Goal: Task Accomplishment & Management: Manage account settings

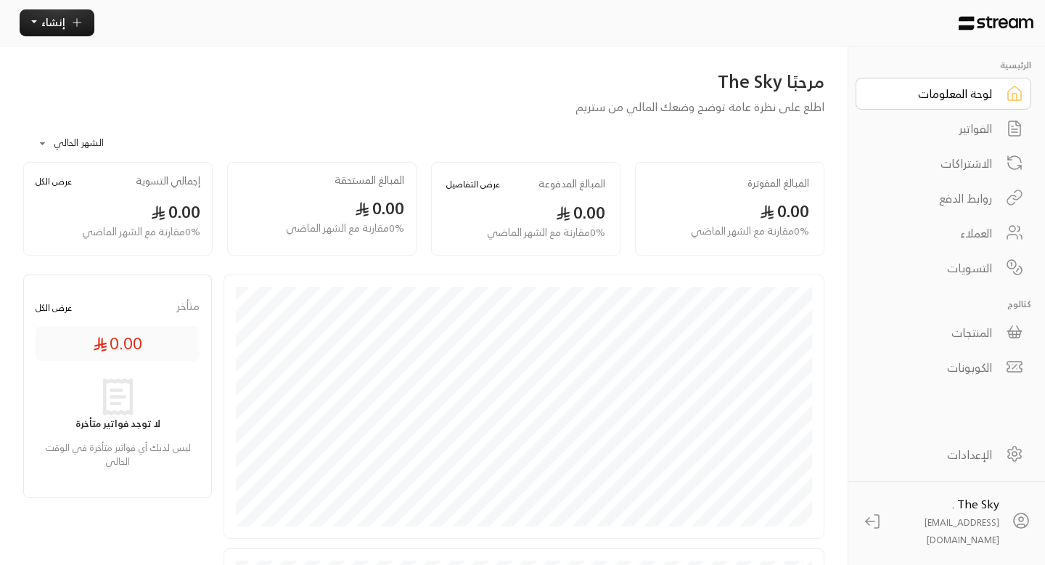
click at [972, 267] on div "التسويات" at bounding box center [933, 267] width 117 height 17
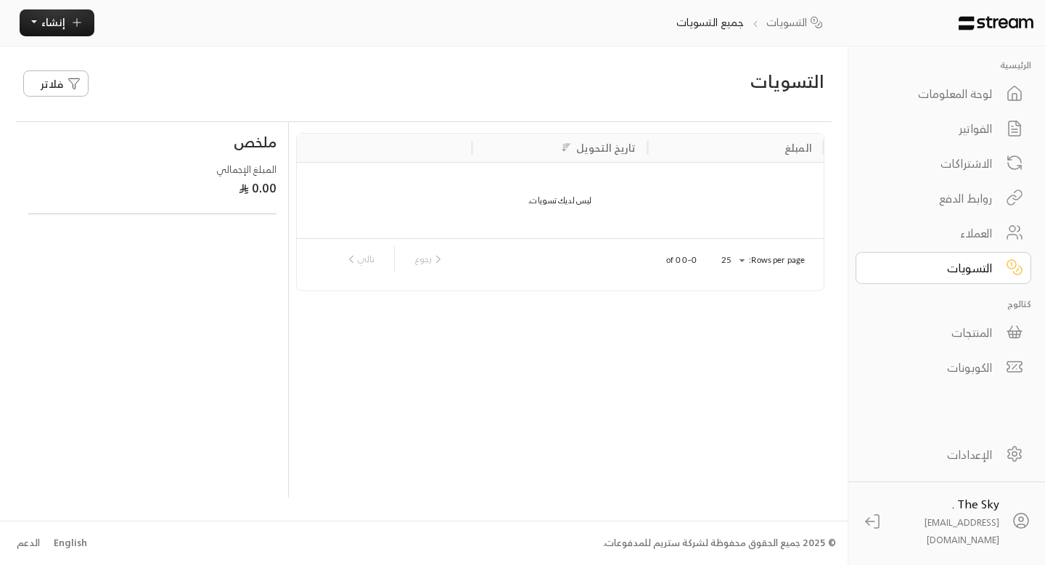
click at [952, 234] on div "العملاء" at bounding box center [933, 232] width 117 height 17
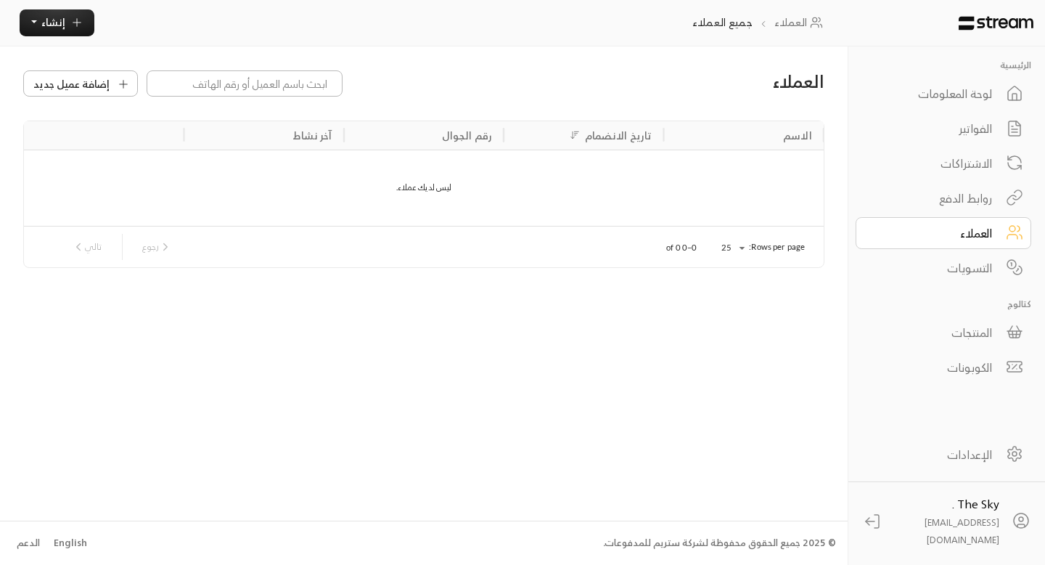
click at [980, 335] on div "المنتجات" at bounding box center [933, 332] width 117 height 17
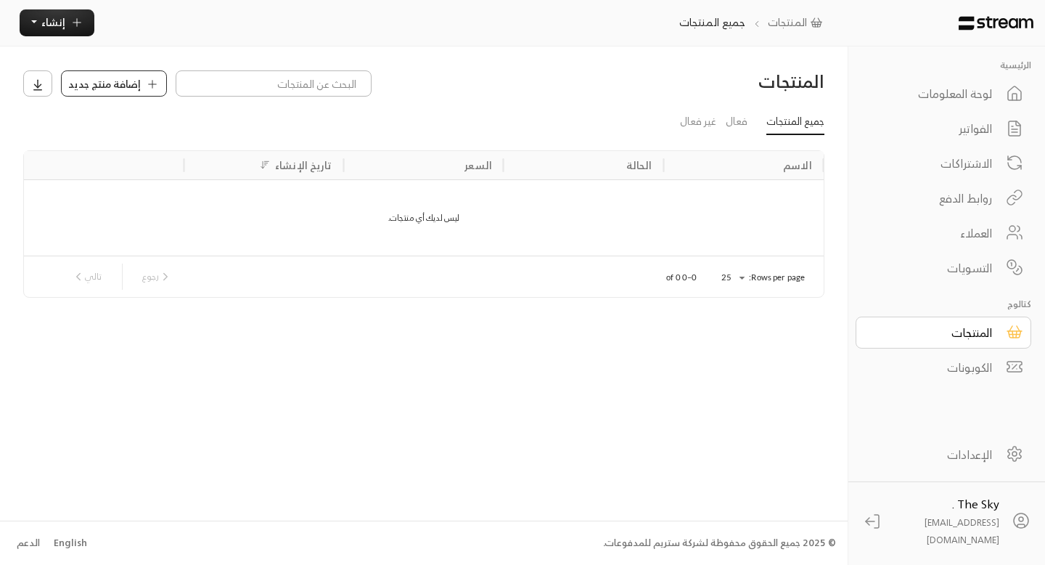
click at [126, 83] on span "إضافة منتج جديد" at bounding box center [104, 83] width 73 height 15
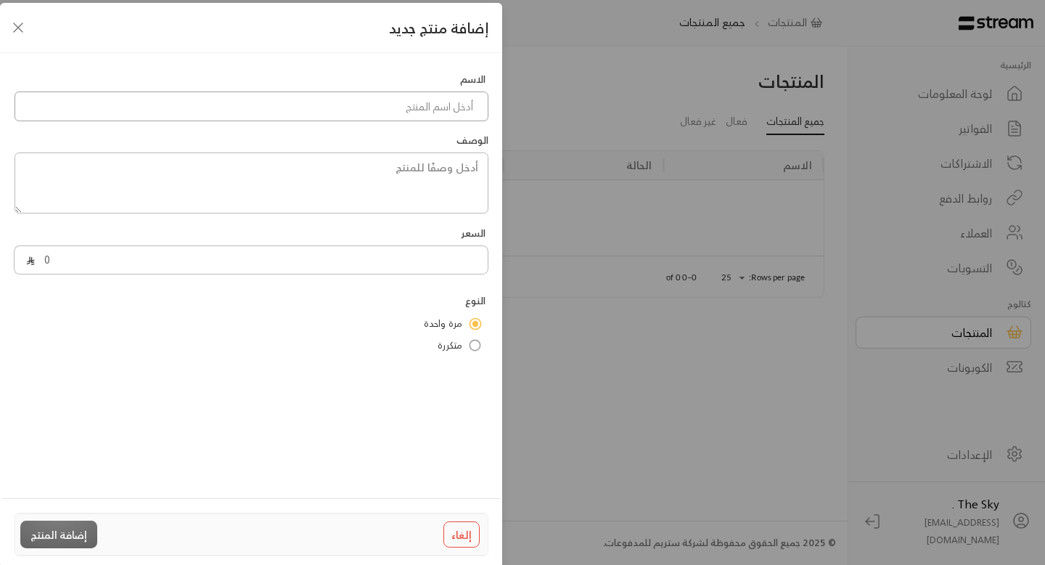
click at [230, 110] on input at bounding box center [252, 106] width 474 height 30
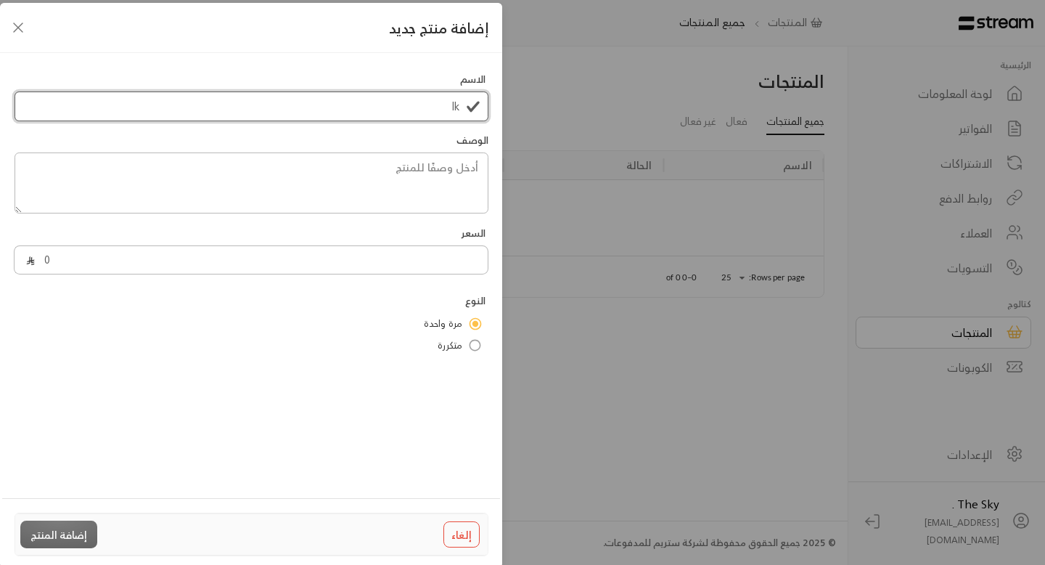
type input "l"
type input "م"
click at [222, 104] on input "اشتراك حضانة من الساعة 7 صباحاً حتى 2 مساء" at bounding box center [252, 106] width 474 height 30
click at [249, 110] on input "اشتراك حضانة من الساعة 7 صباحاً حتى 2 مساء" at bounding box center [252, 106] width 474 height 30
click at [221, 110] on input "اشتراك حضانة من الساعة 7 صباحاً حتى 2 مساء لأقل من" at bounding box center [252, 106] width 474 height 30
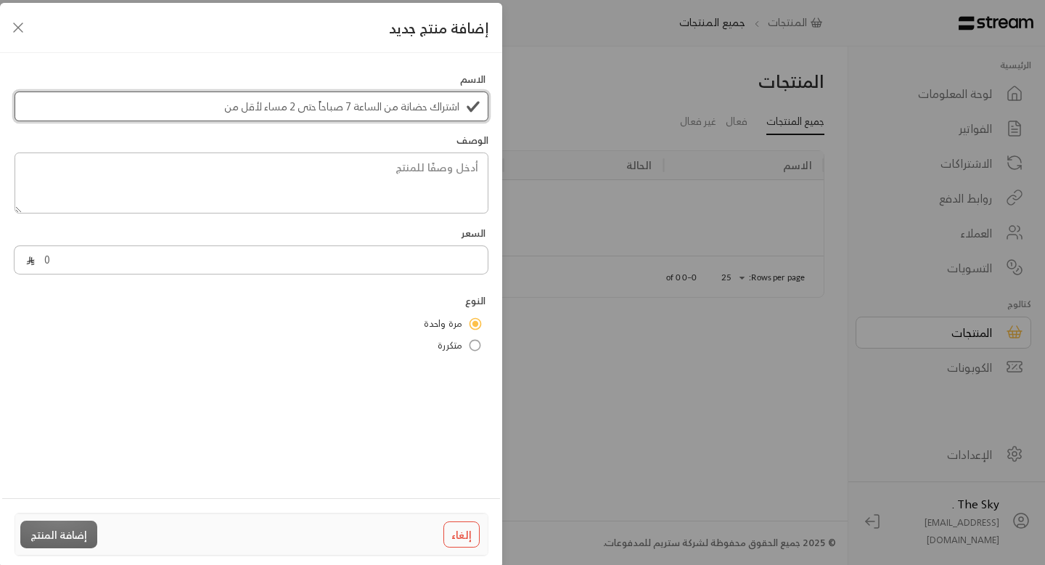
click at [221, 110] on input "اشتراك حضانة من الساعة 7 صباحاً حتى 2 مساء لأقل من" at bounding box center [252, 106] width 474 height 30
click at [230, 109] on input "اشتراك حضانة من الساعة 7 صباحاً حتى 2 مساء لأقل من" at bounding box center [252, 106] width 474 height 30
drag, startPoint x: 230, startPoint y: 109, endPoint x: 251, endPoint y: 109, distance: 21.0
click at [251, 109] on input "اشتراك حضانة من الساعة 7 صباحاً حتى 2 مساء لأقل من" at bounding box center [252, 106] width 474 height 30
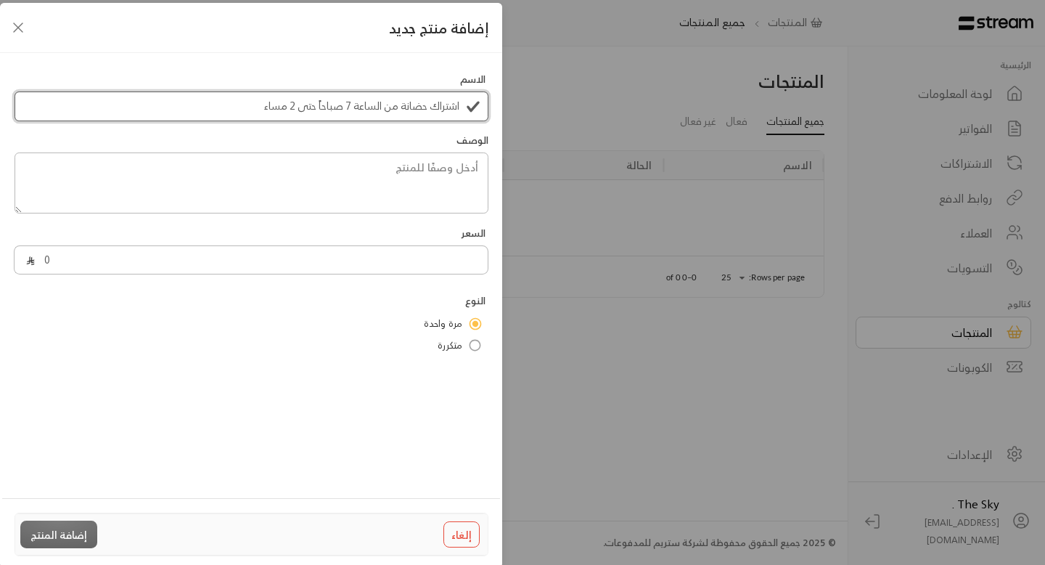
type input "اشتراك حضانة من الساعة 7 صباحاً حتى 2 مساء"
drag, startPoint x: 260, startPoint y: 109, endPoint x: 473, endPoint y: 109, distance: 212.7
click at [473, 109] on input "اشتراك حضانة من الساعة 7 صباحاً حتى 2 مساء" at bounding box center [252, 106] width 474 height 30
click at [464, 171] on textarea at bounding box center [252, 182] width 474 height 61
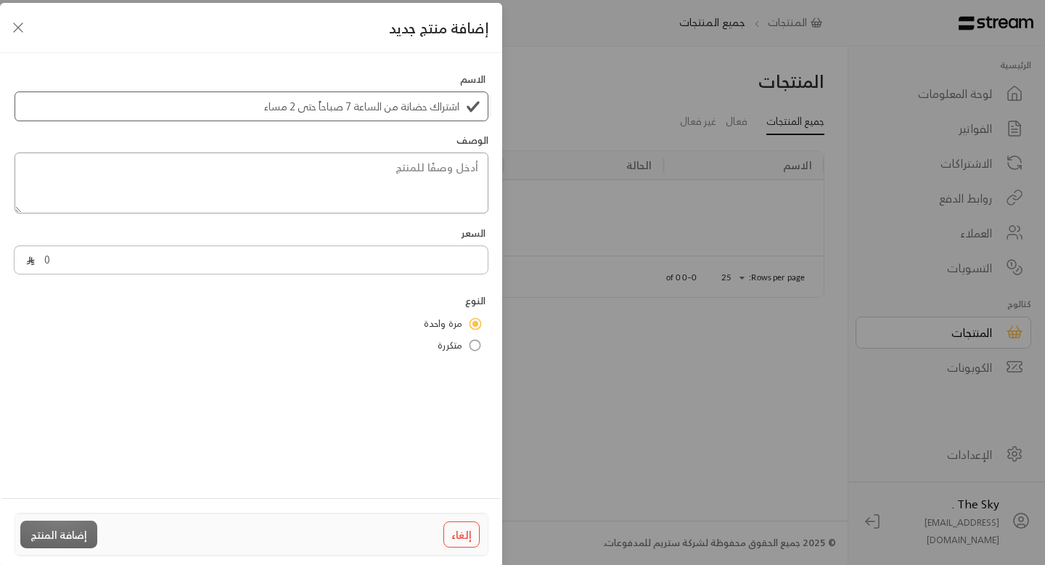
paste textarea "اشتراك حضانة من الساعة 7 صباحاً حتى 2 مساء"
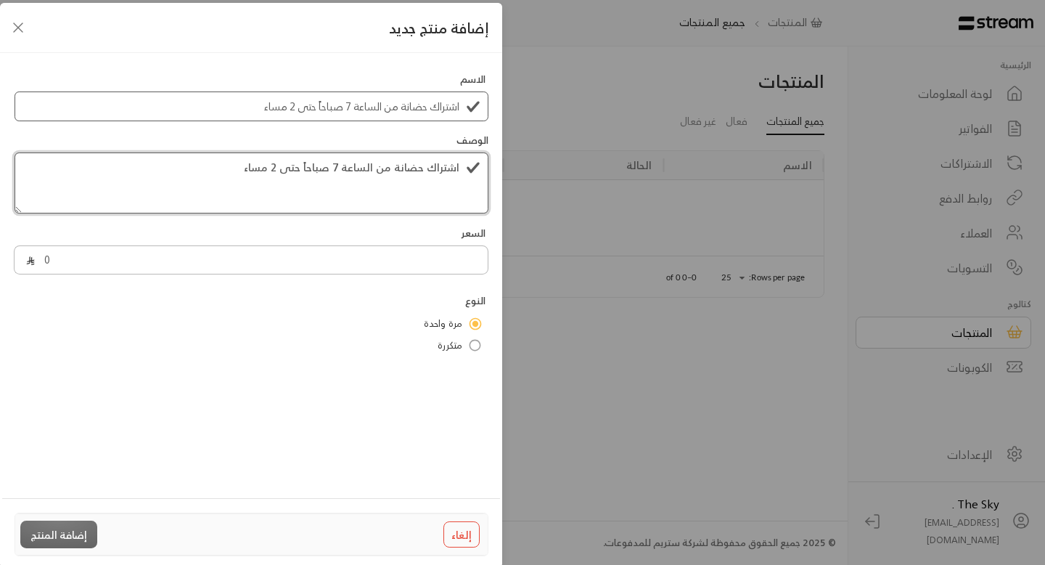
type textarea "اشتراك حضانة من الساعة 7 صباحاً حتى 2 مساء"
click at [383, 105] on input "اشتراك حضانة من الساعة 7 صباحاً حتى 2 مساء" at bounding box center [252, 106] width 474 height 30
click at [435, 104] on input "اشتراك حضانة من الساعة 7 صباحاً حتى 2 مساء" at bounding box center [252, 106] width 474 height 30
click at [422, 110] on input "حضانة من الساعة 7 صباحاً حتى 2 مساء" at bounding box center [252, 106] width 474 height 30
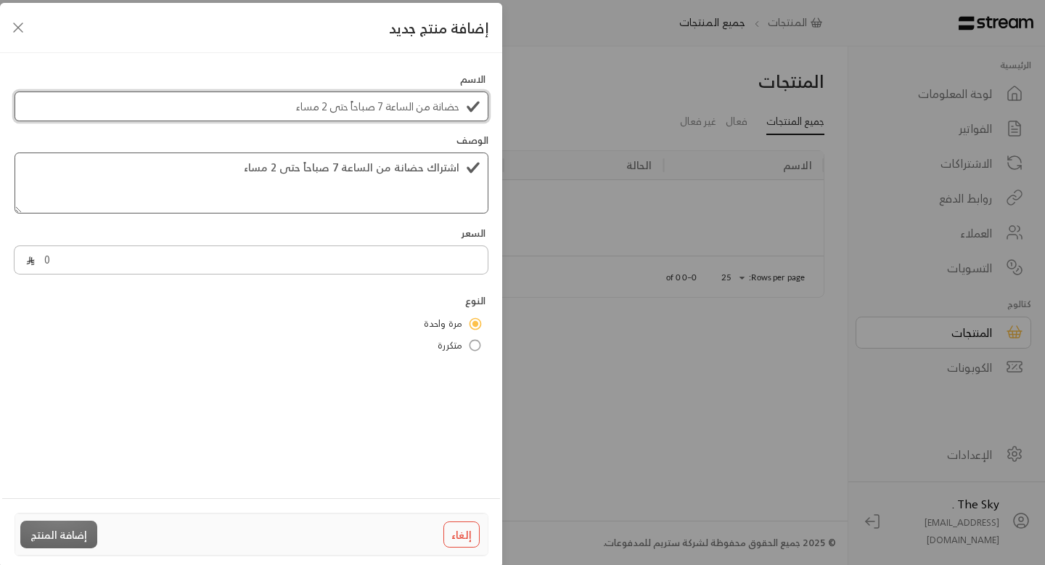
click at [422, 110] on input "حضانة من الساعة 7 صباحاً حتى 2 مساء" at bounding box center [252, 106] width 474 height 30
click at [409, 113] on input "حضانة - الساعة 7 صباحاً حتى 2 مساء" at bounding box center [252, 106] width 474 height 30
click at [379, 108] on input "حضانة - 7 صباحاً حتى 2 مساء" at bounding box center [252, 106] width 474 height 30
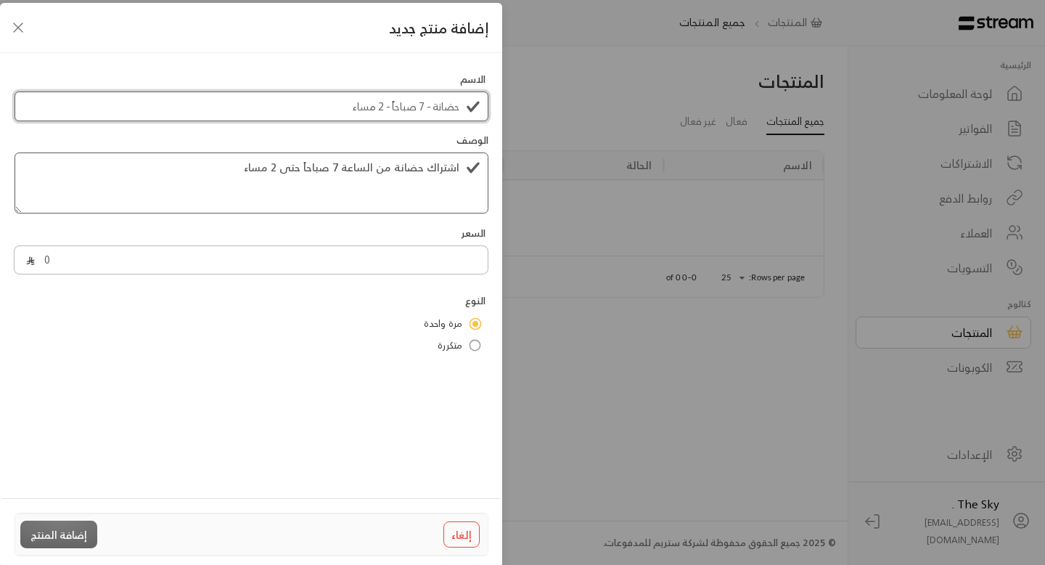
click at [343, 110] on input "حضانة - 7 صباحاً - 2 مساء" at bounding box center [252, 106] width 474 height 30
click at [287, 109] on input "حضانة - 7 صباحاً - 2 مساء - أقل من سنتين" at bounding box center [252, 106] width 474 height 30
drag, startPoint x: 287, startPoint y: 109, endPoint x: 342, endPoint y: 110, distance: 55.2
click at [344, 110] on input "حضانة - 7 صباحاً - 2 مساء - أقل من سنتين" at bounding box center [252, 106] width 474 height 30
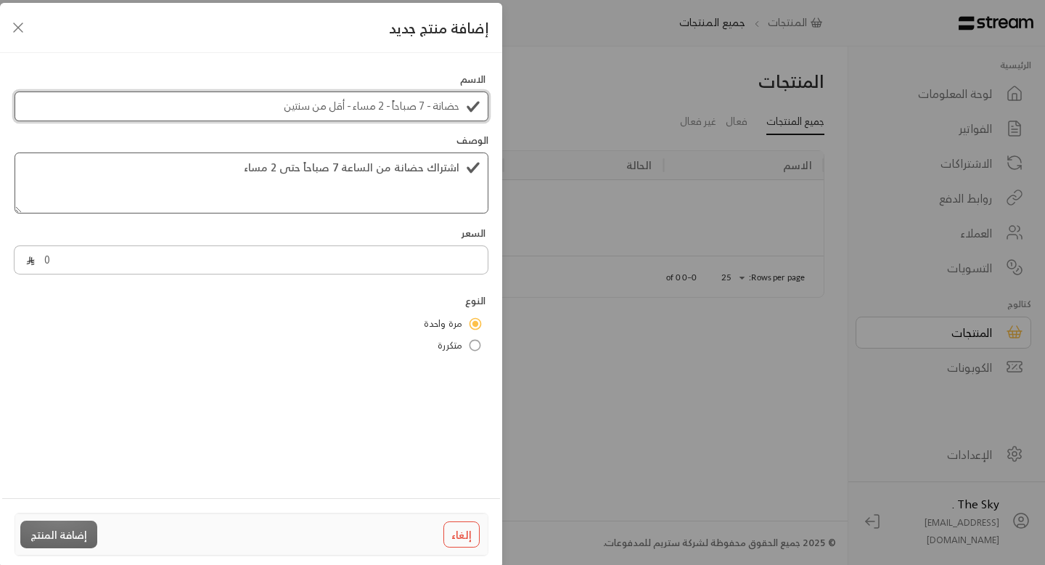
type input "حضانة - 7 صباحاً - 2 مساء - أقل من سنتين"
click at [203, 176] on textarea "اشتراك حضانة من الساعة 7 صباحاً حتى 2 مساء" at bounding box center [252, 182] width 474 height 61
paste textarea "أقل من سنتين"
type textarea "اشتراك حضانة من الساعة 7 صباحاً حتى 2 مساء لعمر أقل من سنتين"
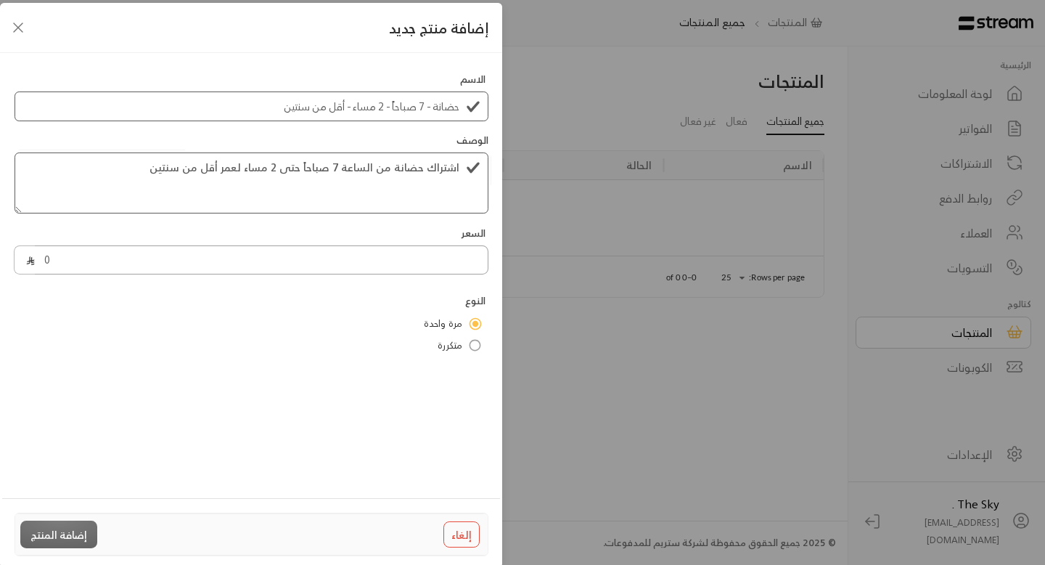
click at [338, 269] on input "0" at bounding box center [261, 260] width 453 height 30
click at [338, 268] on input "0" at bounding box center [261, 260] width 453 height 30
type input "20250"
click at [429, 404] on body "الرئيسية لوحة المعلومات الفواتير الاشتراكات روابط الدفع العملاء التسويات كتالوج…" at bounding box center [522, 282] width 1045 height 565
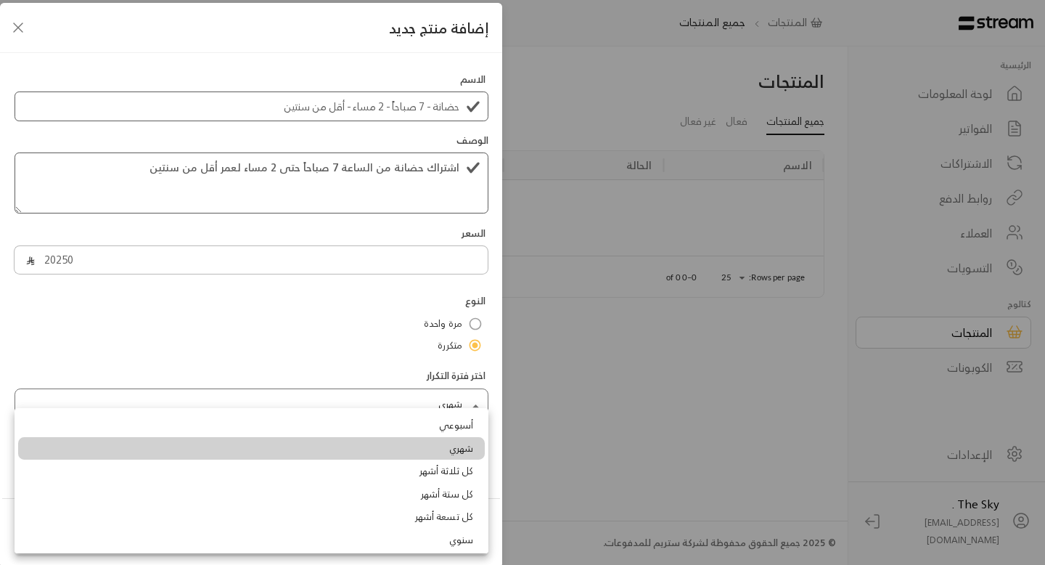
scroll to position [4, 0]
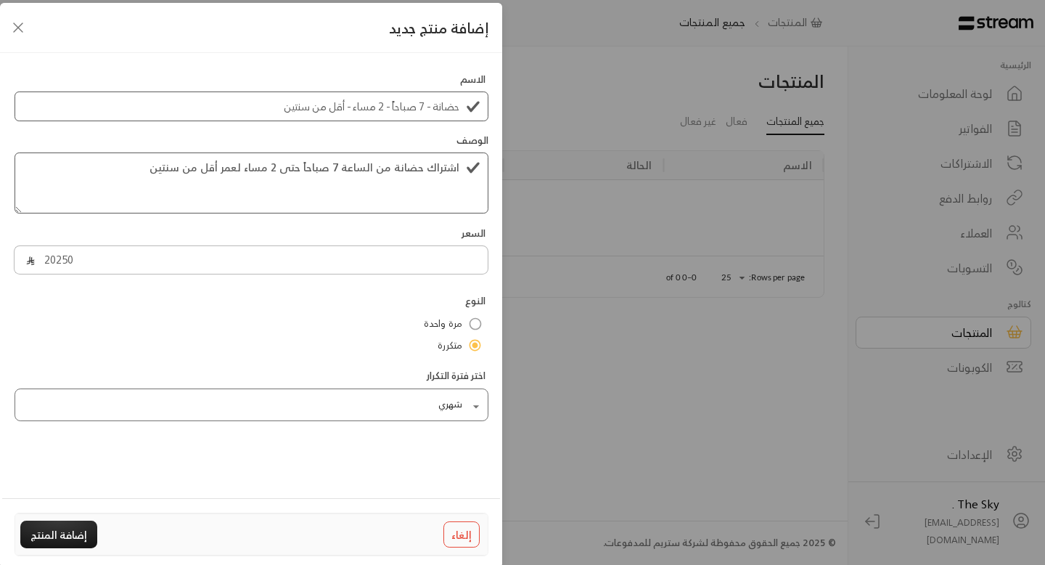
click at [382, 401] on body "الرئيسية لوحة المعلومات الفواتير الاشتراكات روابط الدفع العملاء التسويات كتالوج…" at bounding box center [522, 282] width 1045 height 565
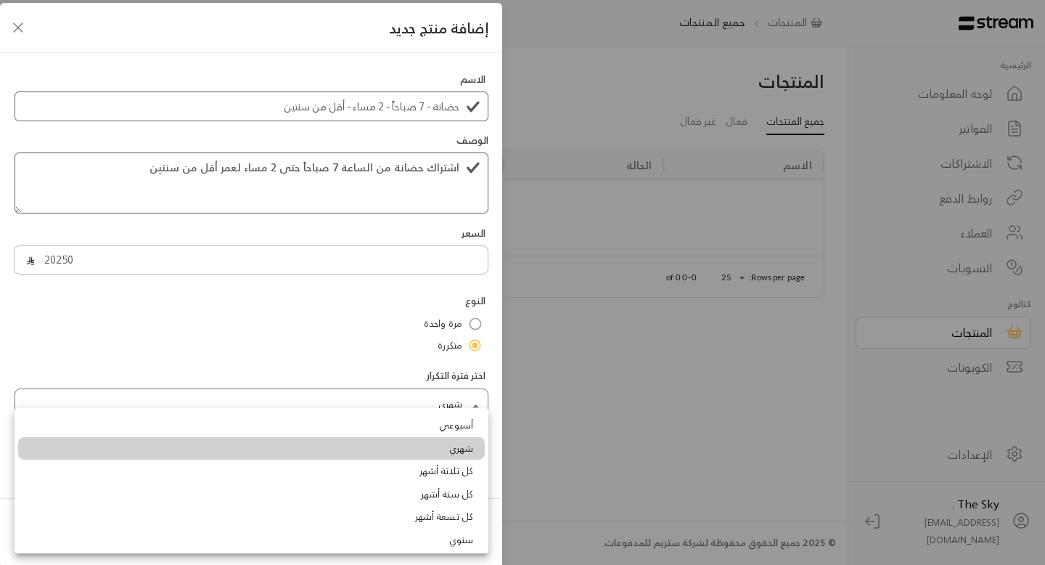
click at [422, 523] on span "كل تسعة أشهر" at bounding box center [444, 517] width 58 height 15
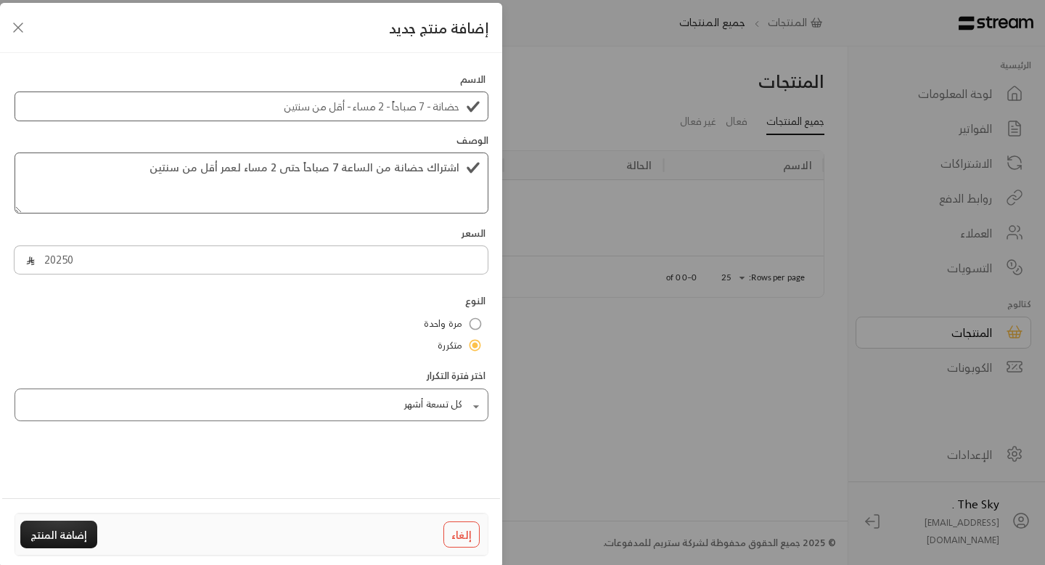
click at [446, 411] on body "الرئيسية لوحة المعلومات الفواتير الاشتراكات روابط الدفع العملاء التسويات كتالوج…" at bounding box center [522, 282] width 1045 height 565
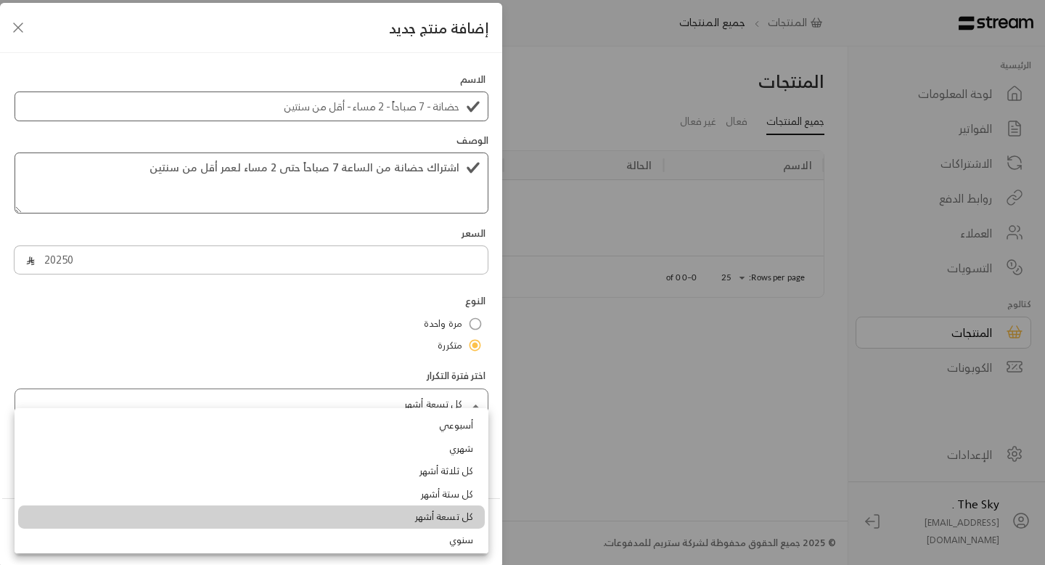
scroll to position [4, 0]
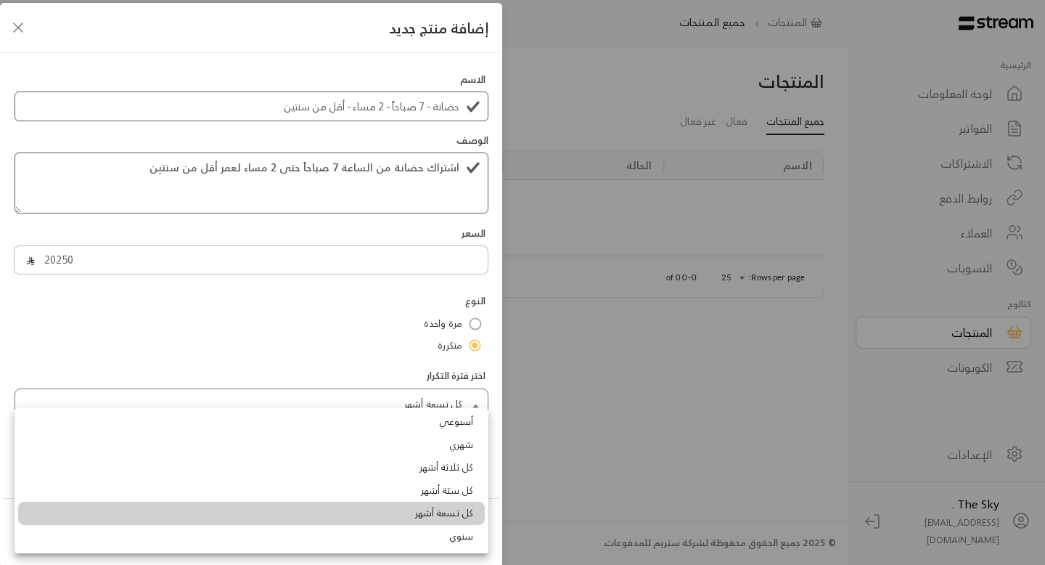
click at [438, 465] on span "كل ثلاثة أشهر" at bounding box center [447, 467] width 54 height 15
type input "******"
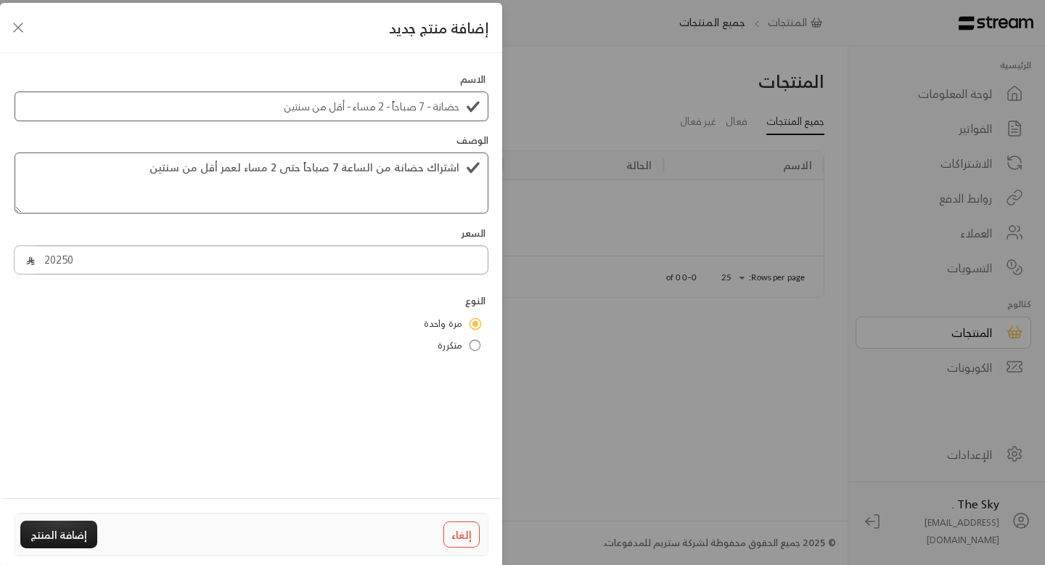
click at [452, 260] on input "20250" at bounding box center [261, 260] width 453 height 30
click at [47, 535] on button "إضافة المنتج" at bounding box center [58, 533] width 77 height 27
type input "0"
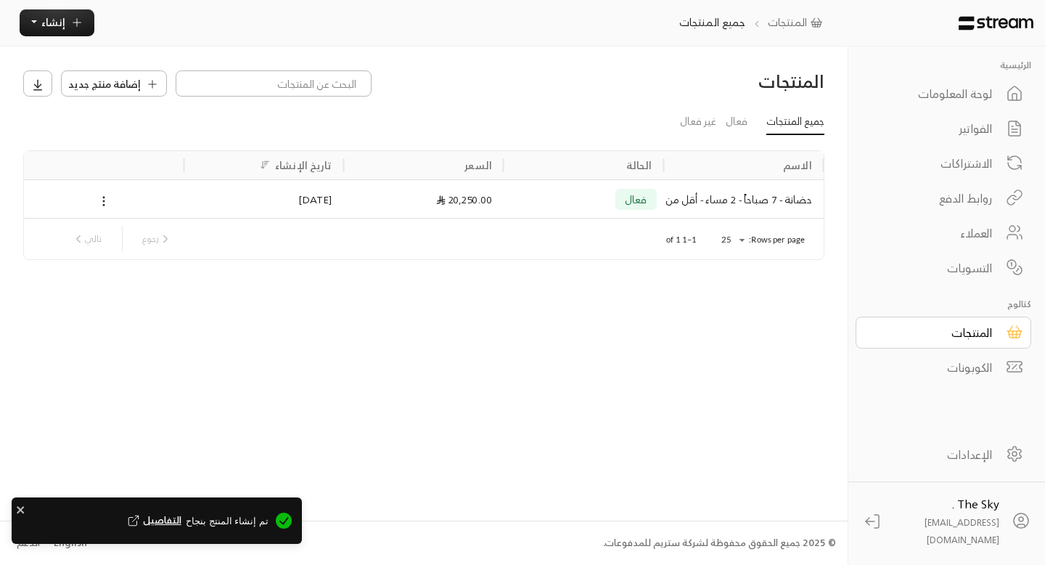
click at [993, 470] on link "الإعدادات" at bounding box center [944, 454] width 176 height 32
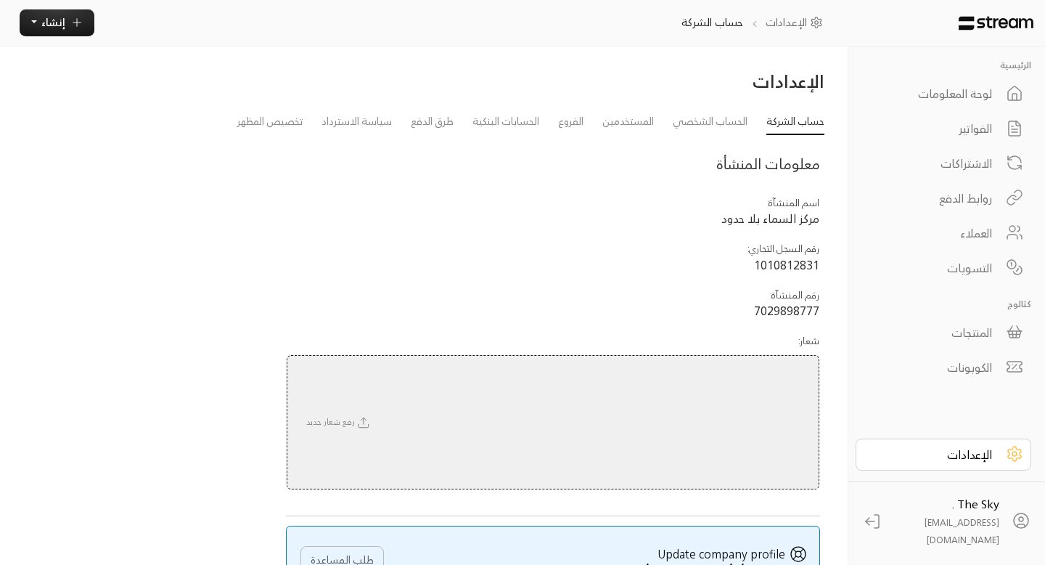
click at [977, 327] on div "المنتجات" at bounding box center [933, 332] width 117 height 17
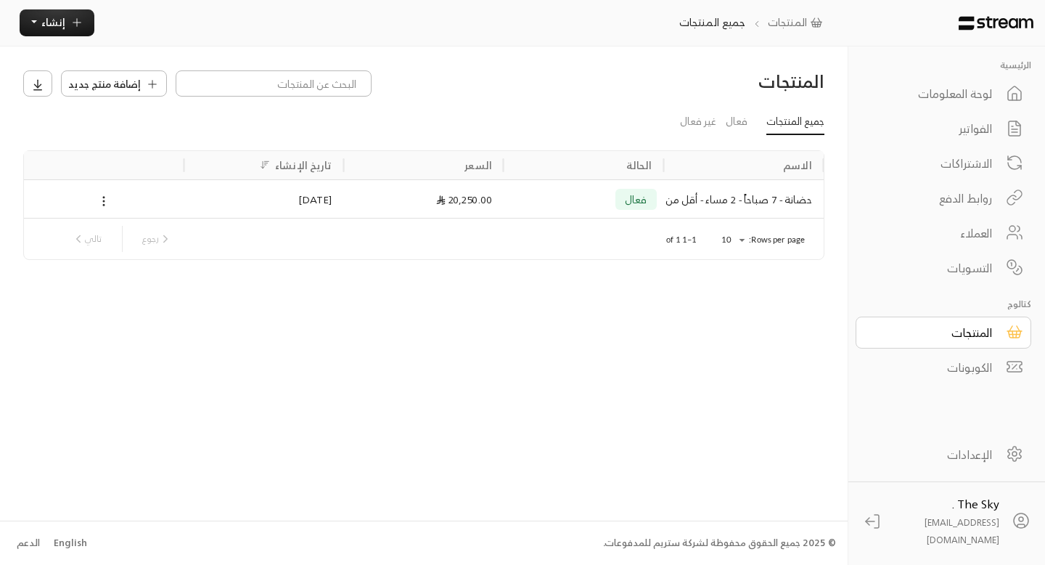
click at [676, 202] on div "حضانة - 7 صباحاً - 2 مساء - أقل من سنتين" at bounding box center [744, 199] width 136 height 37
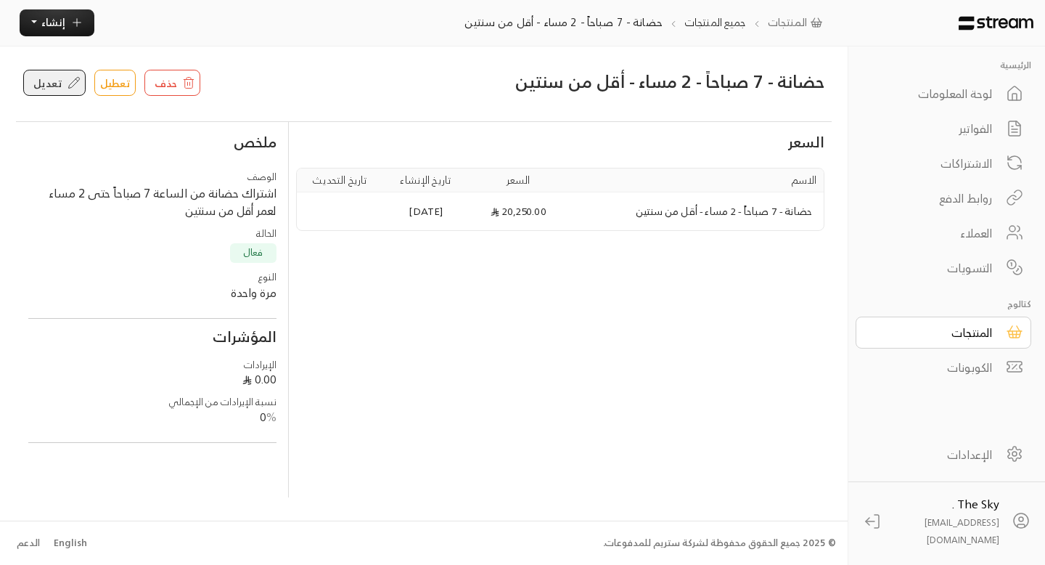
click at [62, 87] on div "تعديل" at bounding box center [55, 82] width 52 height 15
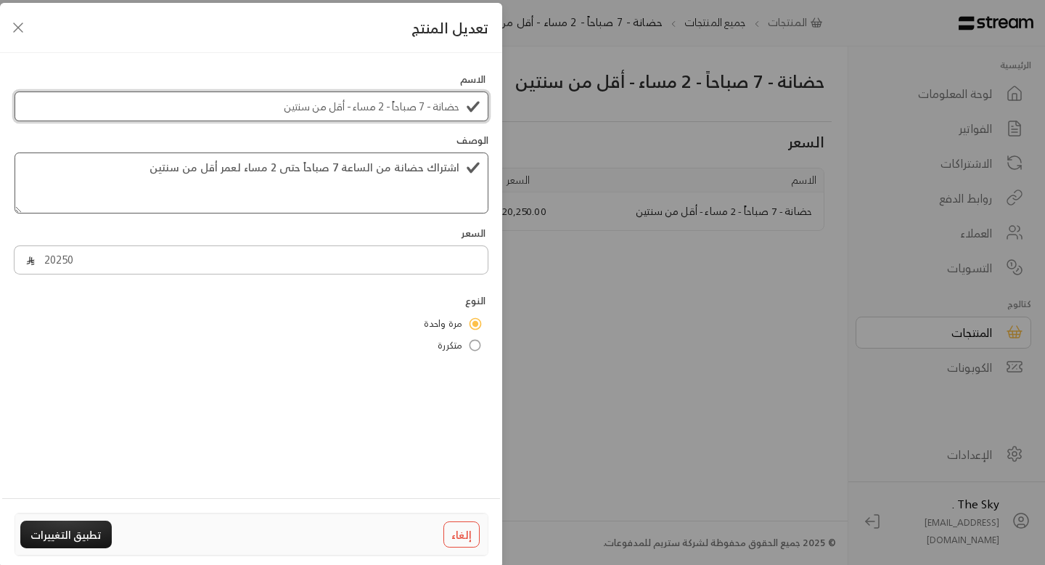
click at [431, 107] on input "حضانة - 7 صباحاً - 2 مساء - أقل من سنتين" at bounding box center [252, 106] width 474 height 30
type input "حضانة ترم - 7 صباحاً - 2 مساء - أقل من سنتين"
click at [425, 168] on textarea "اشتراك حضانة من الساعة 7 صباحاً حتى 2 مساء لعمر أقل من سنتين" at bounding box center [252, 182] width 474 height 61
click at [417, 167] on textarea "اشتراك 4حضانة من الساعة 7 صباحاً حتى 2 مساء لعمر أقل من سنتين" at bounding box center [252, 182] width 474 height 61
type textarea "اشتراك 4 شهور - حضانة من الساعة 7 صباحاً حتى 2 مساء لعمر أقل من سنتين"
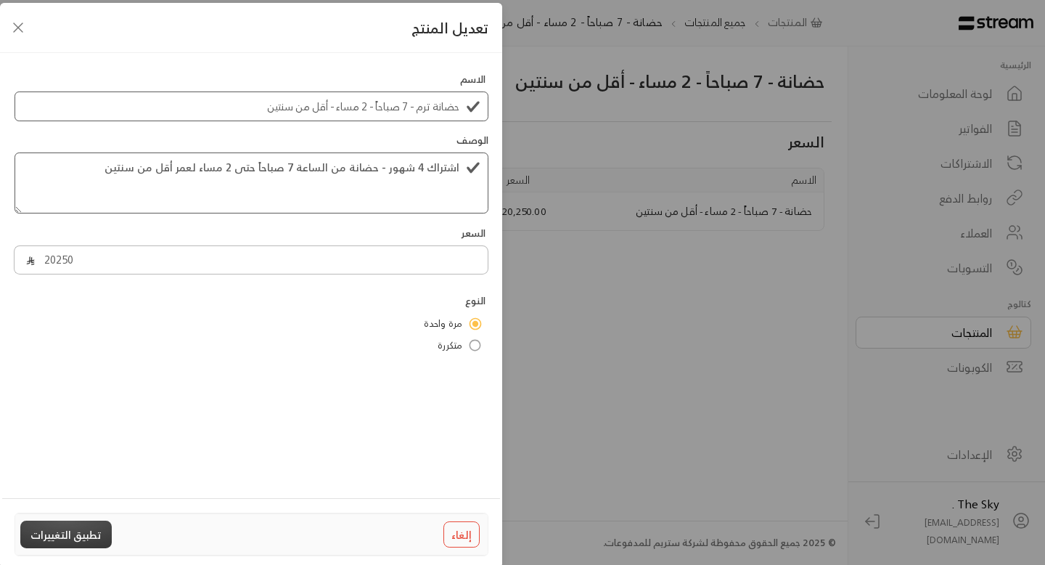
click at [43, 537] on button "تطبيق التغييرات" at bounding box center [65, 533] width 91 height 27
type input "0"
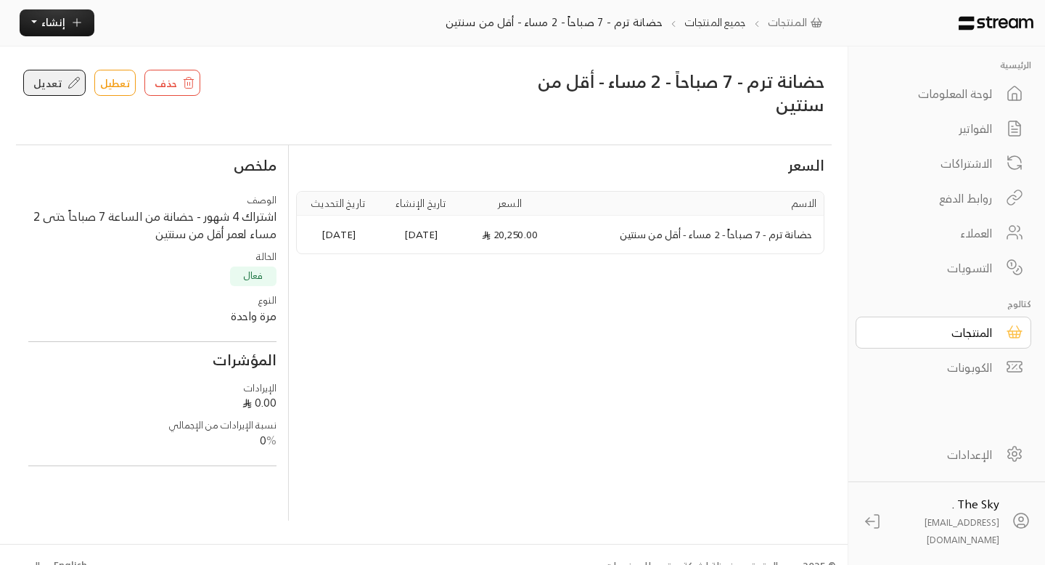
click at [58, 89] on span "تعديل" at bounding box center [47, 82] width 29 height 15
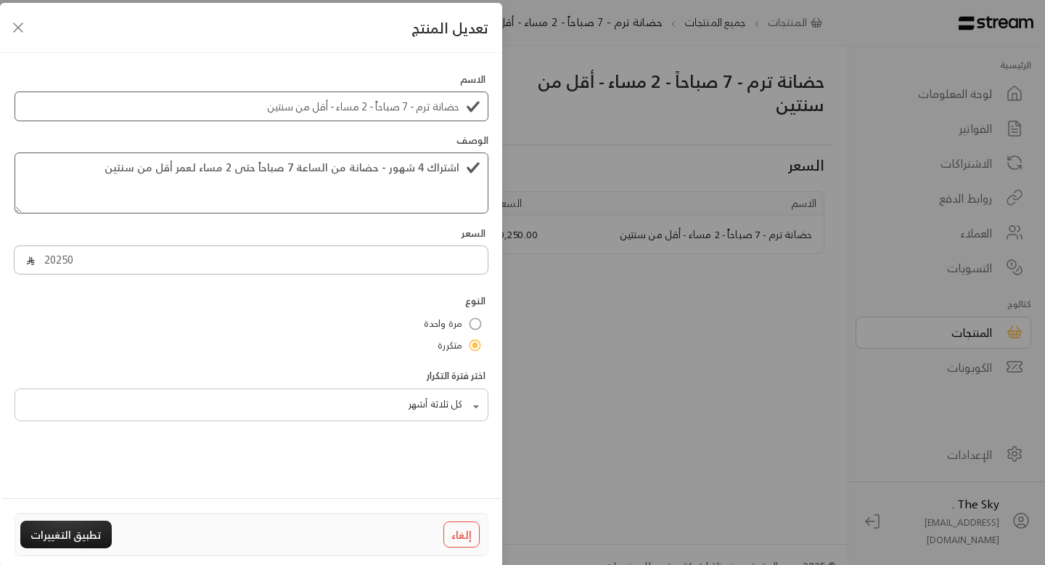
click at [425, 409] on body "الرئيسية لوحة المعلومات الفواتير الاشتراكات روابط الدفع العملاء التسويات كتالوج…" at bounding box center [522, 282] width 1045 height 565
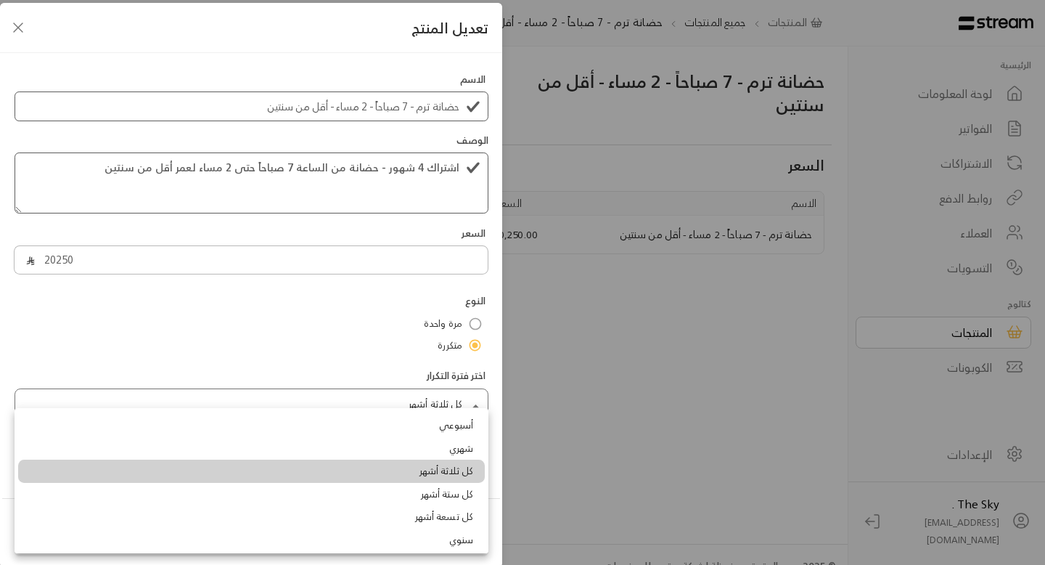
click at [15, 22] on div at bounding box center [522, 282] width 1045 height 565
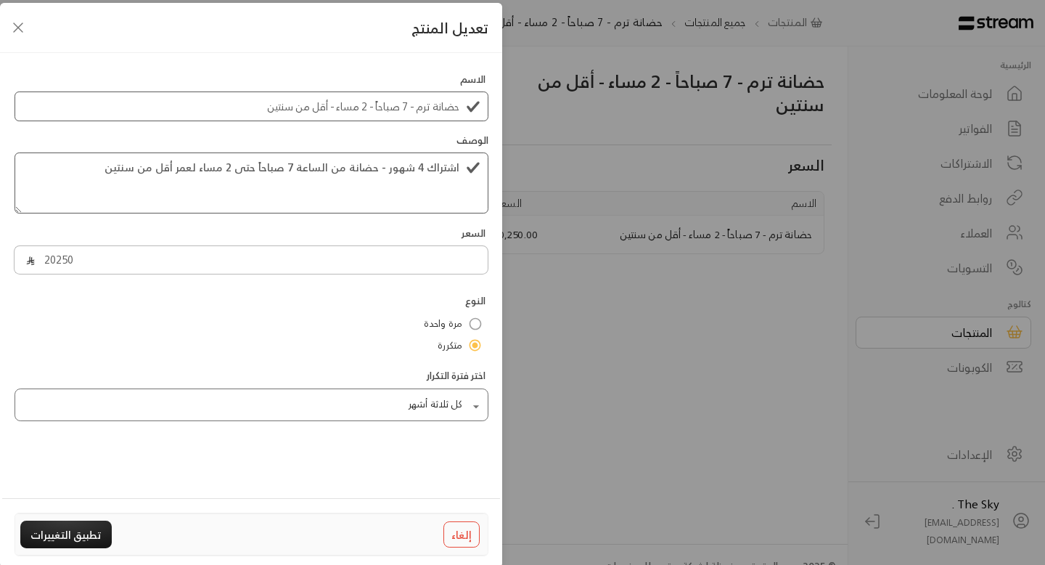
click at [15, 30] on icon "Close" at bounding box center [18, 27] width 9 height 9
type input "0"
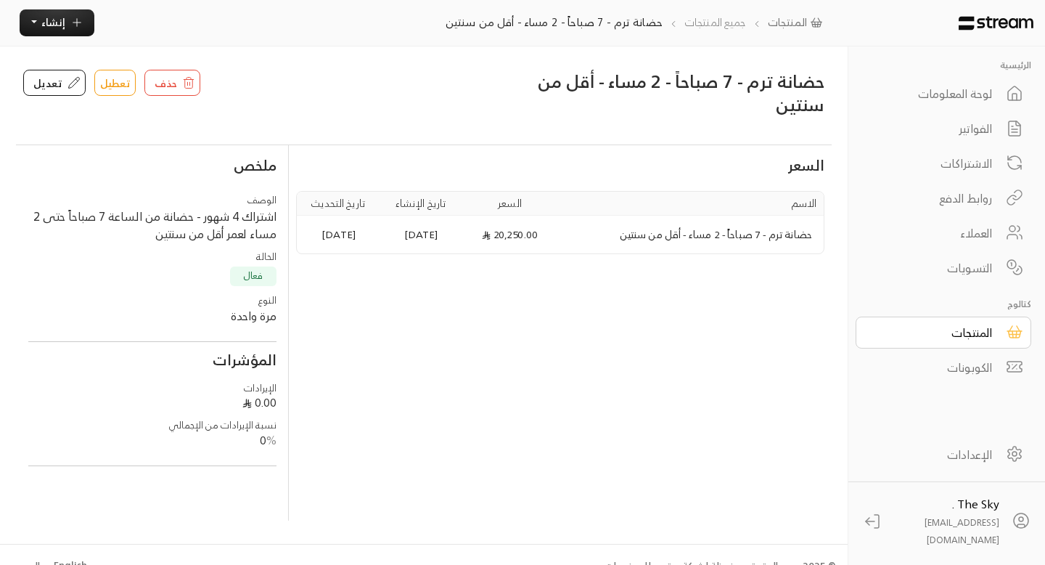
click at [701, 22] on link "جميع المنتجات" at bounding box center [715, 22] width 62 height 20
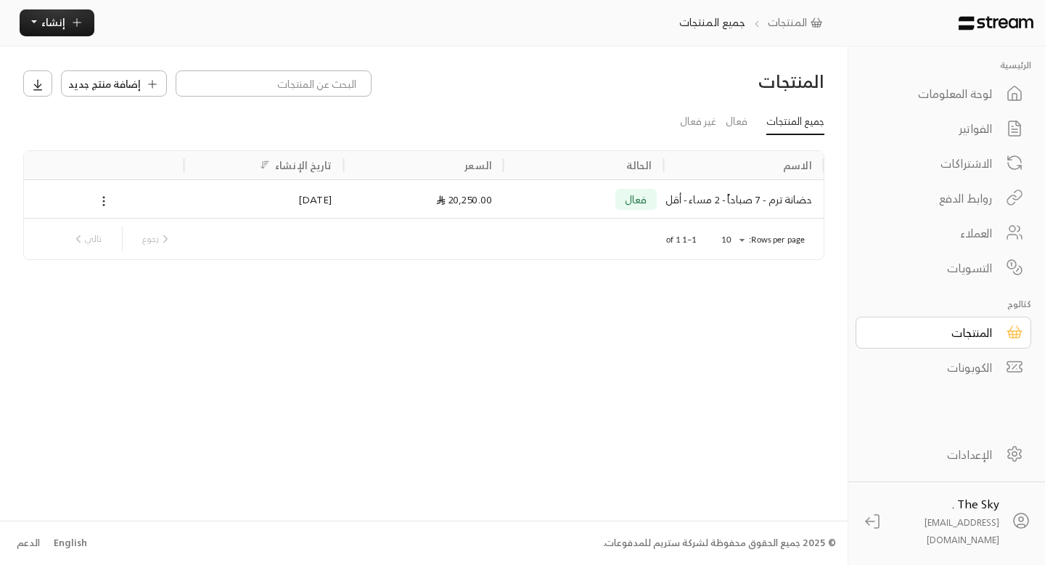
click at [98, 198] on icon at bounding box center [103, 201] width 13 height 13
click at [245, 266] on div at bounding box center [522, 282] width 1045 height 565
click at [111, 82] on span "إضافة منتج جديد" at bounding box center [104, 83] width 73 height 15
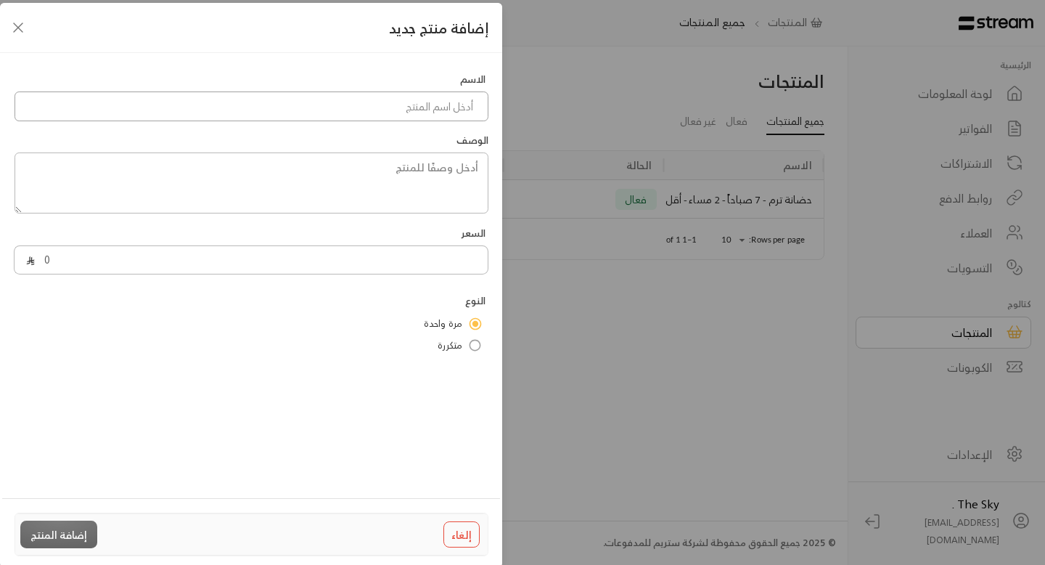
click at [293, 105] on input at bounding box center [252, 106] width 474 height 30
type input "ح"
click at [457, 526] on button "إلغاء" at bounding box center [461, 534] width 36 height 26
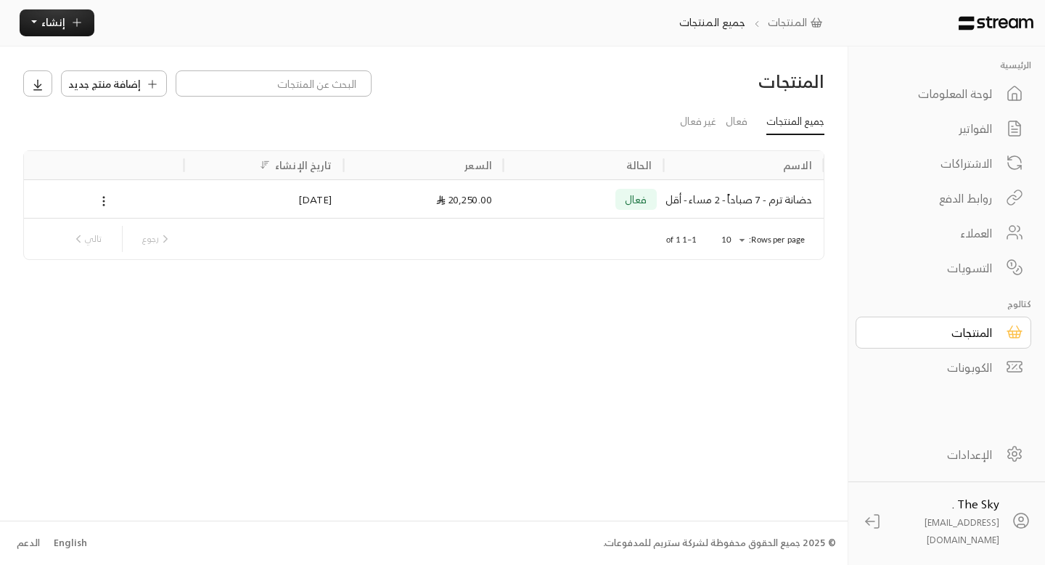
click at [778, 197] on div "حضانة ترم - 7 صباحاً - 2 مساء - أقل من سنتين" at bounding box center [744, 199] width 136 height 37
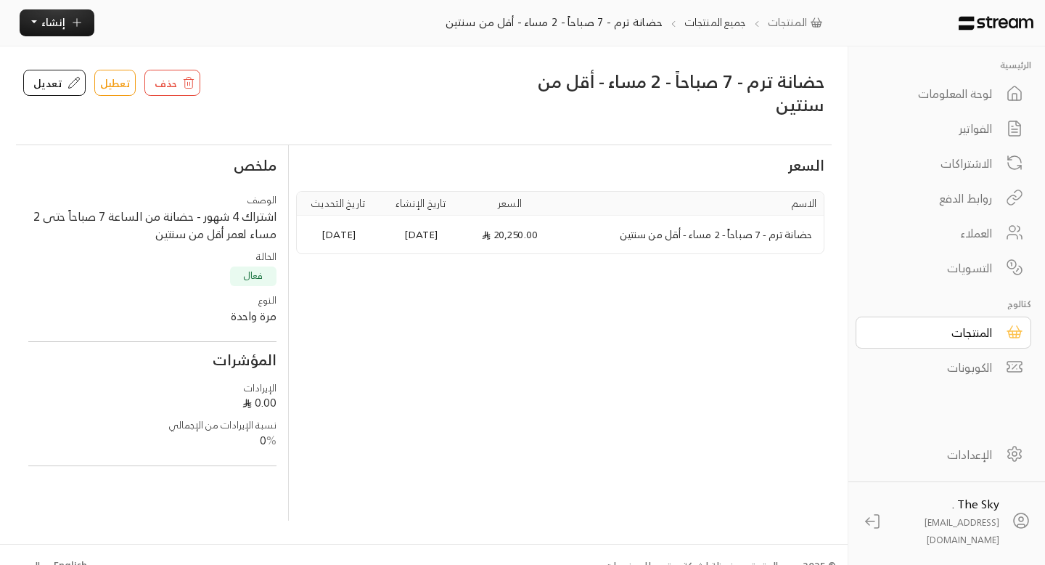
click at [711, 233] on td "حضانة ترم - 7 صباحاً - 2 مساء - أقل من سنتين" at bounding box center [691, 235] width 265 height 38
copy td "حضانة ترم - 7 صباحاً - 2 مساء - أقل من سنتين"
click at [68, 81] on icon at bounding box center [74, 82] width 13 height 13
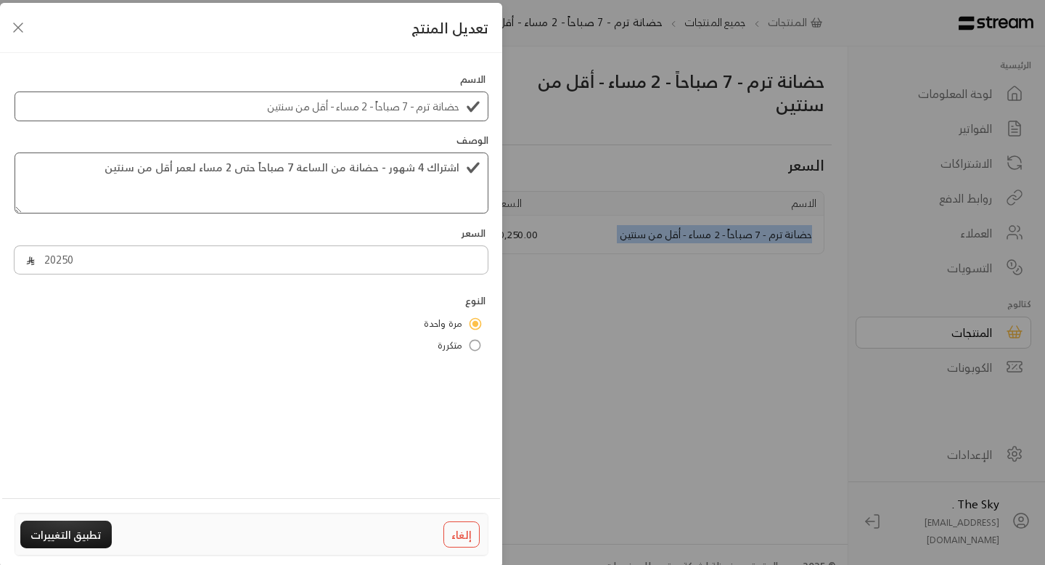
click at [19, 27] on icon "Close" at bounding box center [17, 27] width 17 height 17
type input "0"
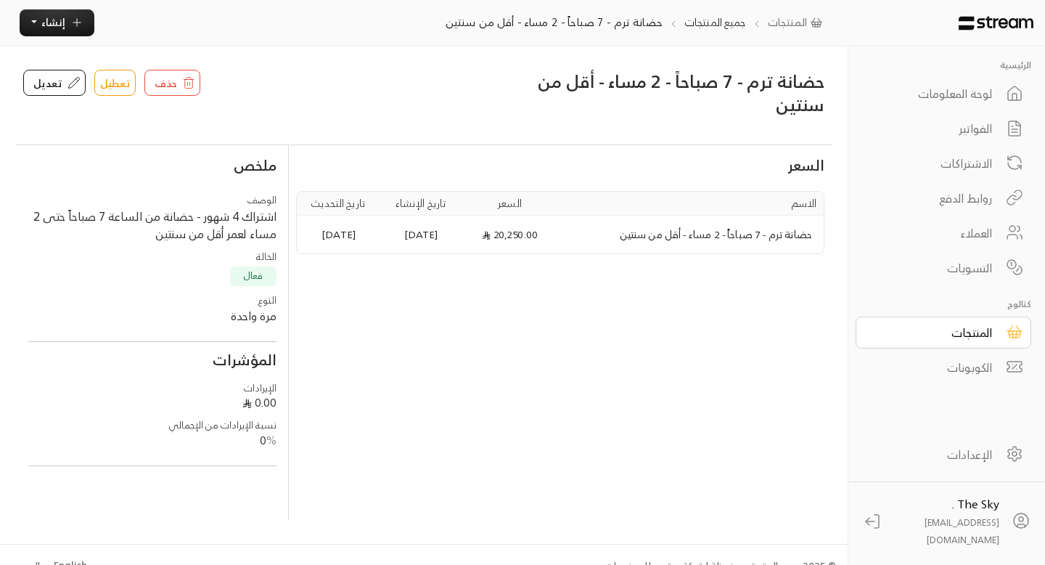
click at [184, 231] on div "اشتراك 4 شهور - حضانة من الساعة 7 صباحاً حتى 2 مساء لعمر أقل من سنتين" at bounding box center [152, 226] width 248 height 36
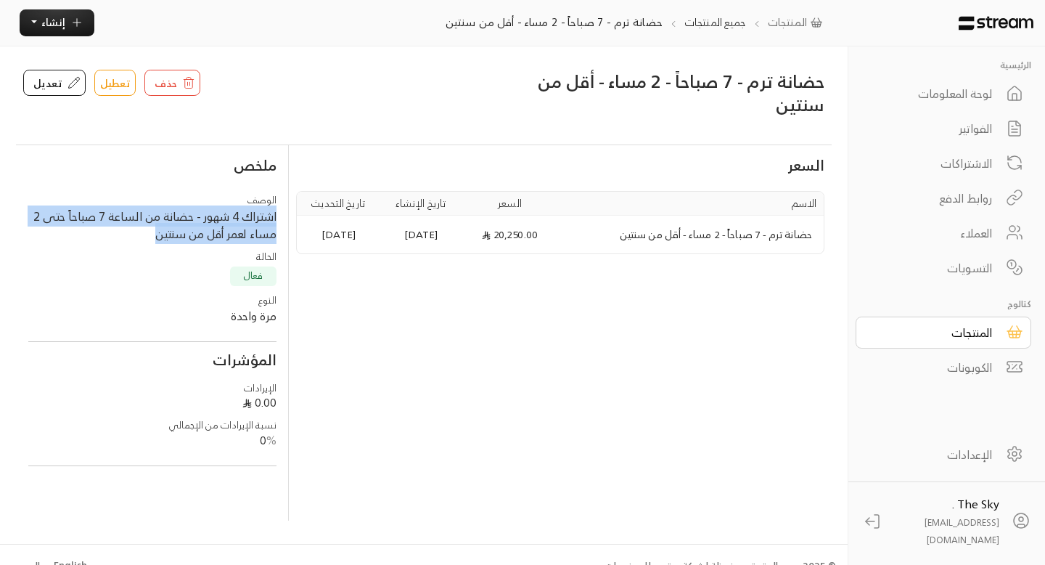
click at [184, 231] on div "اشتراك 4 شهور - حضانة من الساعة 7 صباحاً حتى 2 مساء لعمر أقل من سنتين" at bounding box center [152, 226] width 248 height 36
copy div "اشتراك 4 شهور - حضانة من الساعة 7 صباحاً حتى 2 مساء لعمر أقل من سنتين"
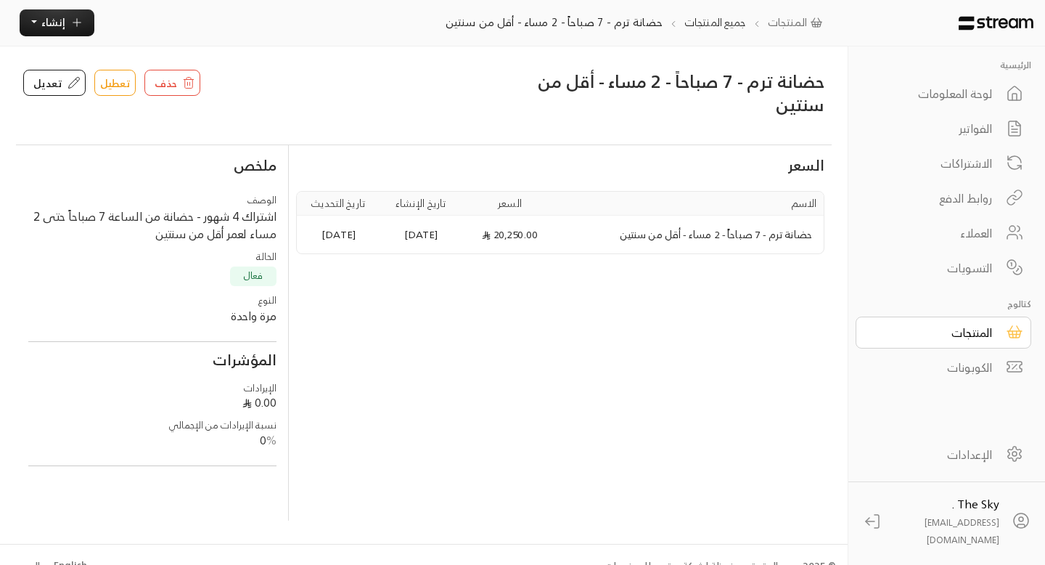
click at [751, 238] on td "حضانة ترم - 7 صباحاً - 2 مساء - أقل من سنتين" at bounding box center [691, 235] width 265 height 38
copy td "حضانة ترم - 7 صباحاً - 2 مساء - أقل من سنتين"
click at [696, 28] on link "جميع المنتجات" at bounding box center [715, 22] width 62 height 20
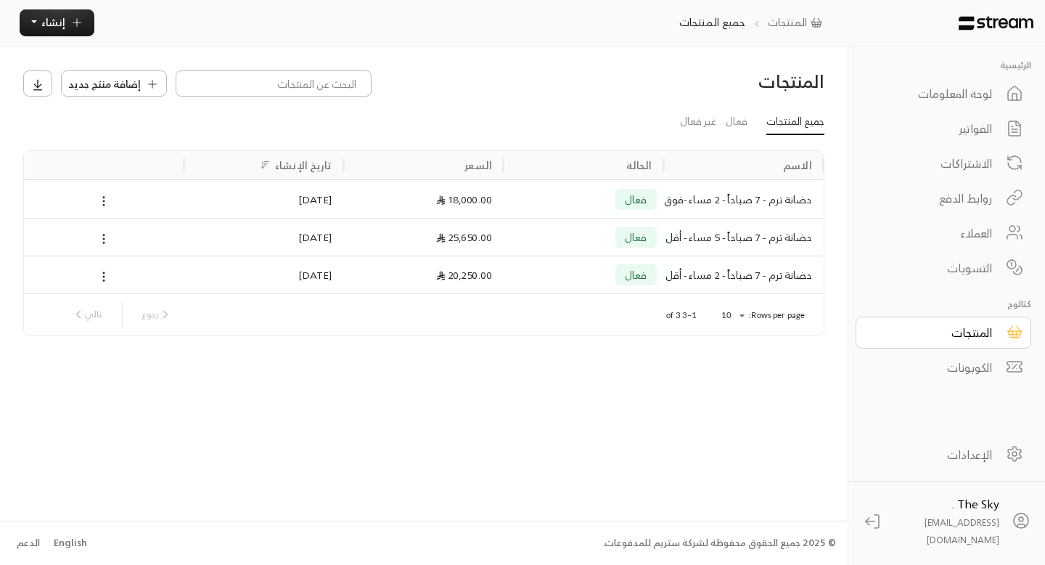
click at [702, 205] on div "حضانة ترم - 7 صباحاً - 2 مساء -فوق السنتين" at bounding box center [744, 199] width 136 height 37
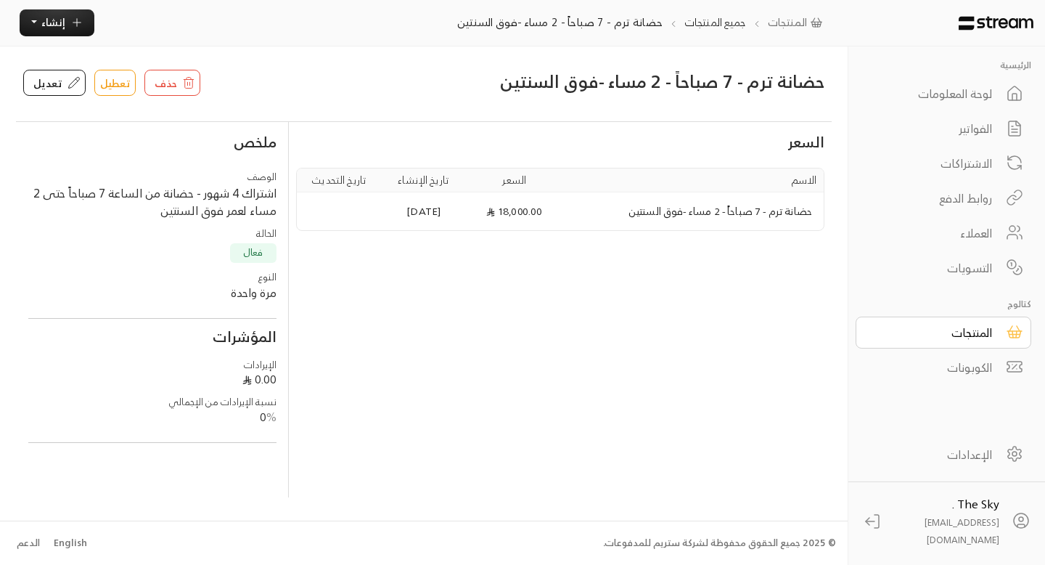
click at [705, 218] on td "حضانة ترم - 7 صباحاً - 2 مساء -فوق السنتين" at bounding box center [694, 211] width 260 height 38
copy td "حضانة ترم - 7 صباحاً - 2 مساء -فوق السنتين"
click at [231, 201] on div "اشتراك 4 شهور - حضانة من الساعة 7 صباحاً حتى 2 مساء لعمر فوق السنتين" at bounding box center [152, 202] width 248 height 36
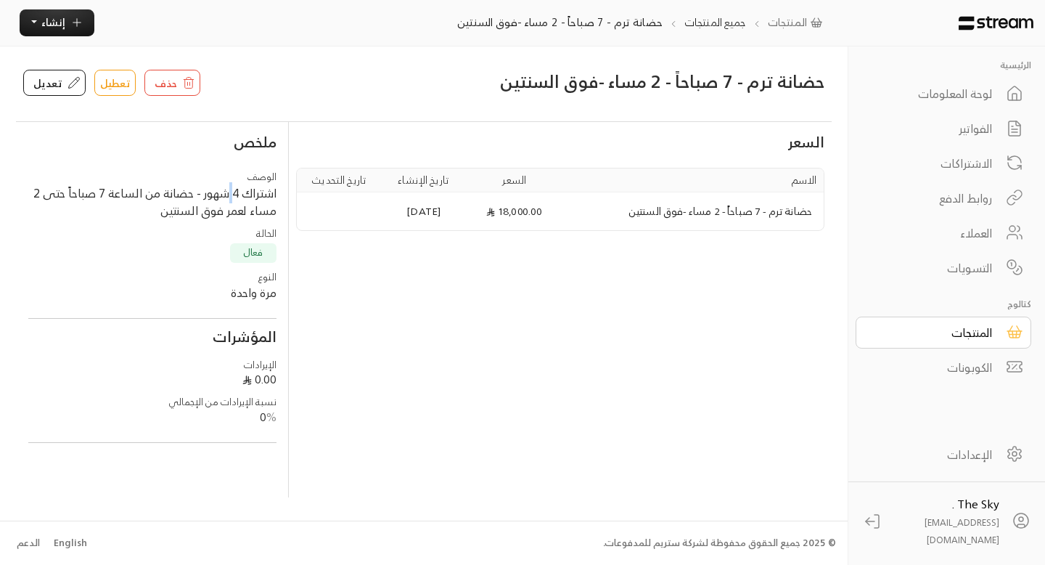
click at [231, 201] on div "اشتراك 4 شهور - حضانة من الساعة 7 صباحاً حتى 2 مساء لعمر فوق السنتين" at bounding box center [152, 202] width 248 height 36
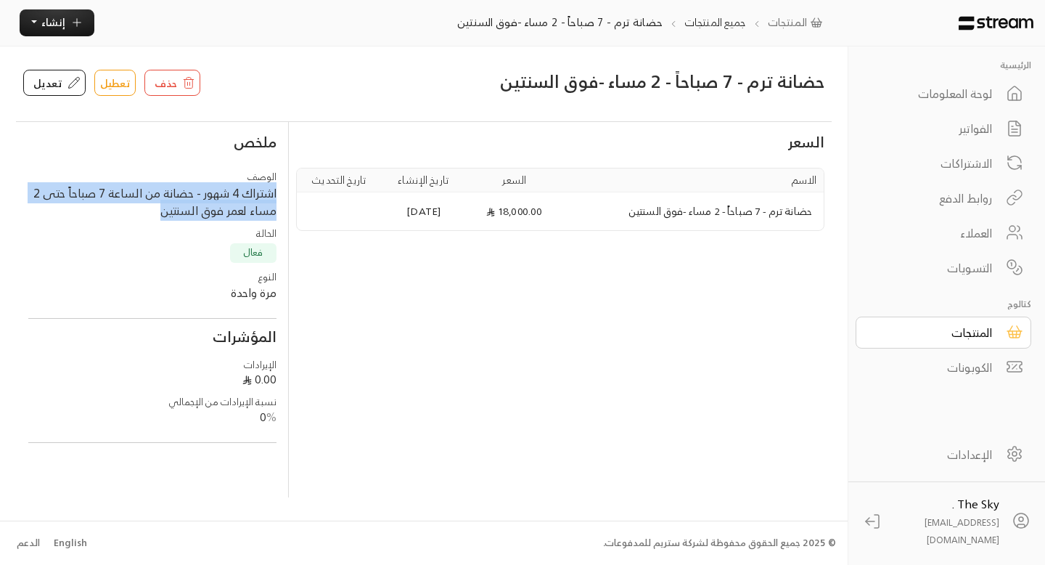
click at [231, 201] on div "اشتراك 4 شهور - حضانة من الساعة 7 صباحاً حتى 2 مساء لعمر فوق السنتين" at bounding box center [152, 202] width 248 height 36
copy div "اشتراك 4 شهور - حضانة من الساعة 7 صباحاً حتى 2 مساء لعمر فوق السنتين"
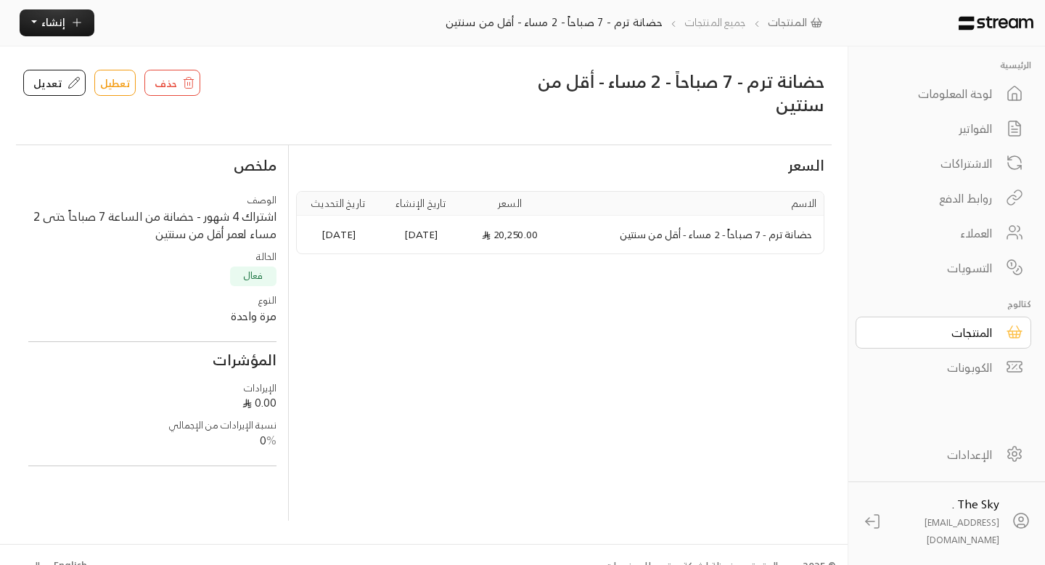
click at [703, 24] on link "جميع المنتجات" at bounding box center [715, 22] width 62 height 20
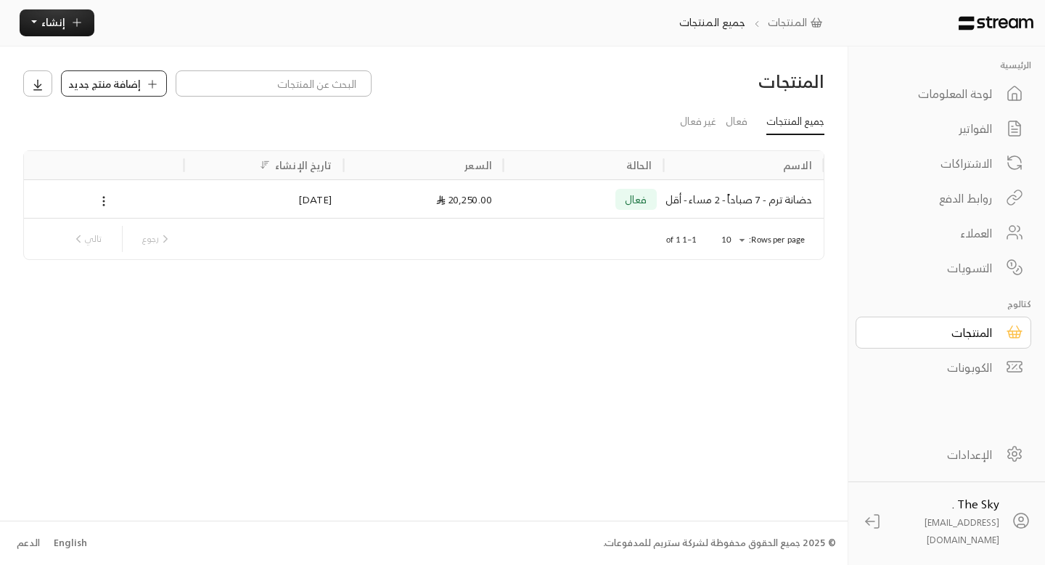
click at [120, 84] on span "إضافة منتج جديد" at bounding box center [104, 83] width 73 height 15
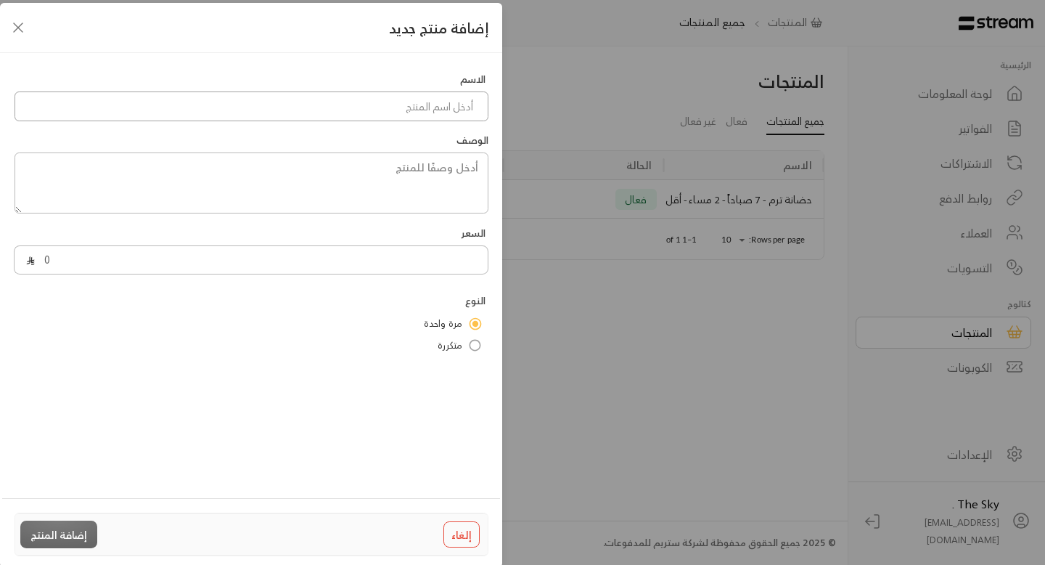
click at [401, 115] on input at bounding box center [252, 106] width 474 height 30
paste input "حضانة ترم - 7 صباحاً - 2 مساء - أقل من سنتين"
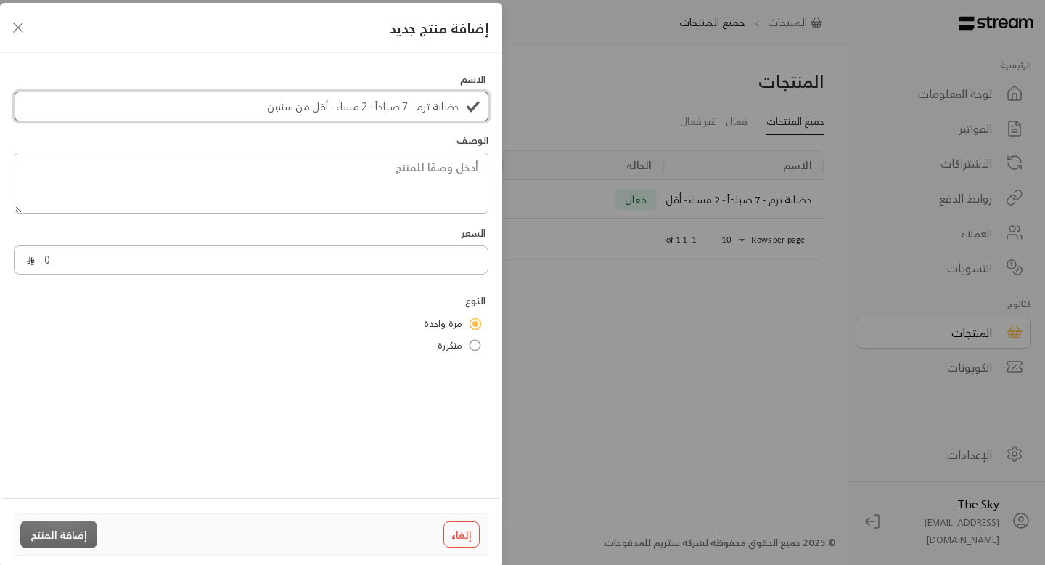
type input "حضانة ترم - 7 صباحاً - 2 مساء - أقل من سنتين"
click at [351, 183] on textarea at bounding box center [252, 182] width 474 height 61
paste textarea "اشتراك 4 شهور - حضانة من الساعة 7 صباحاً حتى 2 مساء لعمر أقل من سنتين"
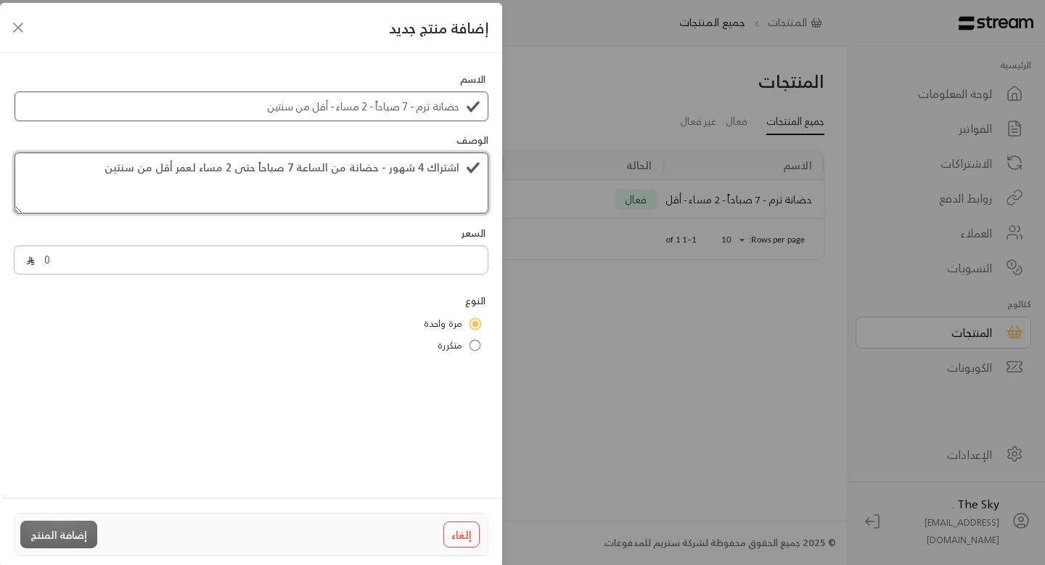
type textarea "اشتراك 4 شهور - حضانة من الساعة 7 صباحاً حتى 2 مساء لعمر أقل من سنتين"
click at [425, 104] on input "حضانة ترم - 7 صباحاً - 2 مساء - أقل من سنتين" at bounding box center [252, 106] width 474 height 30
click at [364, 106] on input "حضانة ترم - 7 صباحاً - 2 مساء - أقل من سنتين" at bounding box center [252, 106] width 474 height 30
type input "حضانة ترم - 7 صباحاً - 5 مساء - أقل من سنتين"
click at [241, 168] on textarea "اشتراك 4 شهور - حضانة من الساعة 7 صباحاً حتى 2 مساء لعمر أقل من سنتين" at bounding box center [252, 182] width 474 height 61
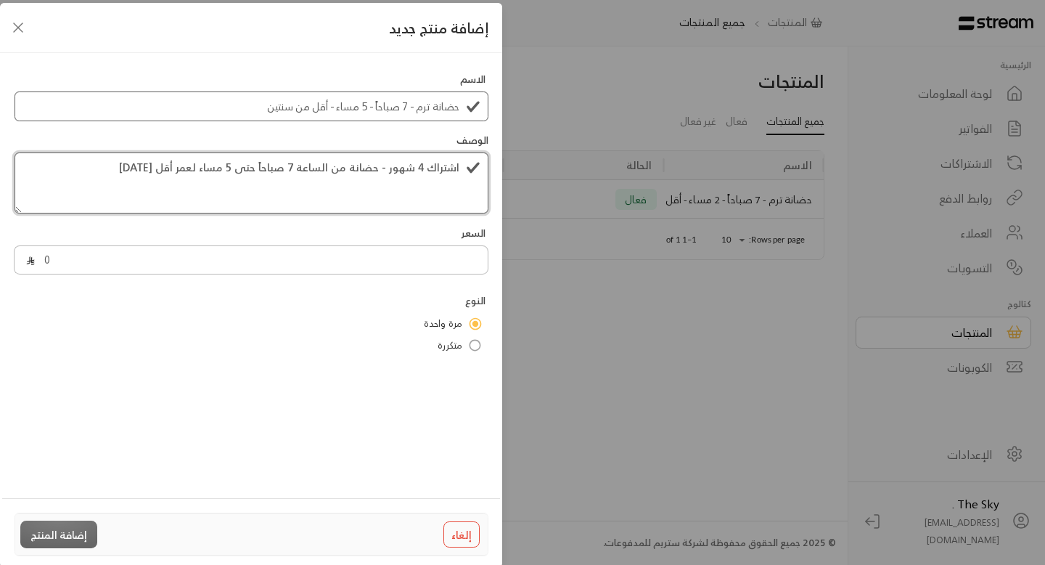
type textarea "اشتراك 4 شهور - حضانة من الساعة 7 صباحاً حتى 5 مساء لعمر أقل من سنتين"
click at [142, 268] on input "0" at bounding box center [261, 260] width 453 height 30
type input "25650"
click at [67, 534] on button "إضافة المنتج" at bounding box center [58, 533] width 77 height 27
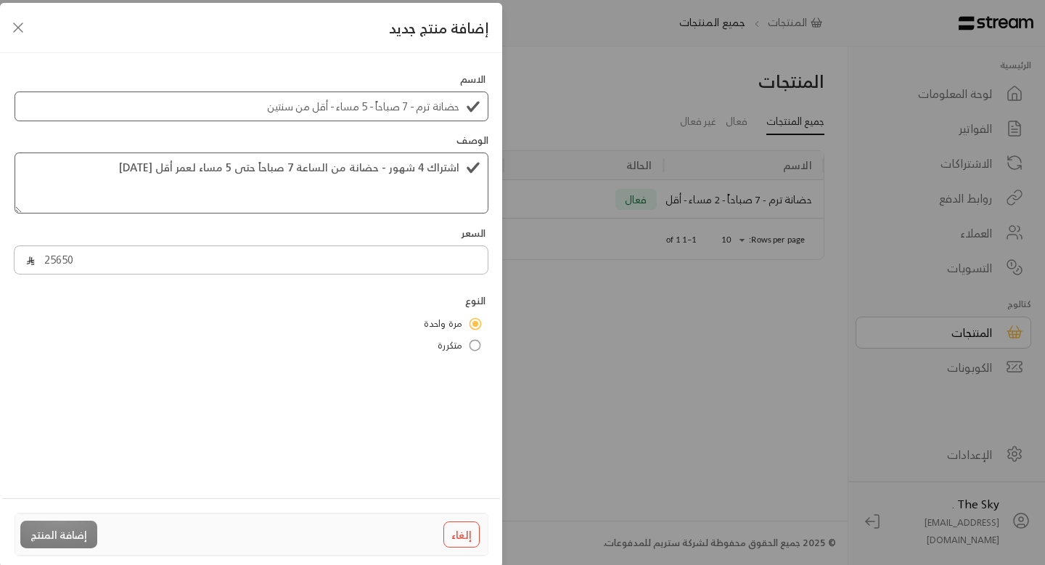
type input "0"
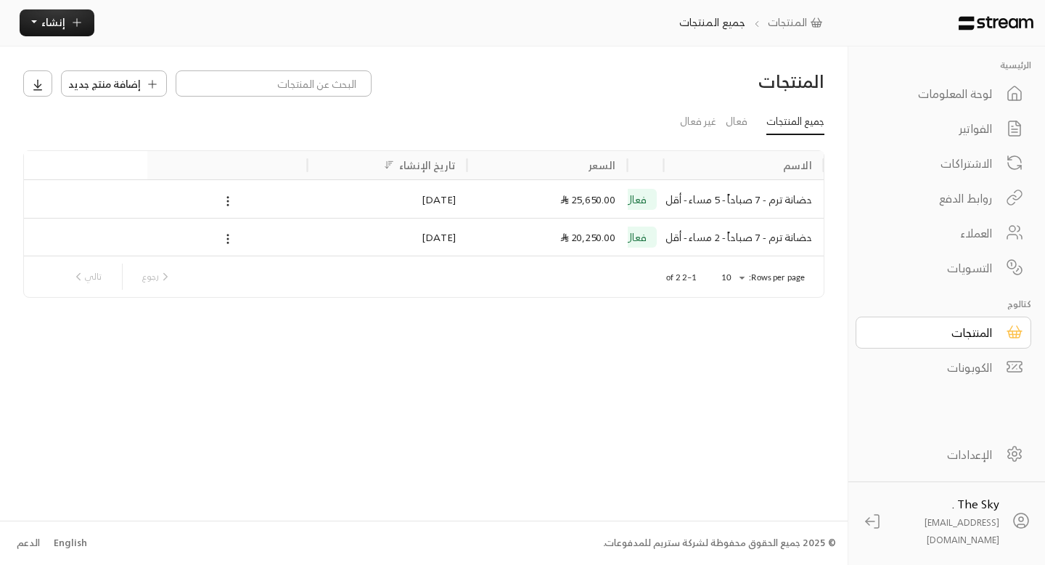
drag, startPoint x: 665, startPoint y: 167, endPoint x: 651, endPoint y: 161, distance: 15.0
click at [651, 161] on div "الحالة" at bounding box center [646, 165] width 36 height 29
click at [631, 158] on div at bounding box center [632, 164] width 7 height 29
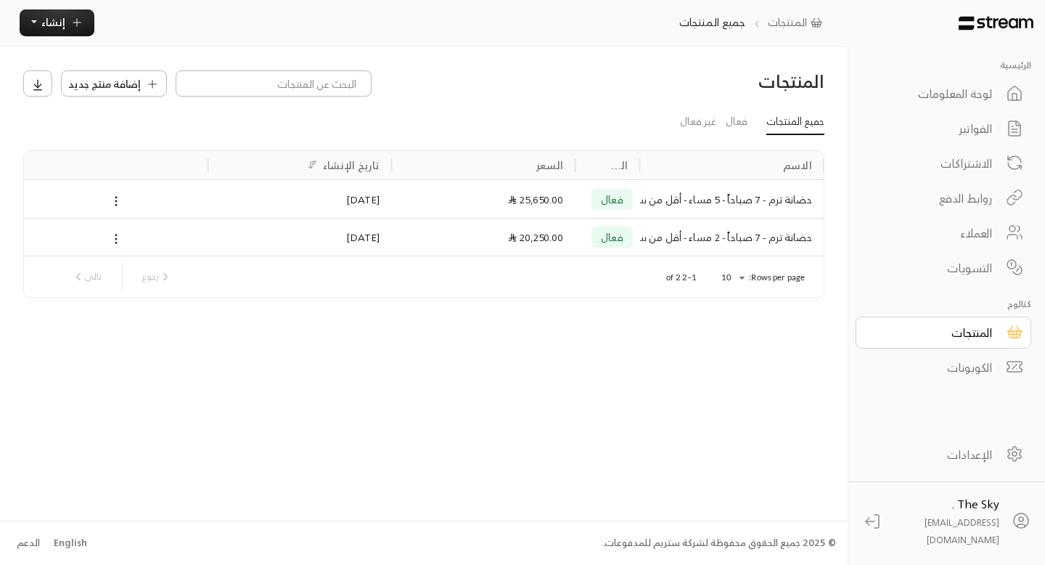
click at [640, 163] on div at bounding box center [640, 164] width 7 height 29
click at [644, 163] on div "الاسم الحالة السعر تاريخ الإنشاء" at bounding box center [419, 165] width 809 height 29
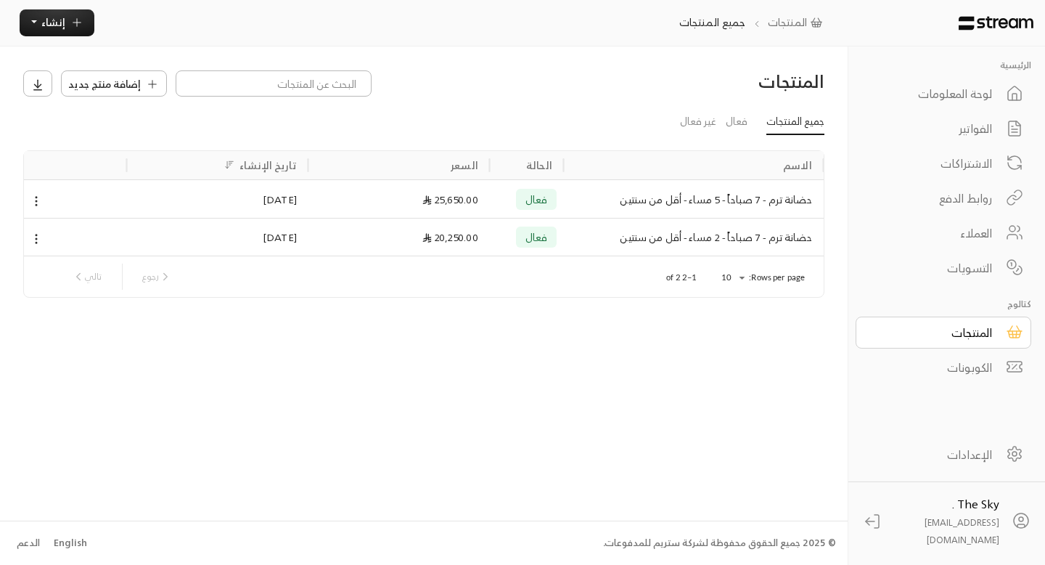
click at [828, 163] on div "الاسم الحالة السعر تاريخ الإنشاء حضانة ترم - 7 صباحاً - 5 مساء - أقل من سنتين ف…" at bounding box center [424, 224] width 814 height 146
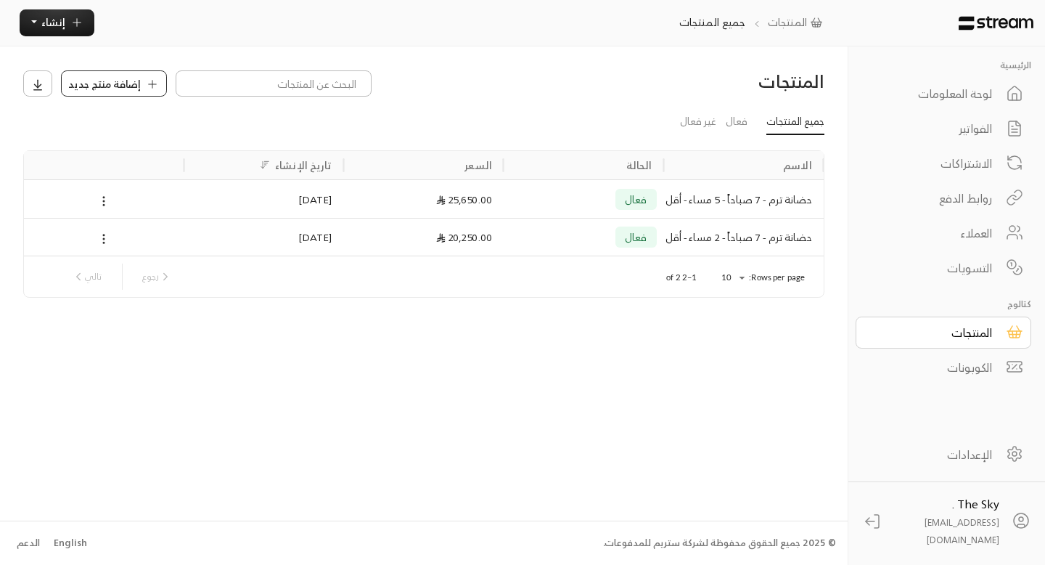
click at [126, 81] on span "إضافة منتج جديد" at bounding box center [104, 83] width 73 height 15
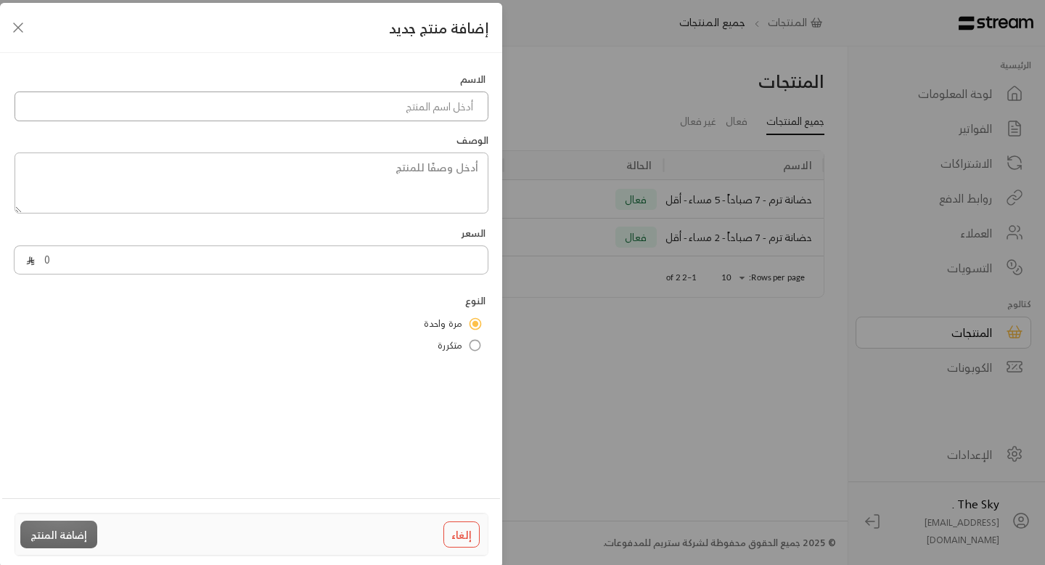
click at [382, 102] on input at bounding box center [252, 106] width 474 height 30
paste input "اشتراك 4 شهور - حضانة من الساعة 7 صباحاً حتى 2 مسا"
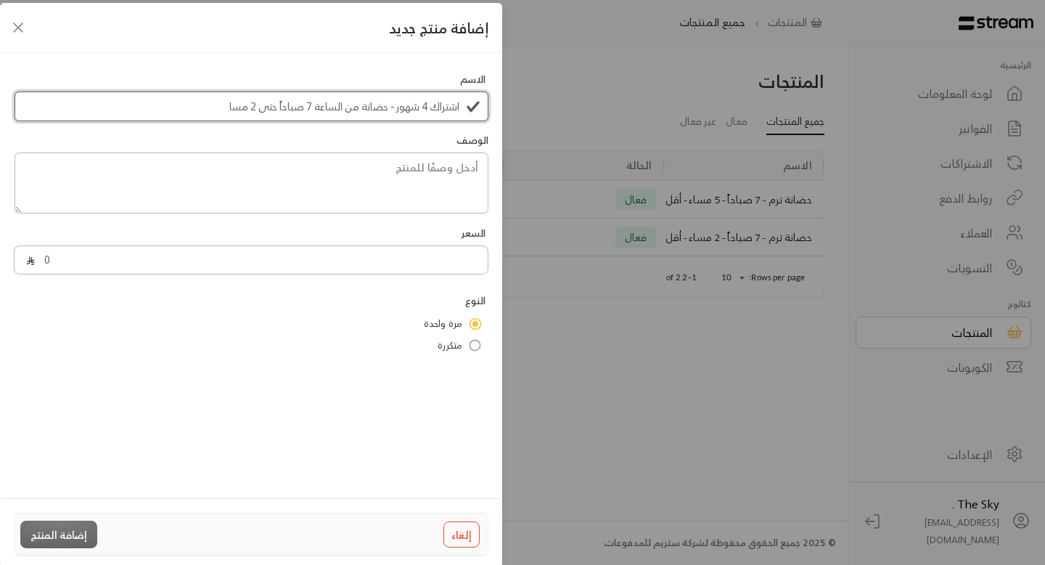
type input "اشتراك 4 شهور - حضانة من الساعة 7 صباحاً حتى 2 مسا"
click at [365, 183] on textarea at bounding box center [252, 182] width 474 height 61
paste textarea "اشتراك 4 شهور - حضانة من الساعة 7 صباحاً حتى 2 مساء لعمر أقل من سنتين"
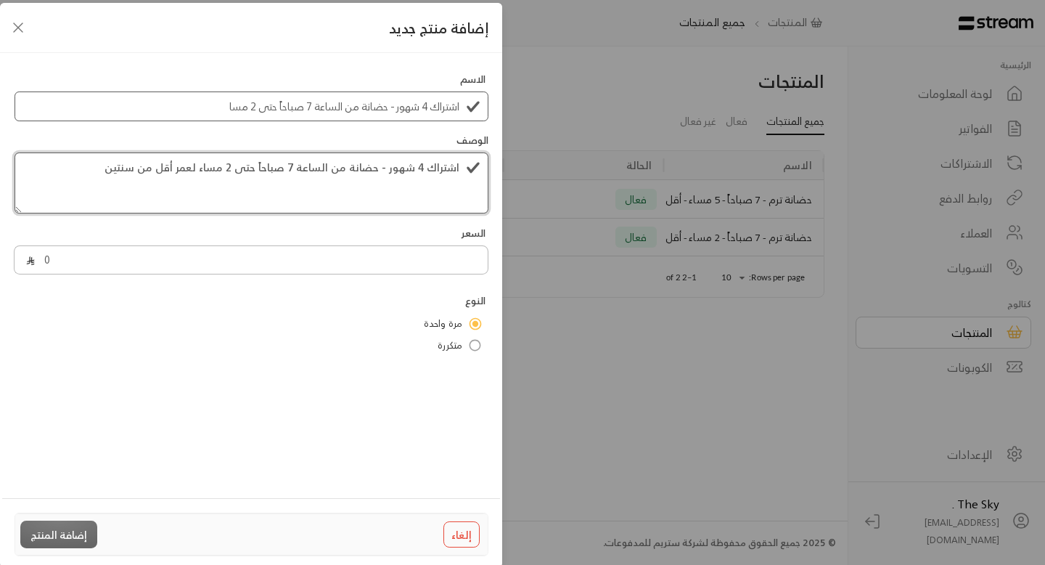
type textarea "اشتراك 4 شهور - حضانة من الساعة 7 صباحاً حتى 2 مساء لعمر أقل من سنتين"
click at [407, 114] on input "اشتراك 4 شهور - حضانة من الساعة 7 صباحاً حتى 2 مسا" at bounding box center [252, 106] width 474 height 30
paste input "ضانة ترم - 7 صباحاً - 2 مساء - أقل من سنتين"
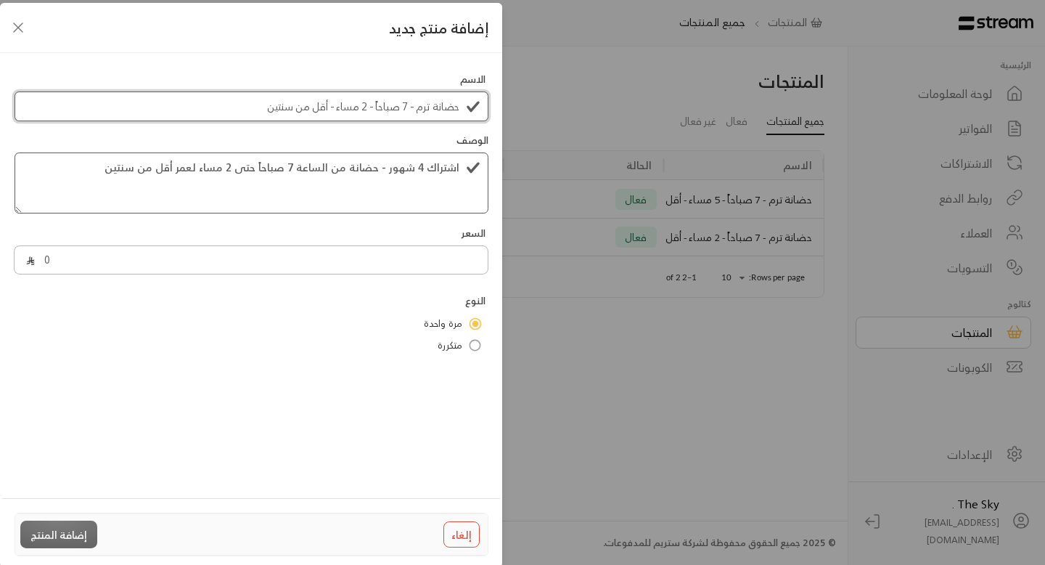
click at [319, 110] on input "حضانة ترم - 7 صباحاً - 2 مساء - أقل من سنتين" at bounding box center [252, 106] width 474 height 30
click at [306, 108] on input "حضانة ترم - 7 صباحاً - 2 مساء - ا من سنتين" at bounding box center [252, 106] width 474 height 30
type input "حضانة ترم - 7 صباحاً - 2 مساء -فوق السنتين"
drag, startPoint x: 150, startPoint y: 170, endPoint x: 186, endPoint y: 170, distance: 35.6
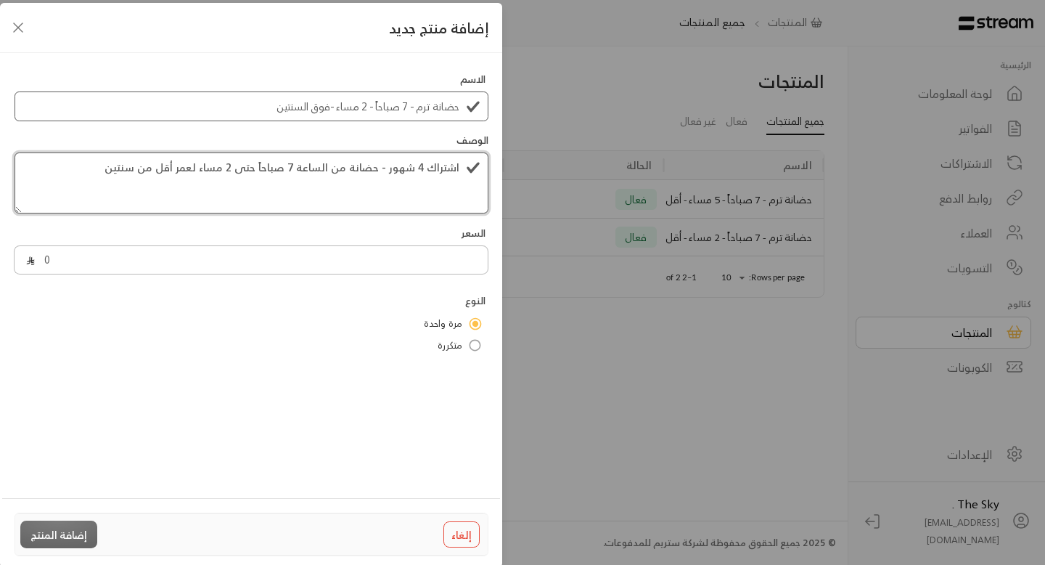
click at [186, 170] on textarea "اشتراك 4 شهور - حضانة من الساعة 7 صباحاً حتى 2 مساء لعمر أقل من سنتين" at bounding box center [252, 182] width 474 height 61
type textarea "اشتراك 4 شهور - حضانة من الساعة 7 صباحاً حتى 2 مساء لعمر فوق السنتين"
click at [245, 268] on input "0" at bounding box center [261, 260] width 453 height 30
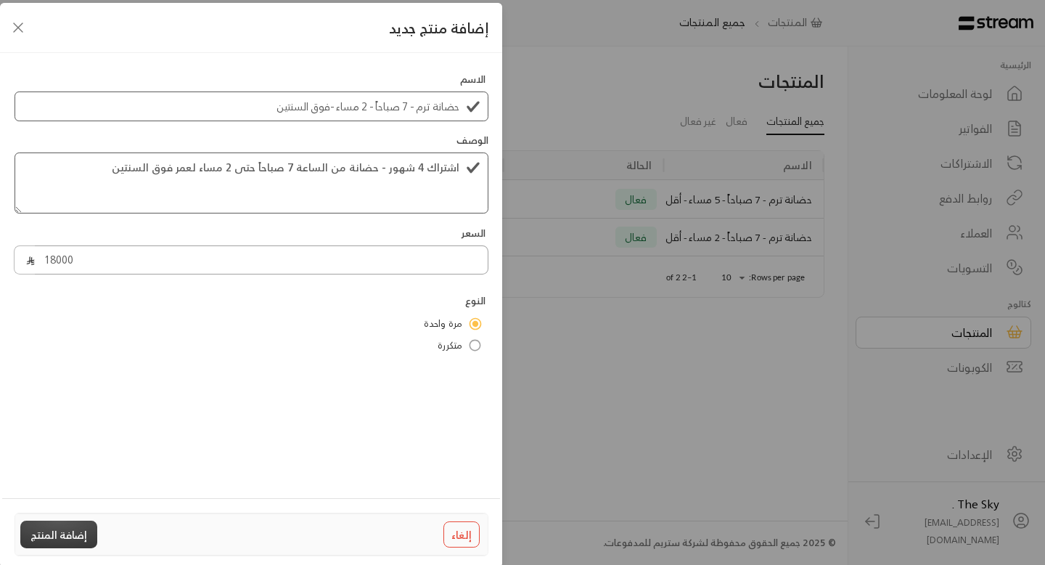
type input "18000"
click at [60, 541] on button "إضافة المنتج" at bounding box center [58, 533] width 77 height 27
type input "0"
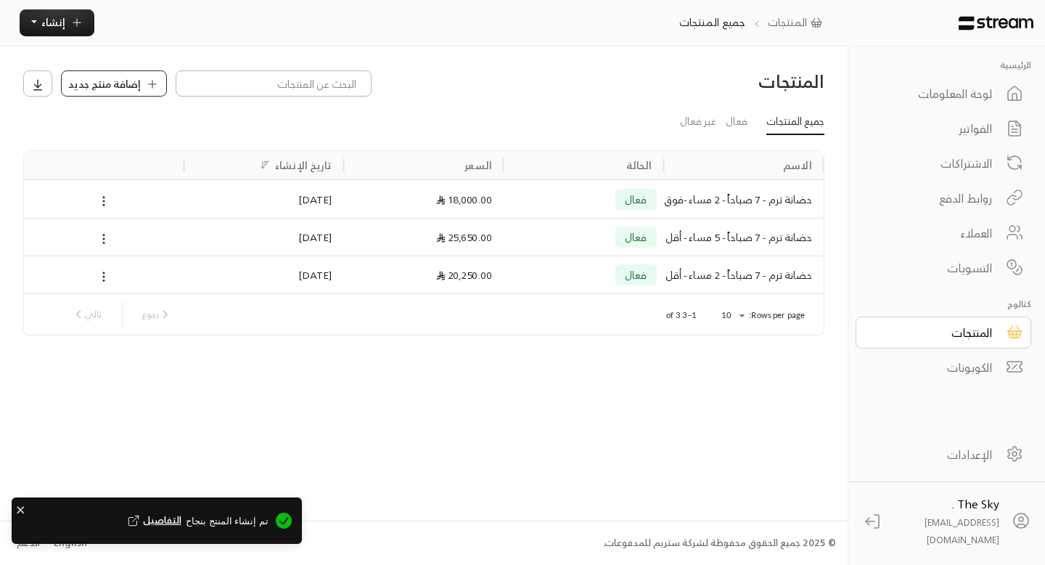
click at [141, 91] on button "إضافة منتج جديد" at bounding box center [114, 83] width 106 height 26
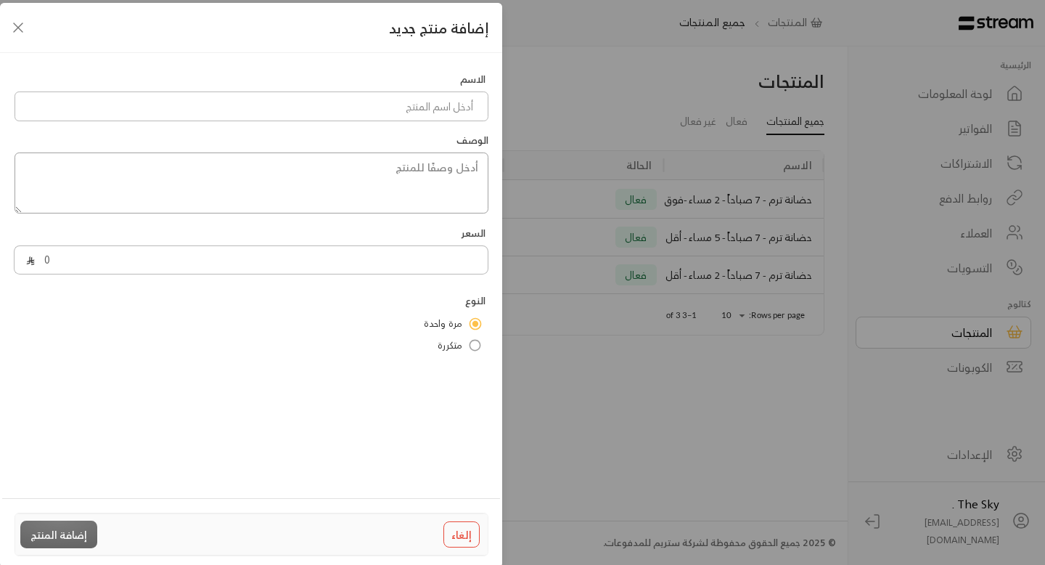
click at [246, 190] on textarea at bounding box center [252, 182] width 474 height 61
click at [427, 111] on input at bounding box center [252, 106] width 474 height 30
paste input "حضانة ترم - 7 صباحاً - 2 مساء -فوق السنتين"
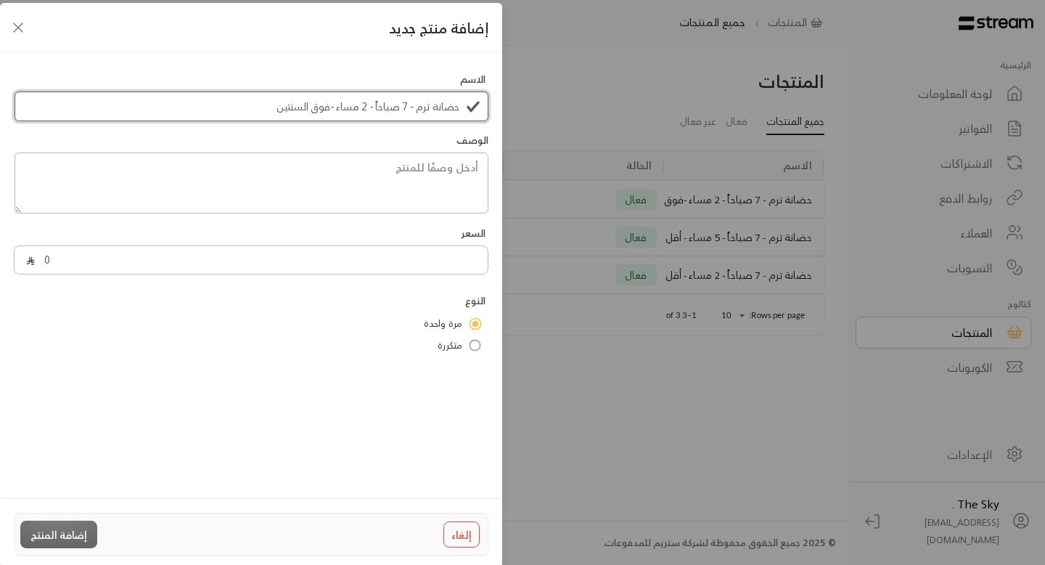
type input "حضانة ترم - 7 صباحاً - 2 مساء -فوق السنتين"
click at [311, 181] on textarea at bounding box center [252, 182] width 474 height 61
paste textarea "اشتراك 4 شهور - حضانة من الساعة 7 صباحاً حتى 2 مساء لعمر فوق السنتين"
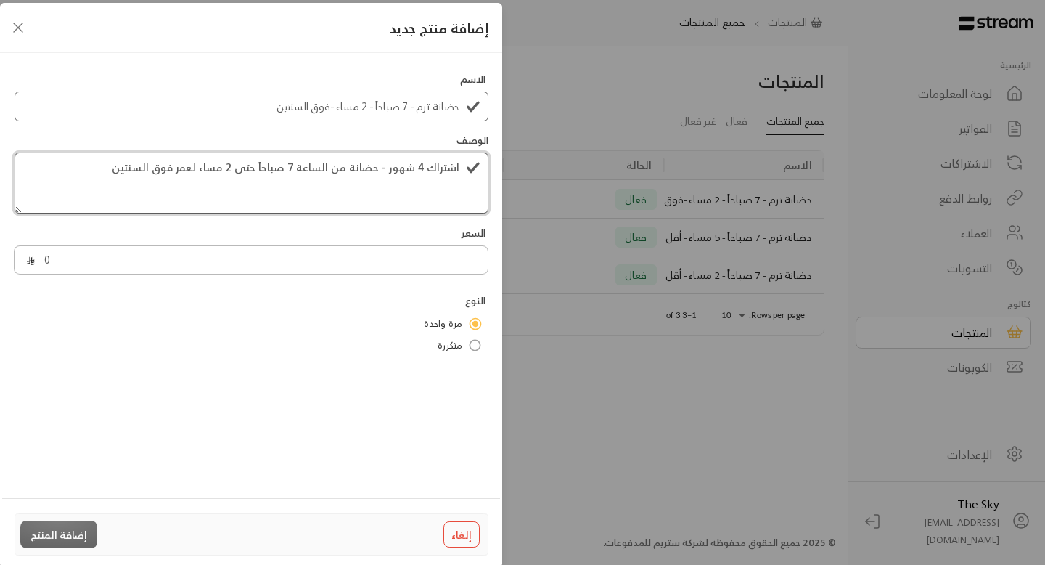
type textarea "اشتراك 4 شهور - حضانة من الساعة 7 صباحاً حتى 2 مساء لعمر فوق السنتين"
click at [362, 107] on input "حضانة ترم - 7 صباحاً - 2 مساء -فوق السنتين" at bounding box center [252, 106] width 474 height 30
type input "حضانة ترم - 7 صباحاً - 5 مساء -فوق السنتين"
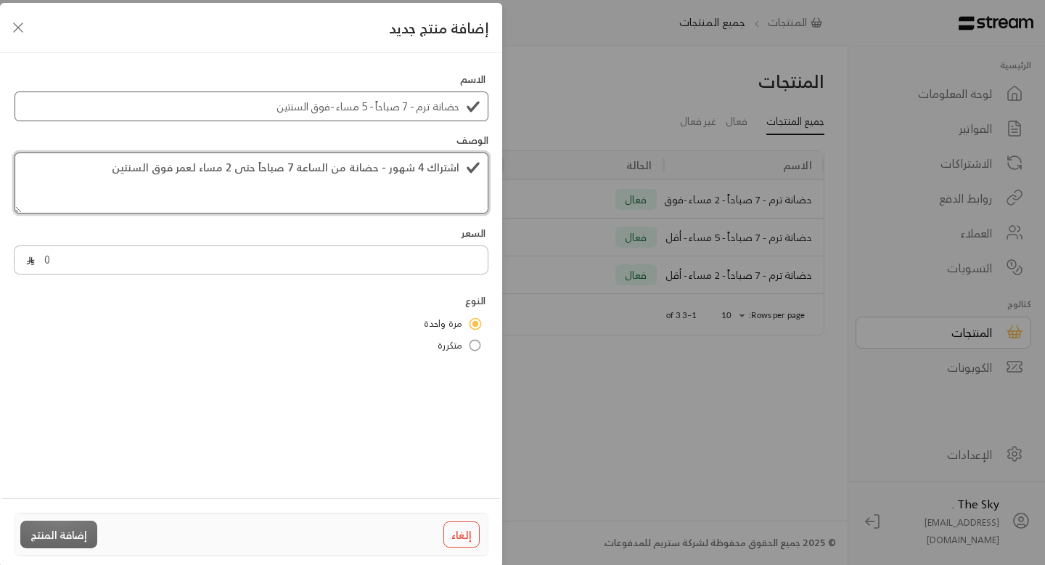
click at [240, 173] on textarea "اشتراك 4 شهور - حضانة من الساعة 7 صباحاً حتى 2 مساء لعمر فوق السنتين" at bounding box center [252, 182] width 474 height 61
type textarea "اشتراك 4 شهور - حضانة من الساعة 7 صباحاً حتى 5 مساء لعمر فوق السنتين"
click at [277, 268] on input "0" at bounding box center [261, 260] width 453 height 30
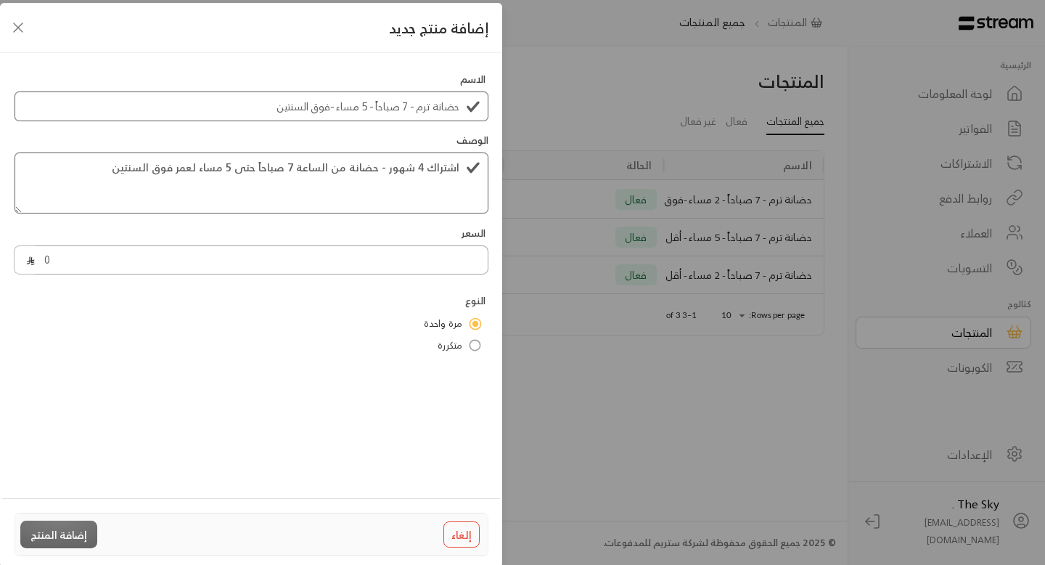
click at [277, 268] on input "0" at bounding box center [261, 260] width 453 height 30
type input "23400"
click at [60, 540] on button "إضافة المنتج" at bounding box center [58, 533] width 77 height 27
type input "0"
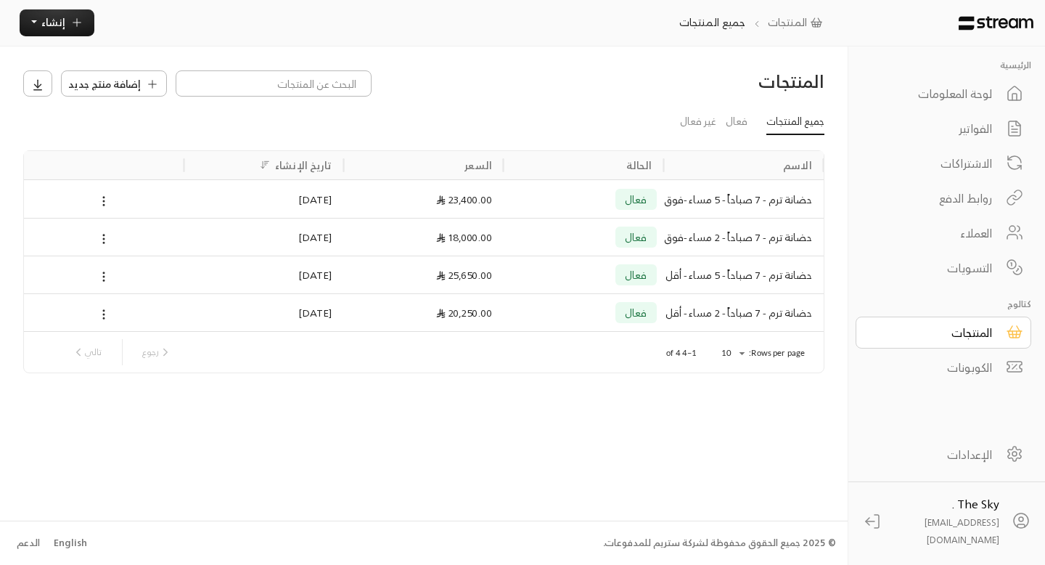
click at [970, 463] on div "الإعدادات" at bounding box center [933, 454] width 117 height 17
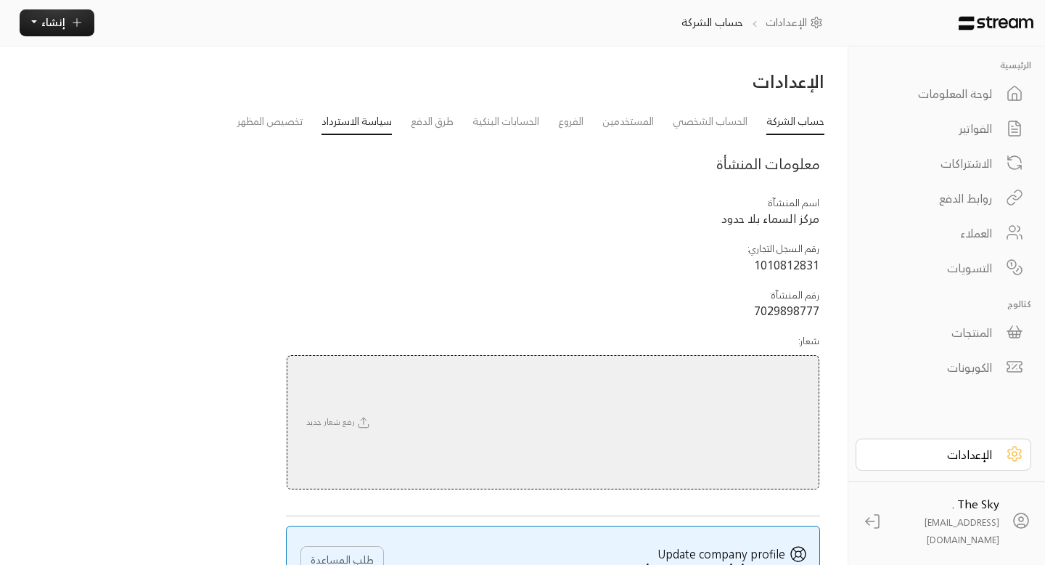
click at [364, 128] on link "سياسة الاسترداد" at bounding box center [357, 123] width 70 height 26
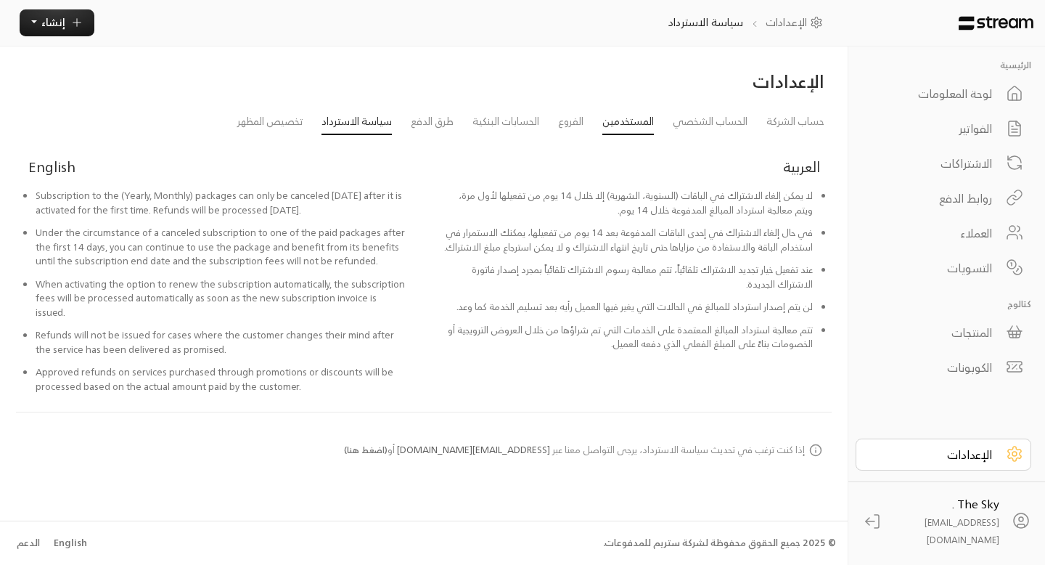
click at [613, 123] on link "المستخدمين" at bounding box center [628, 123] width 52 height 26
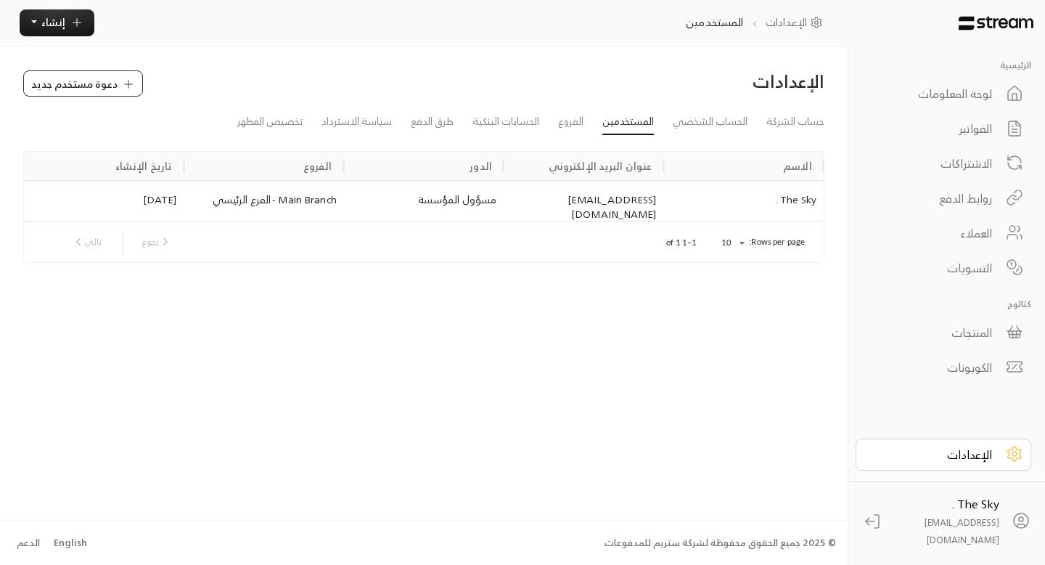
click at [83, 81] on span "دعوة مستخدم جديد" at bounding box center [74, 83] width 86 height 15
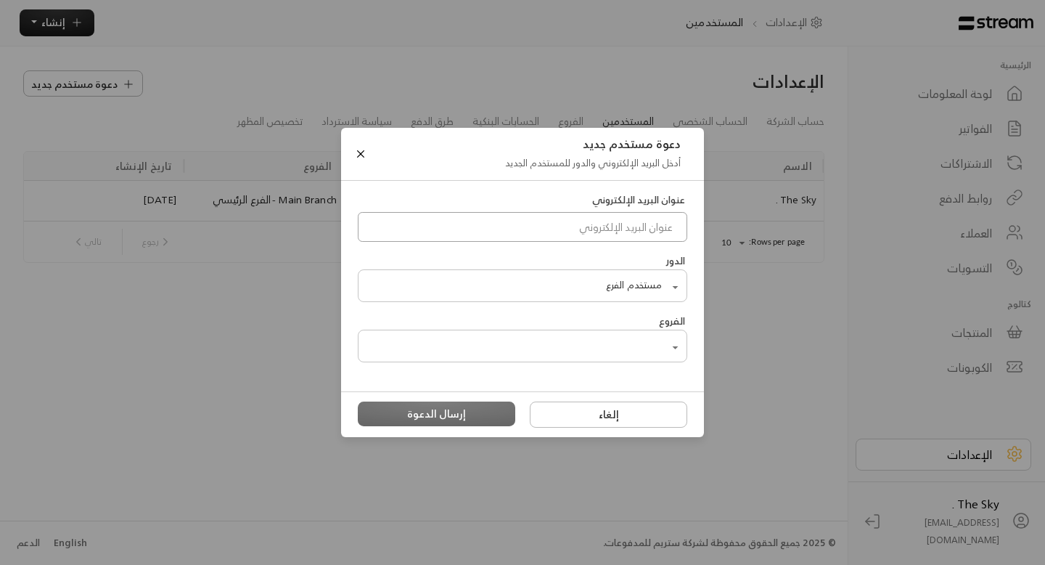
click at [394, 226] on input at bounding box center [523, 227] width 330 height 30
paste input "lamiaalajlann@hotmail.com"
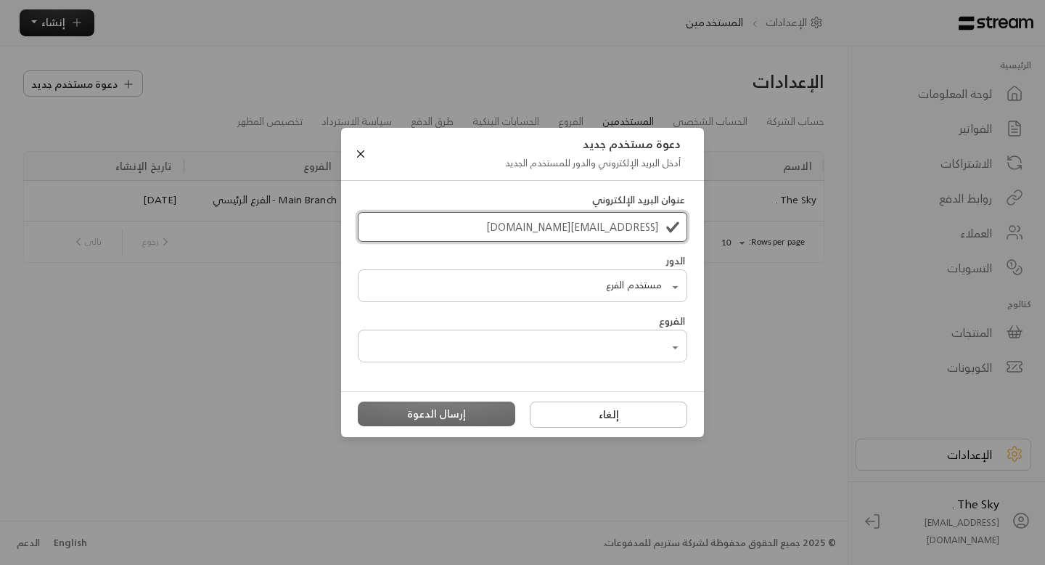
click at [598, 226] on input "lamiaalajlann@hotmail.com" at bounding box center [523, 227] width 330 height 30
click at [501, 216] on input "lamiaalajlann@hotmail.com" at bounding box center [523, 227] width 330 height 30
click at [501, 218] on input "lamiaalajlann@hotmail.com" at bounding box center [523, 227] width 330 height 30
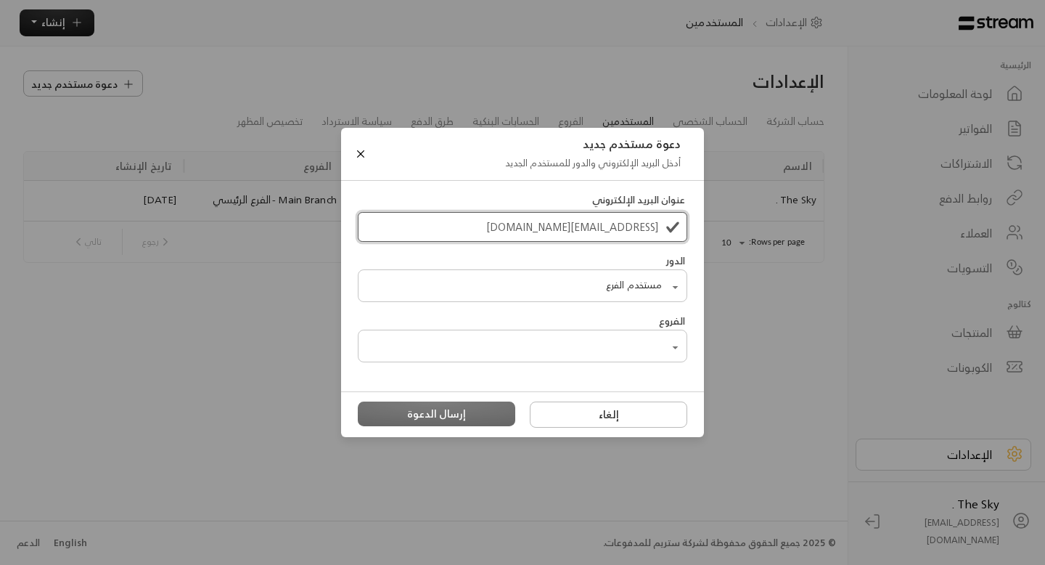
click at [501, 218] on input "lamiaalajlann@hotmail.com" at bounding box center [523, 227] width 330 height 30
type input "lamiaalajlann@hotmail.com"
click at [565, 294] on body "الرئيسية لوحة المعلومات الفواتير الاشتراكات روابط الدفع العملاء التسويات كتالوج…" at bounding box center [522, 282] width 1045 height 565
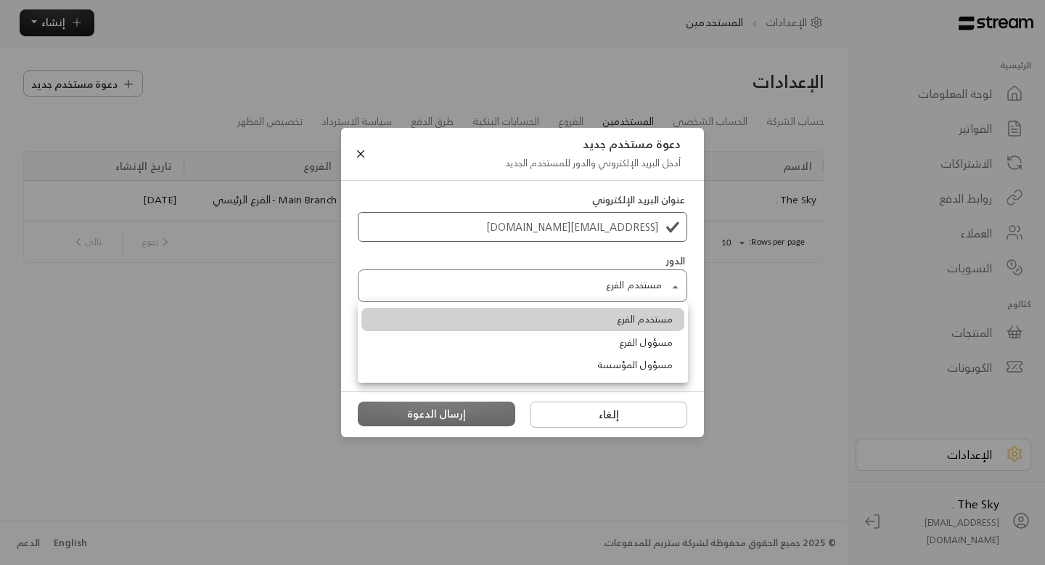
click at [576, 347] on li "مسؤول الفرع" at bounding box center [522, 342] width 323 height 23
type input "**********"
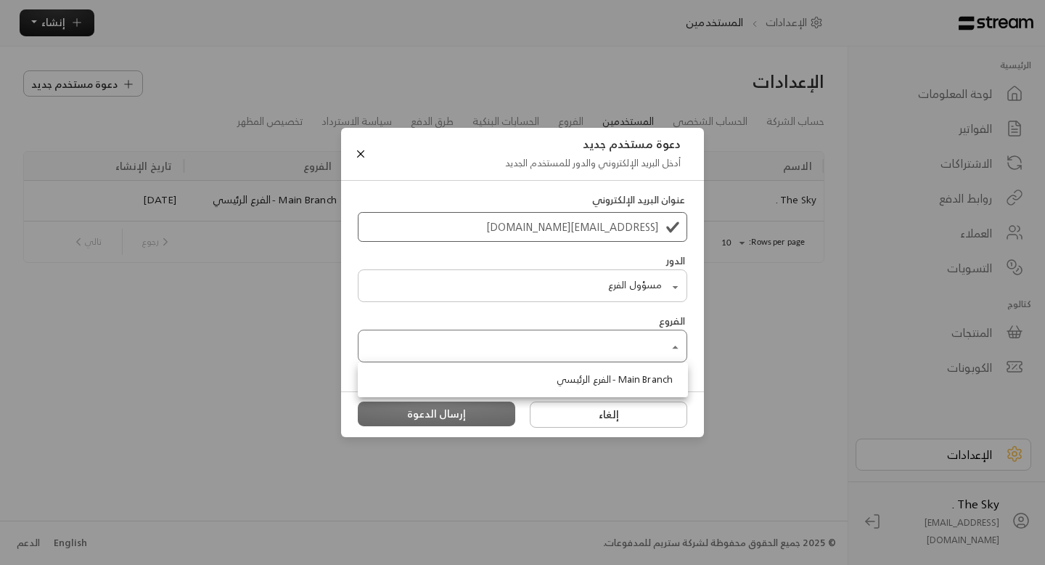
click at [584, 351] on body "الرئيسية لوحة المعلومات الفواتير الاشتراكات روابط الدفع العملاء التسويات كتالوج…" at bounding box center [522, 282] width 1045 height 565
click at [589, 379] on span "Main Branch - الفرع الرئيسي" at bounding box center [615, 379] width 116 height 15
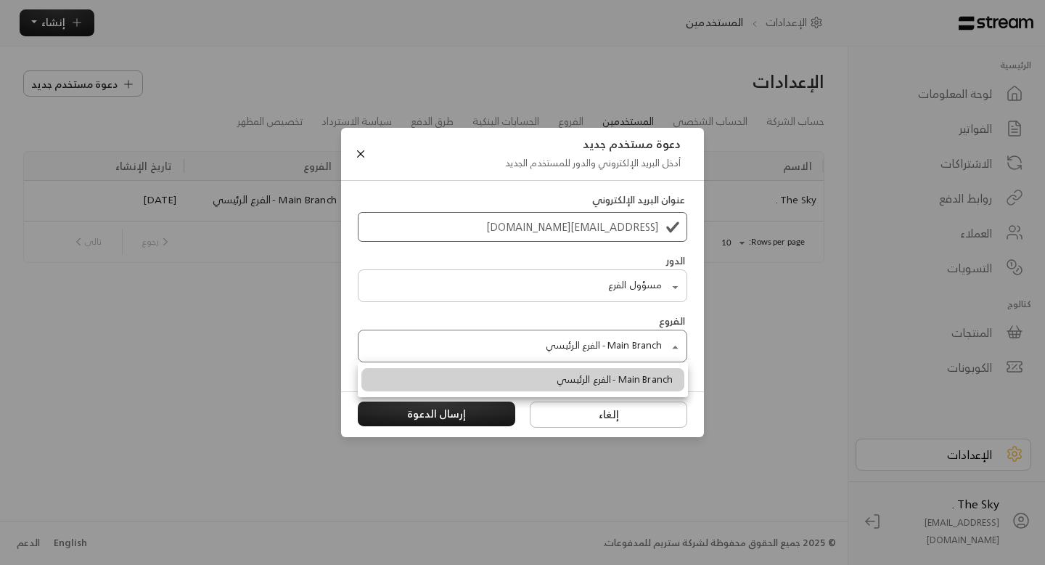
type input "**********"
click at [602, 385] on span "Main Branch - الفرع الرئيسي" at bounding box center [615, 379] width 116 height 15
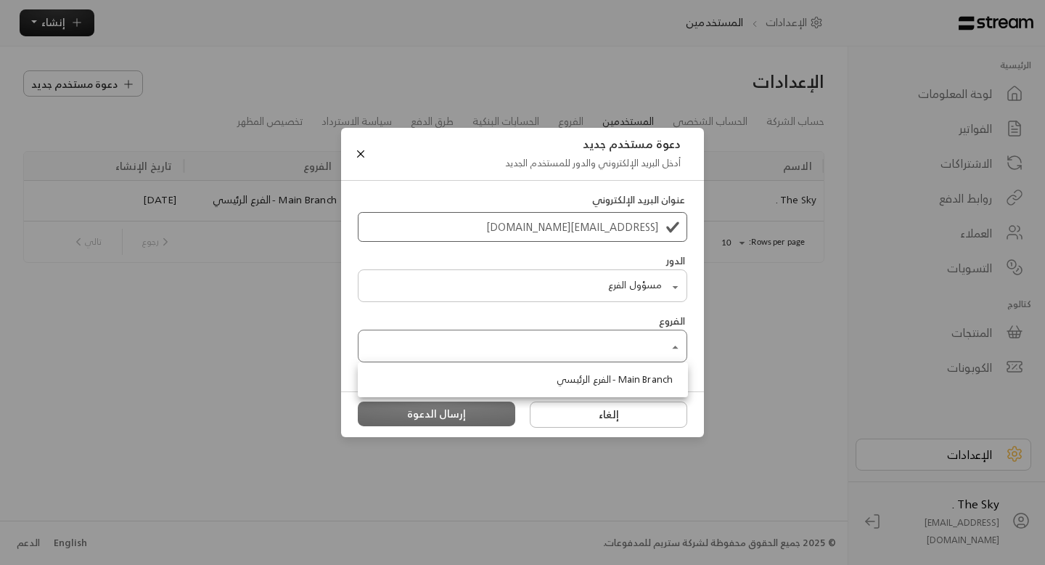
click at [602, 385] on span "Main Branch - الفرع الرئيسي" at bounding box center [615, 379] width 116 height 15
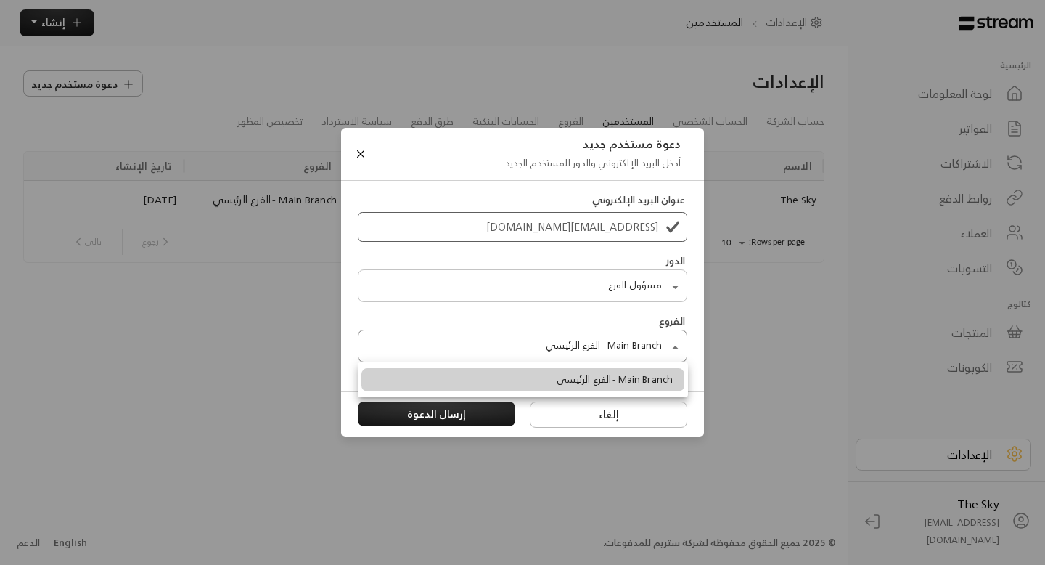
type input "**********"
click at [462, 414] on div at bounding box center [522, 282] width 1045 height 565
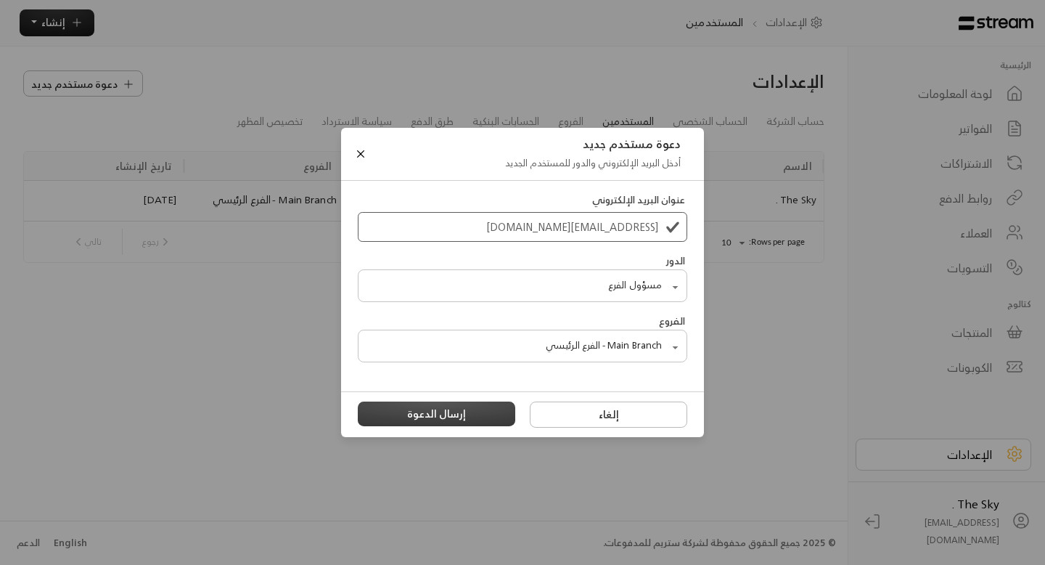
click at [430, 416] on button "إرسال الدعوة" at bounding box center [437, 413] width 158 height 25
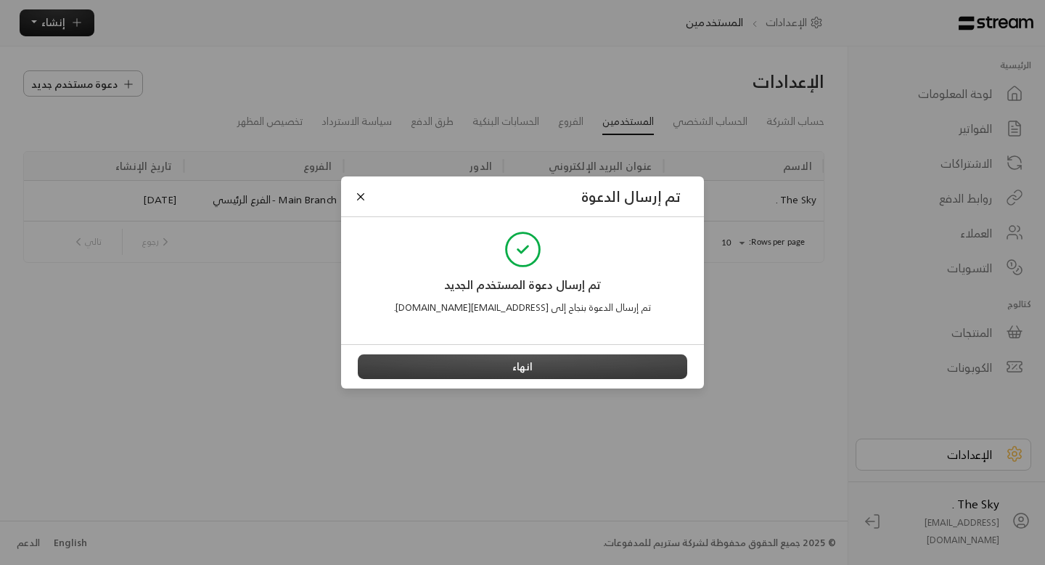
click at [493, 365] on button "انهاء" at bounding box center [523, 366] width 330 height 25
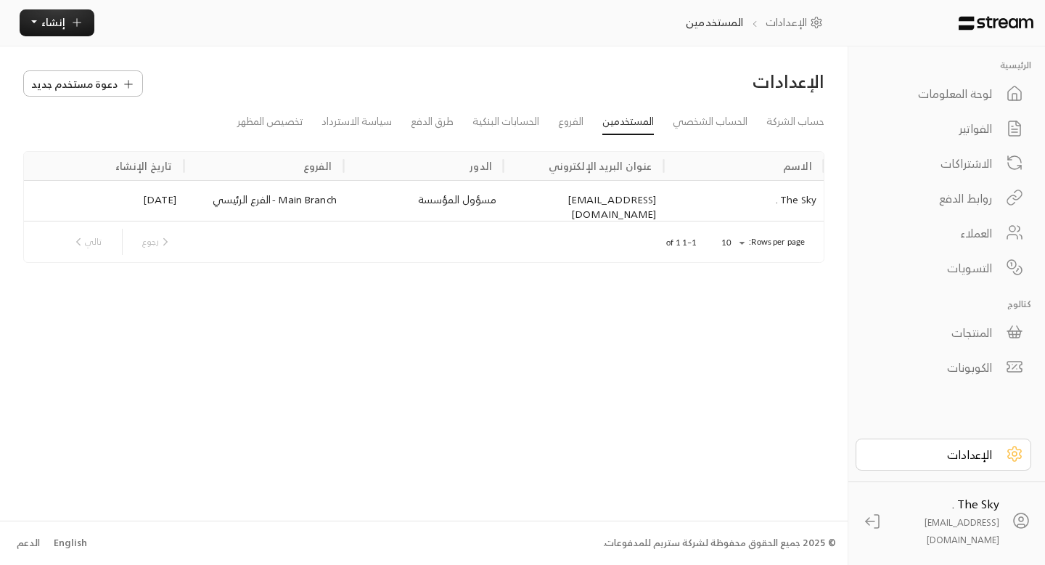
click at [979, 367] on div "الكوبونات" at bounding box center [933, 367] width 117 height 17
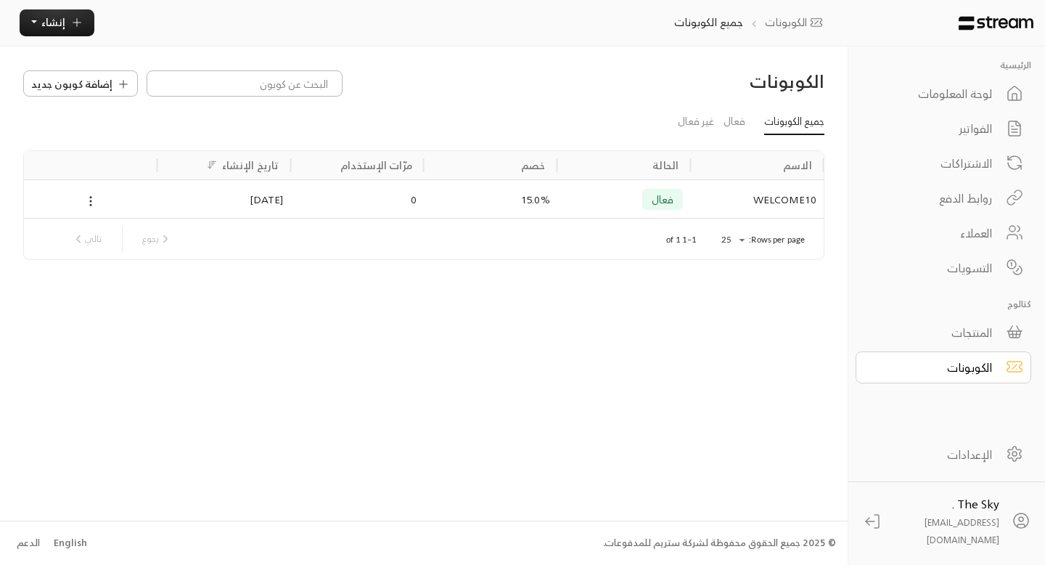
click at [963, 134] on div "الفواتير" at bounding box center [933, 128] width 117 height 17
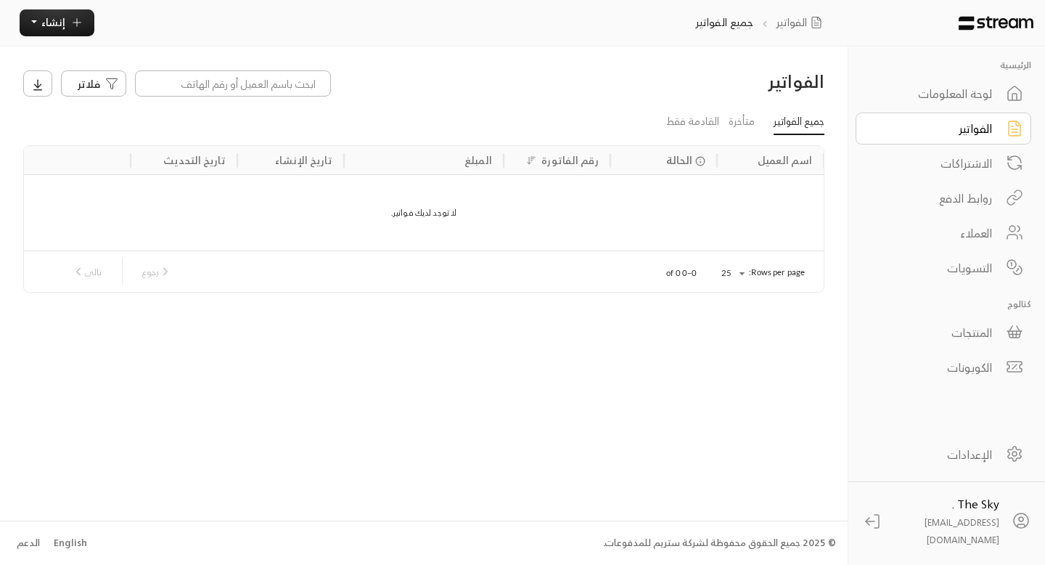
click at [1005, 172] on icon at bounding box center [1014, 164] width 19 height 28
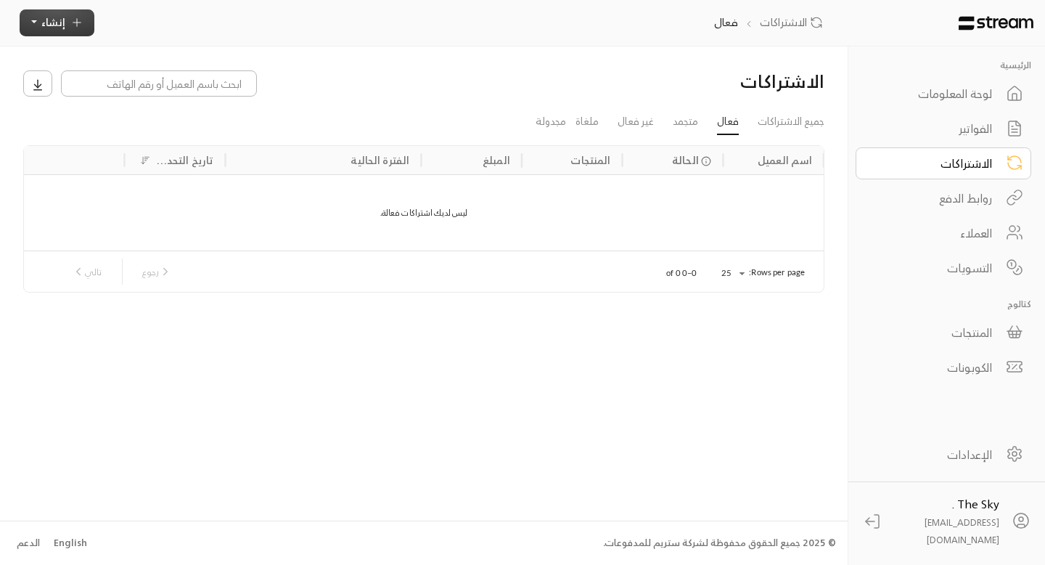
click at [70, 30] on button "إنشاء" at bounding box center [57, 22] width 75 height 27
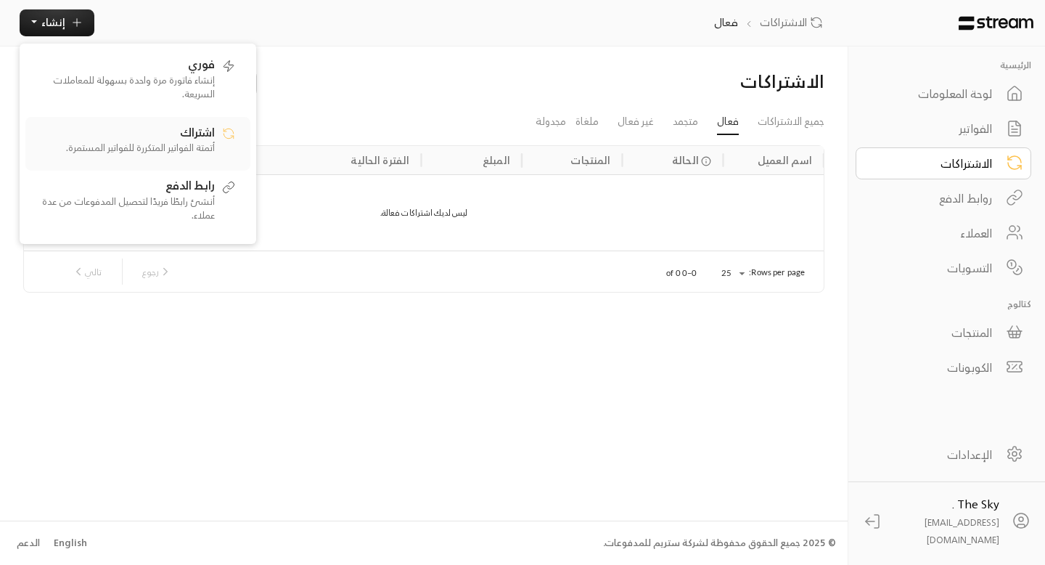
click at [99, 145] on p "أتمتة الفواتير المتكررة للفواتير المستمرة." at bounding box center [123, 148] width 181 height 15
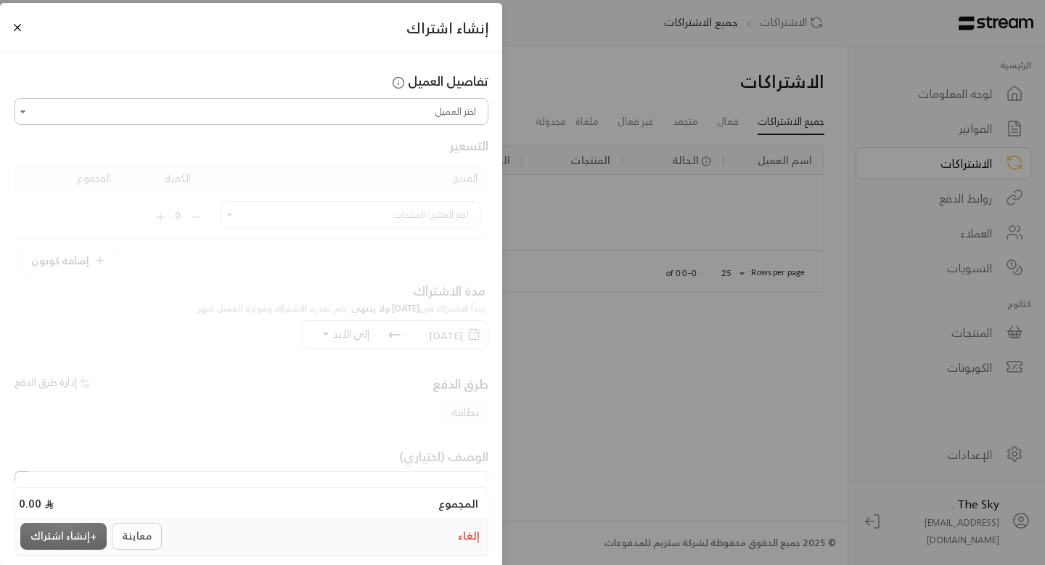
click at [172, 112] on input "اختر العميل" at bounding box center [252, 111] width 470 height 23
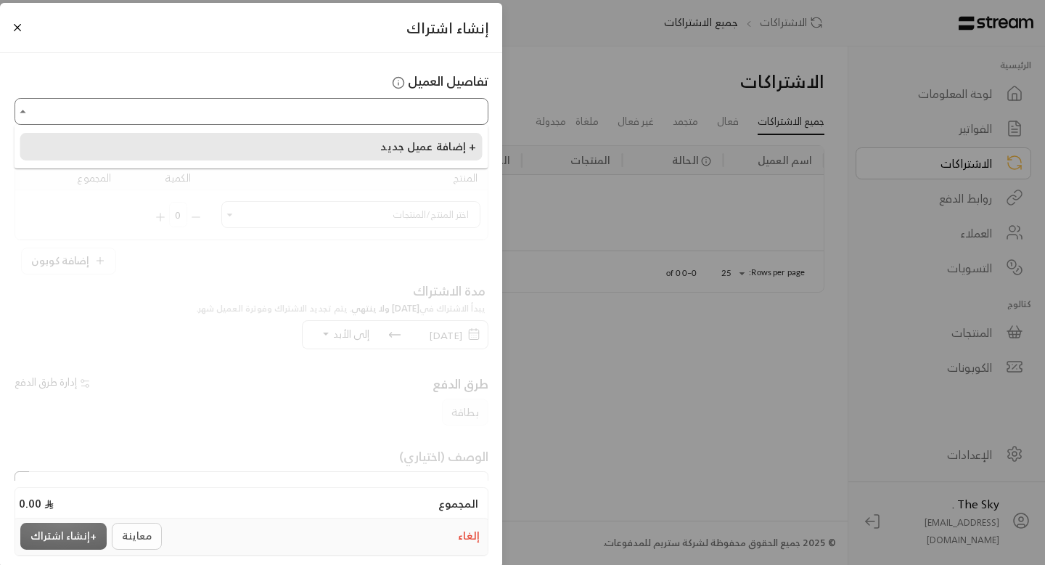
click at [191, 143] on li "إضافة عميل جديد +" at bounding box center [251, 147] width 462 height 28
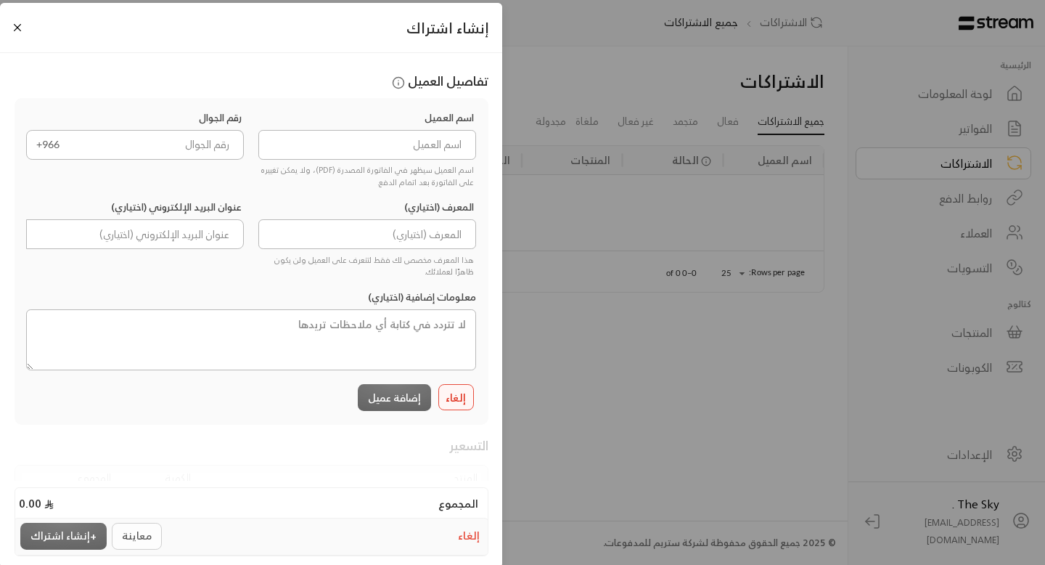
click at [456, 399] on button "إلغاء" at bounding box center [456, 397] width 36 height 26
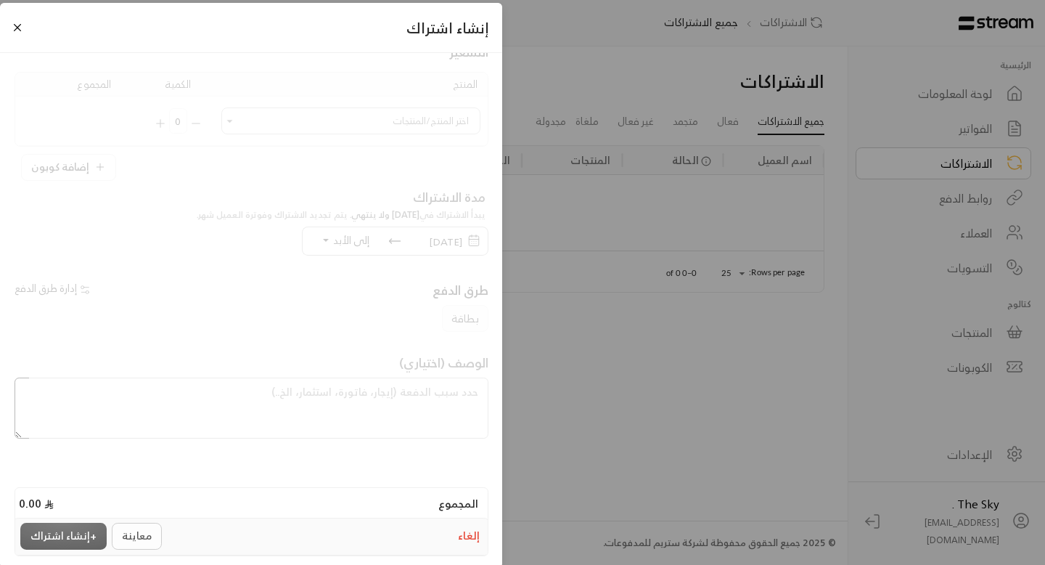
scroll to position [92, 0]
click at [20, 26] on button "Close" at bounding box center [17, 28] width 16 height 16
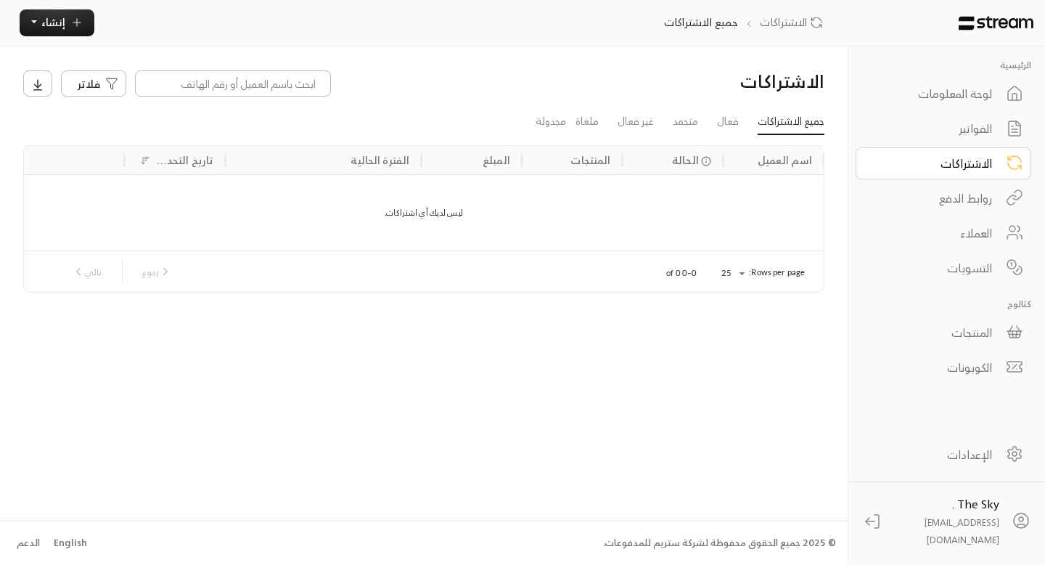
click at [978, 354] on link "الكوبونات" at bounding box center [944, 367] width 176 height 32
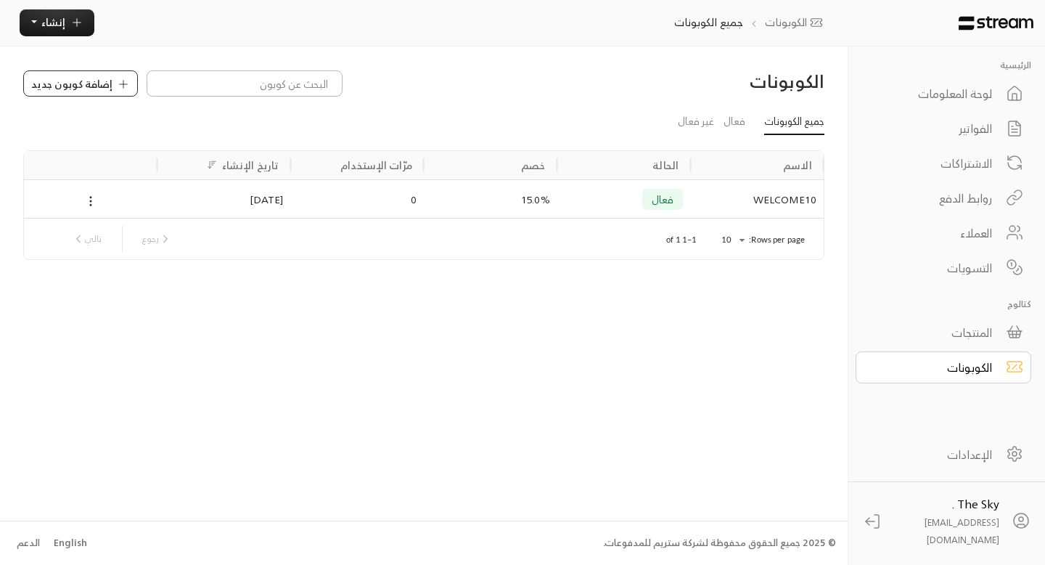
click at [41, 77] on span "إضافة كوبون جديد" at bounding box center [71, 83] width 81 height 15
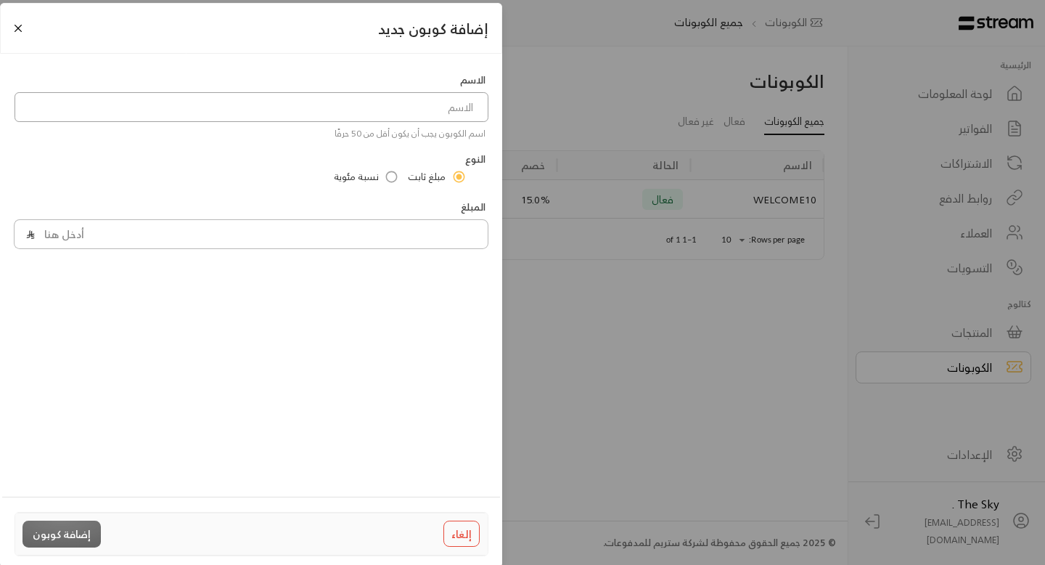
click at [282, 115] on input at bounding box center [252, 107] width 474 height 30
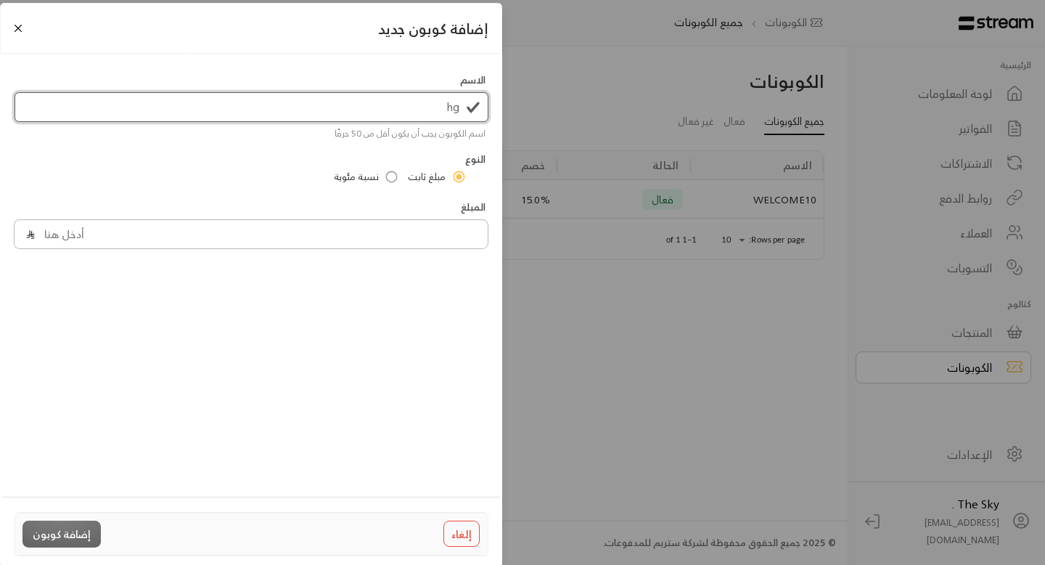
type input "h"
type input "ا"
type input "خصم الأخ الأول"
click at [401, 223] on input "tel" at bounding box center [241, 234] width 454 height 30
click at [405, 234] on input "tel" at bounding box center [241, 234] width 454 height 30
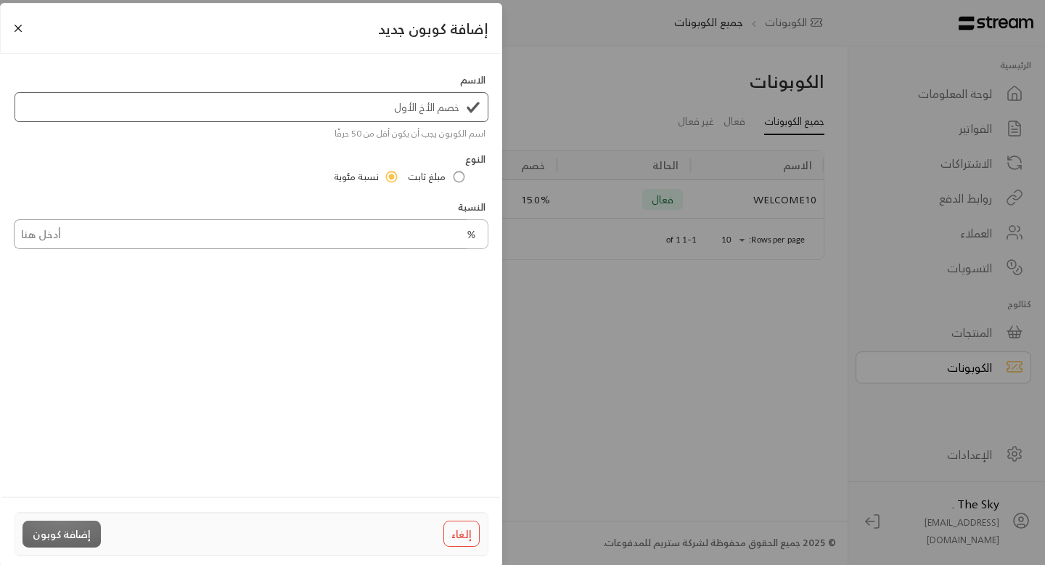
click at [405, 234] on input "tel" at bounding box center [241, 234] width 454 height 30
type input "5"
click at [62, 535] on button "إضافة كوبون" at bounding box center [62, 533] width 78 height 27
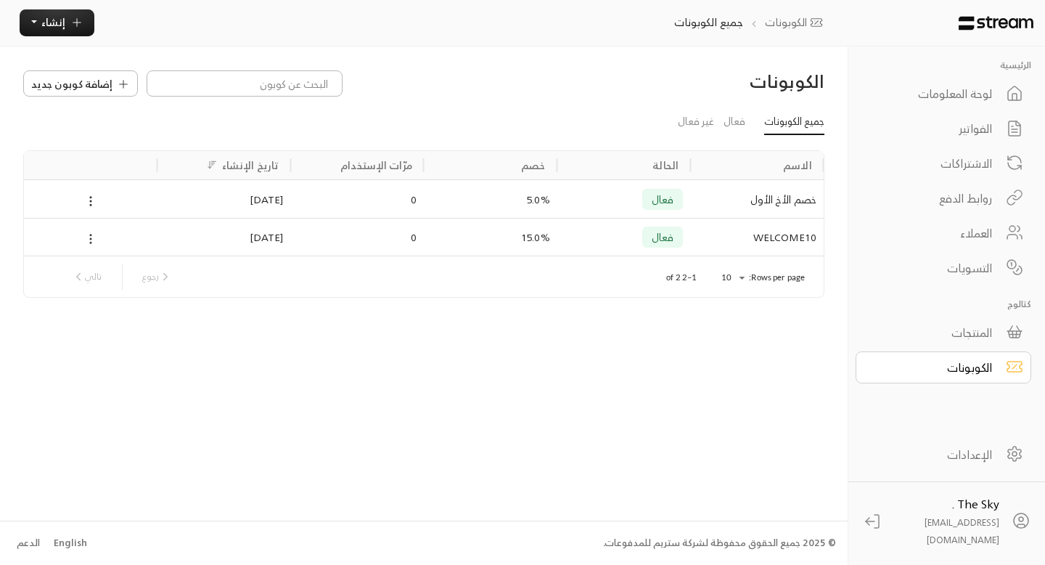
click at [93, 240] on icon at bounding box center [90, 238] width 13 height 13
click at [118, 289] on li "تعطيل" at bounding box center [112, 288] width 49 height 23
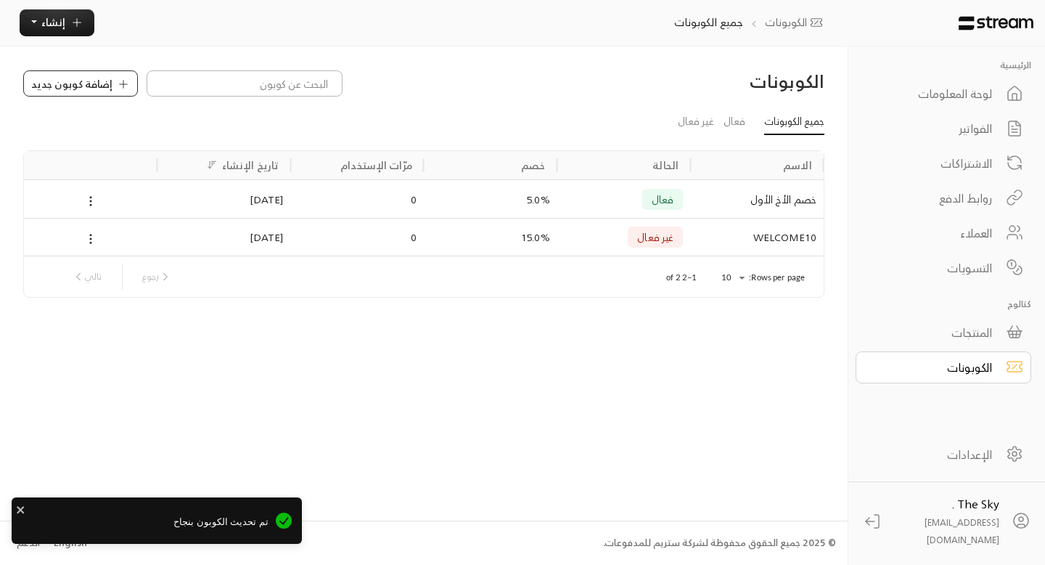
click at [111, 88] on button "إضافة كوبون جديد" at bounding box center [80, 83] width 115 height 26
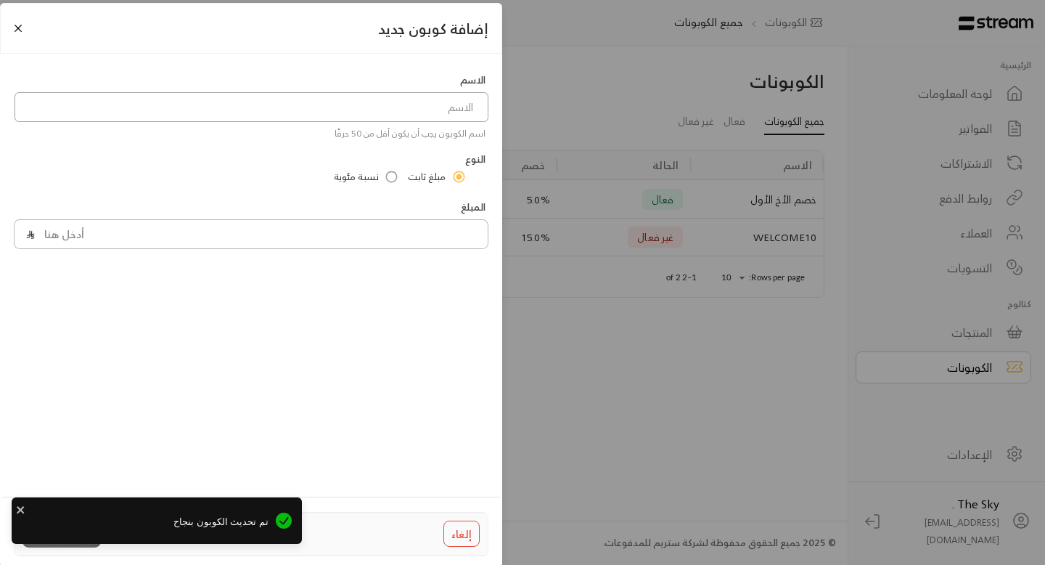
click at [453, 111] on input at bounding box center [252, 107] width 474 height 30
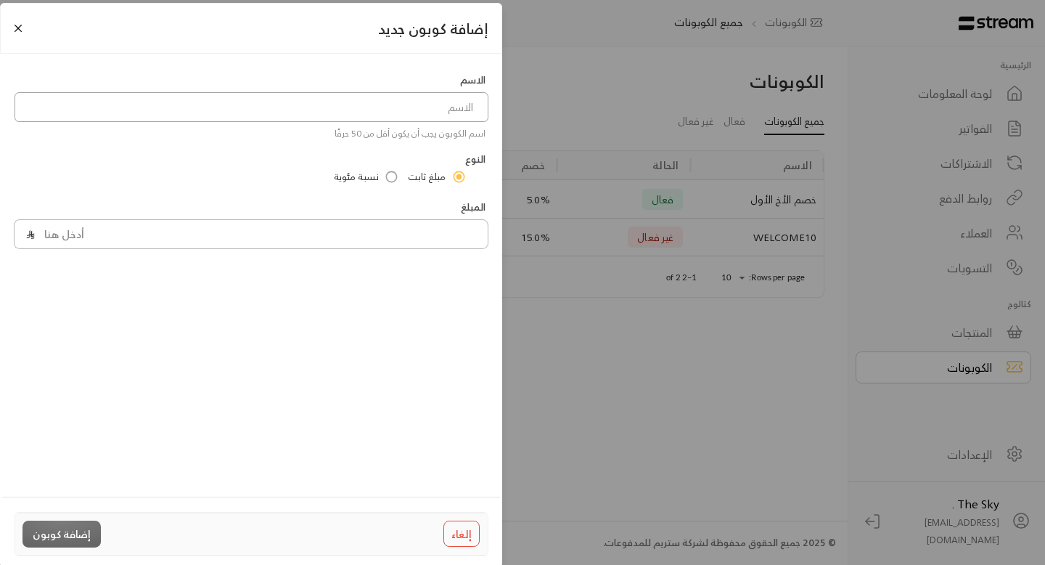
type input "ا"
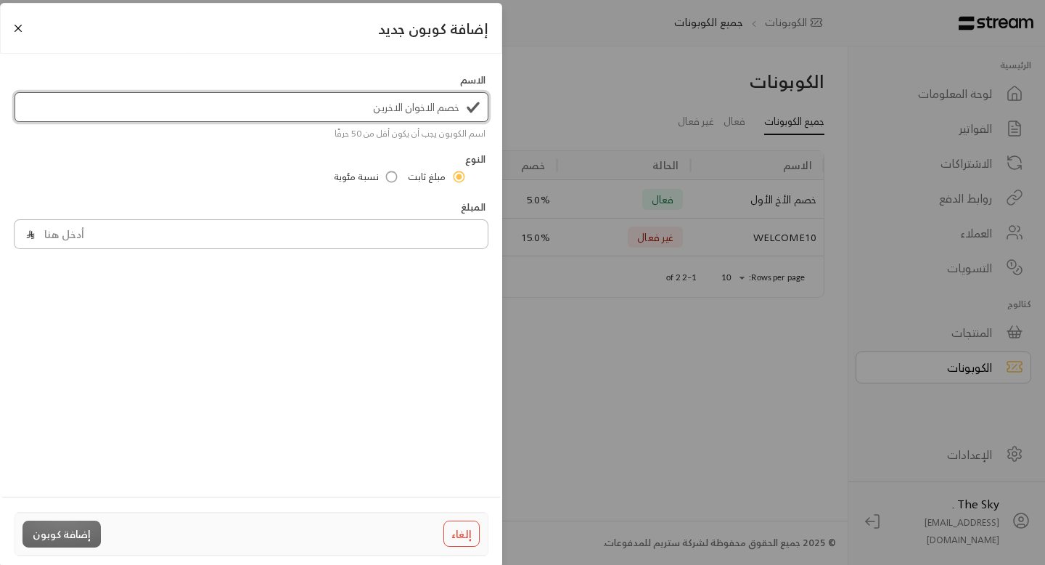
type input "خصم الاخوان الاخرين"
click at [423, 243] on input "tel" at bounding box center [241, 234] width 454 height 30
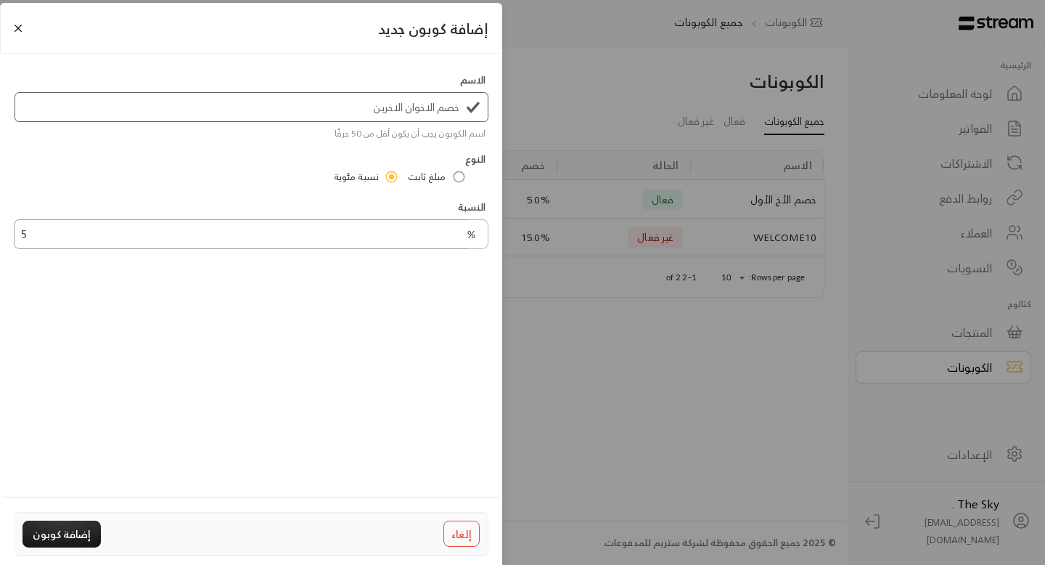
type input "5"
click at [390, 108] on input "خصم الاخوان الاخرين" at bounding box center [252, 107] width 474 height 30
type input "خصم الاخوان الأخرين"
click at [74, 540] on button "إضافة كوبون" at bounding box center [62, 533] width 78 height 27
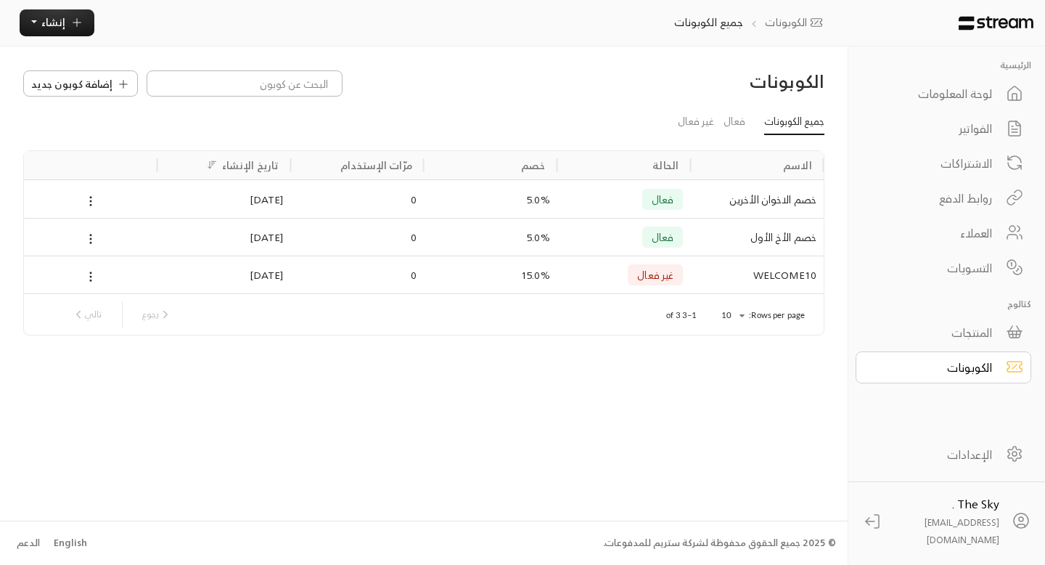
click at [1018, 462] on icon at bounding box center [1014, 453] width 17 height 17
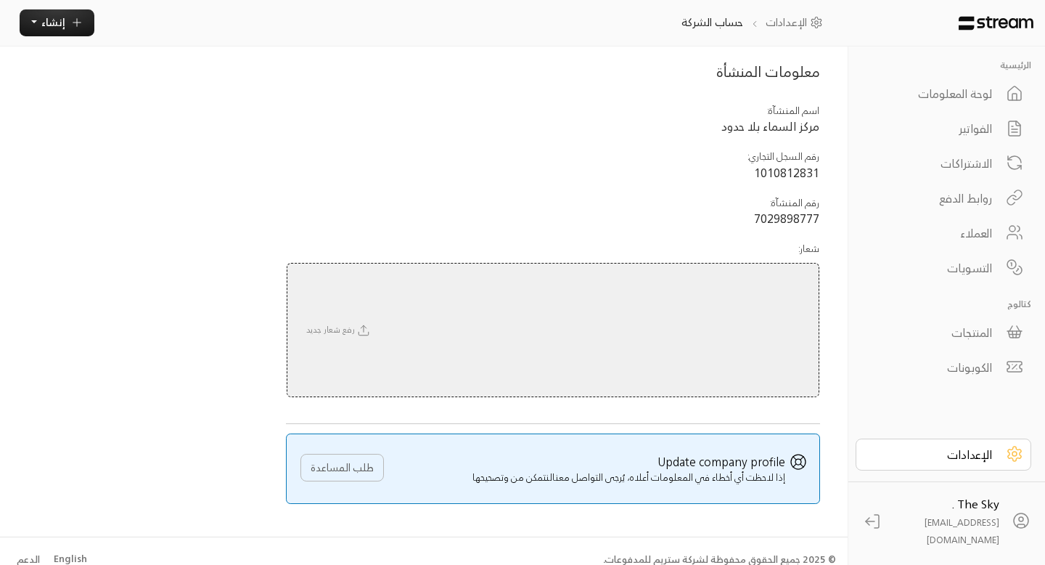
scroll to position [108, 0]
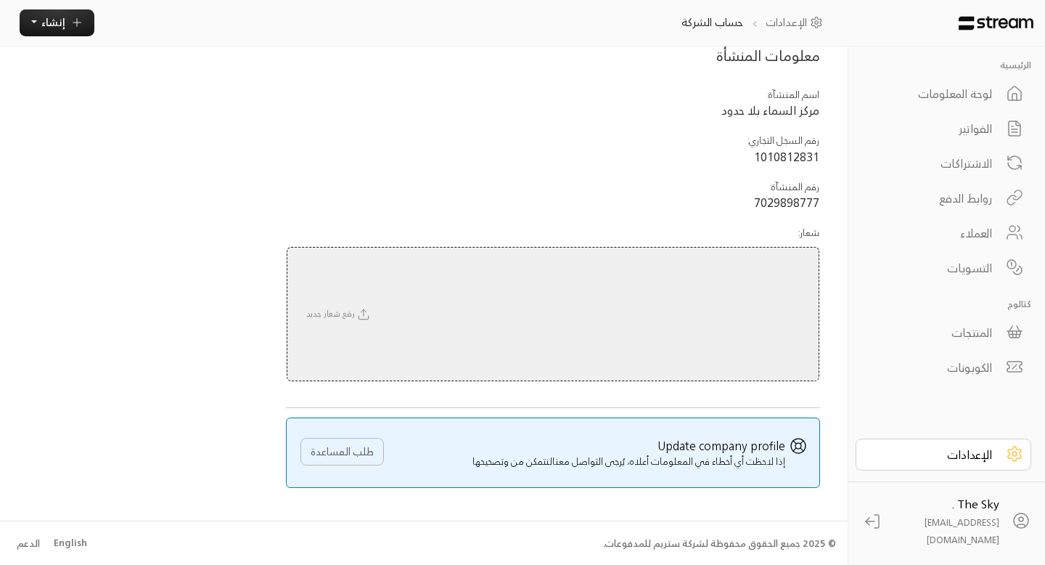
click at [525, 293] on div "رفع شعار جديد" at bounding box center [553, 314] width 533 height 134
click at [339, 313] on span "رفع شعار جديد" at bounding box center [339, 313] width 81 height 15
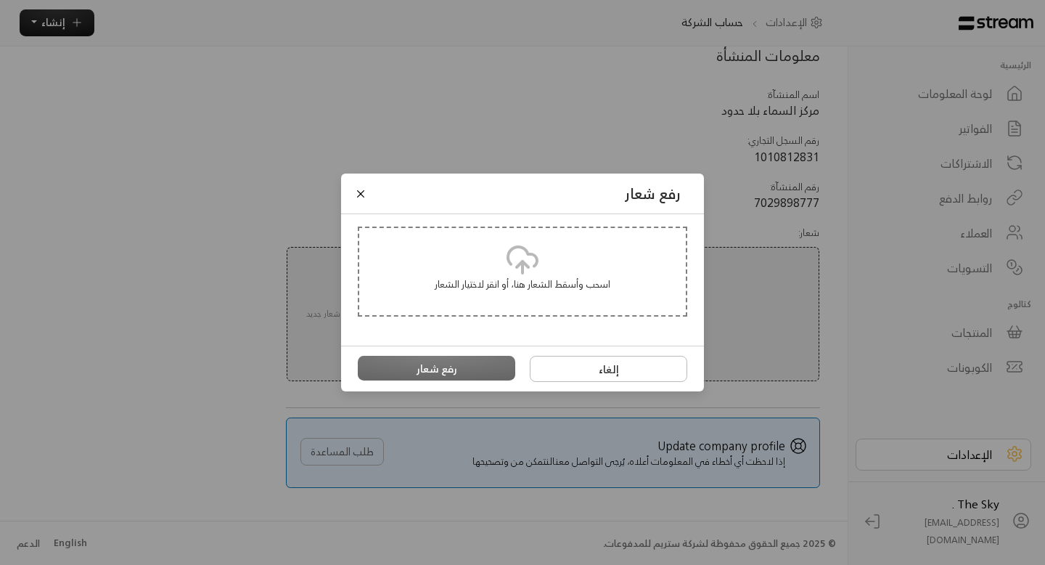
click at [494, 284] on p "اسحب وأسقط الشعار هنا، أو انقر لاختيار الشعار" at bounding box center [523, 284] width 298 height 15
type input "**********"
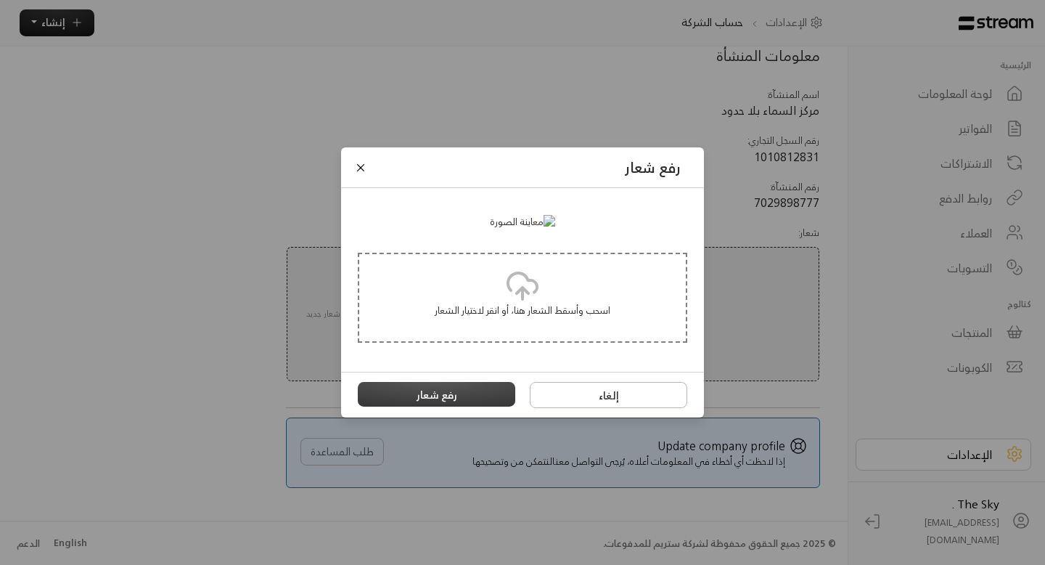
click at [462, 406] on button "رفع شعار" at bounding box center [437, 394] width 158 height 25
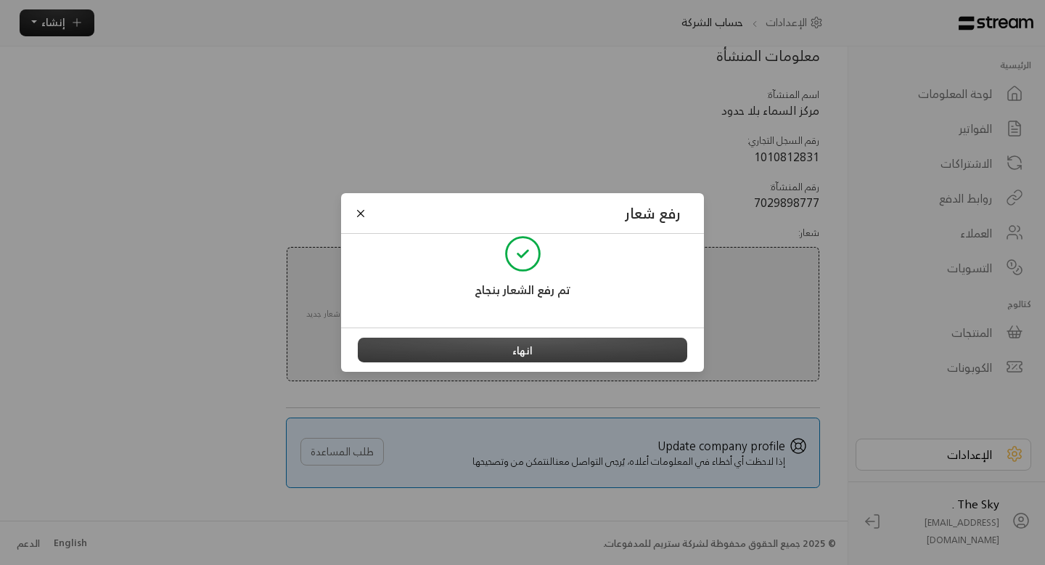
click at [504, 352] on button "انهاء" at bounding box center [523, 350] width 330 height 25
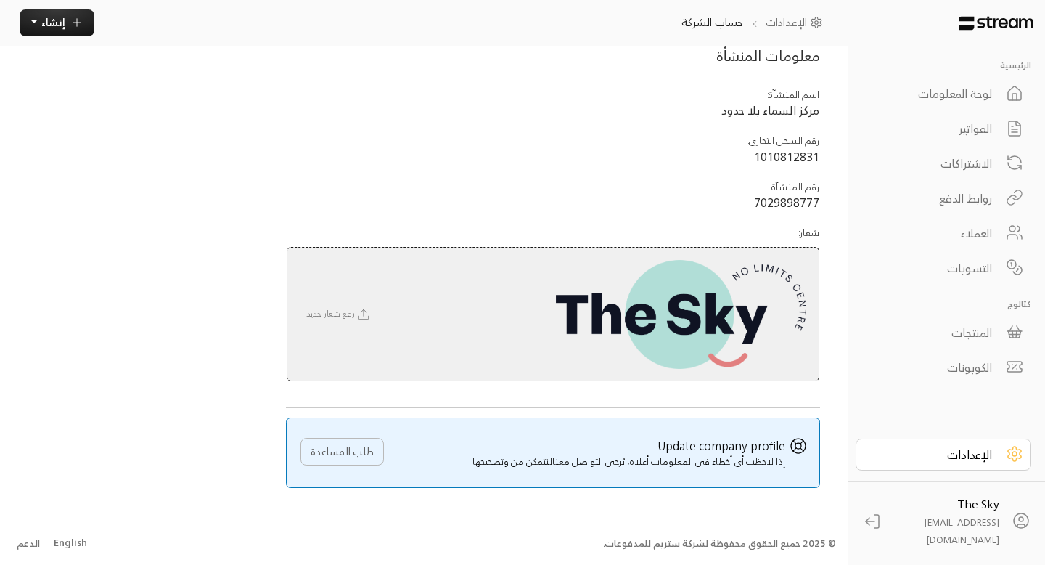
scroll to position [0, 0]
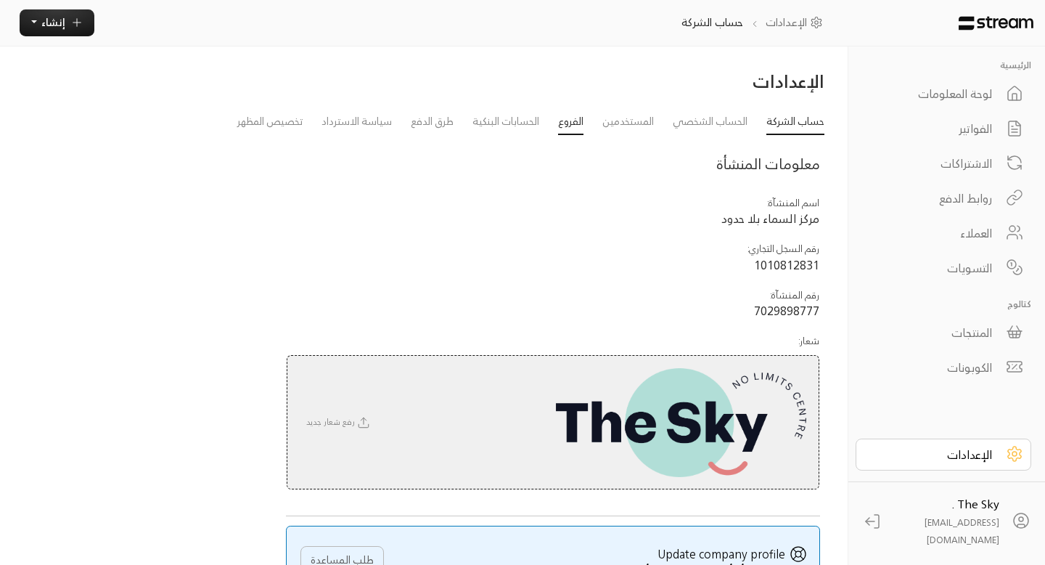
click at [573, 128] on link "الفروع" at bounding box center [570, 123] width 25 height 26
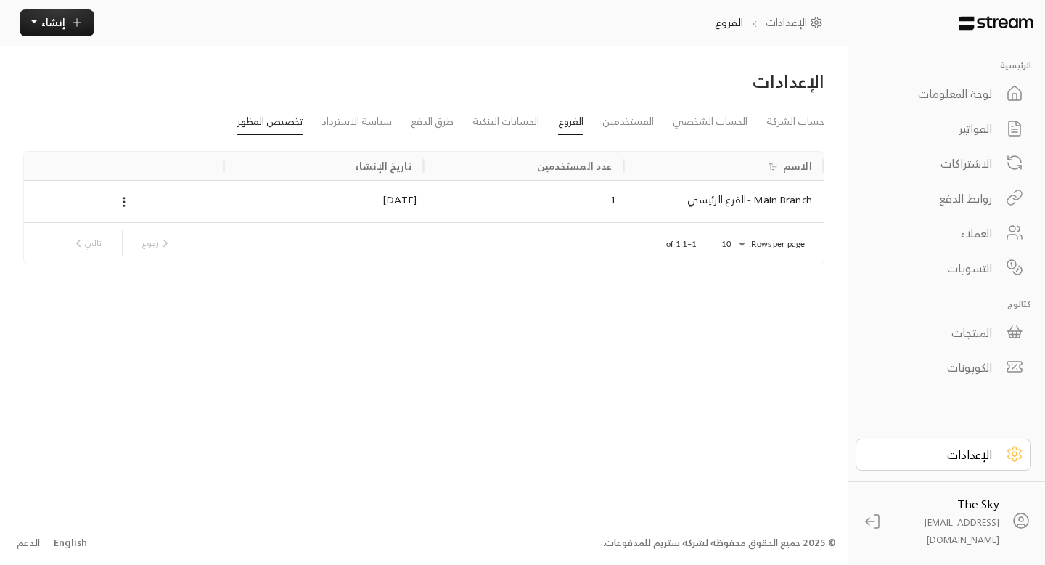
click at [285, 127] on link "تخصيص المظهر" at bounding box center [269, 123] width 65 height 26
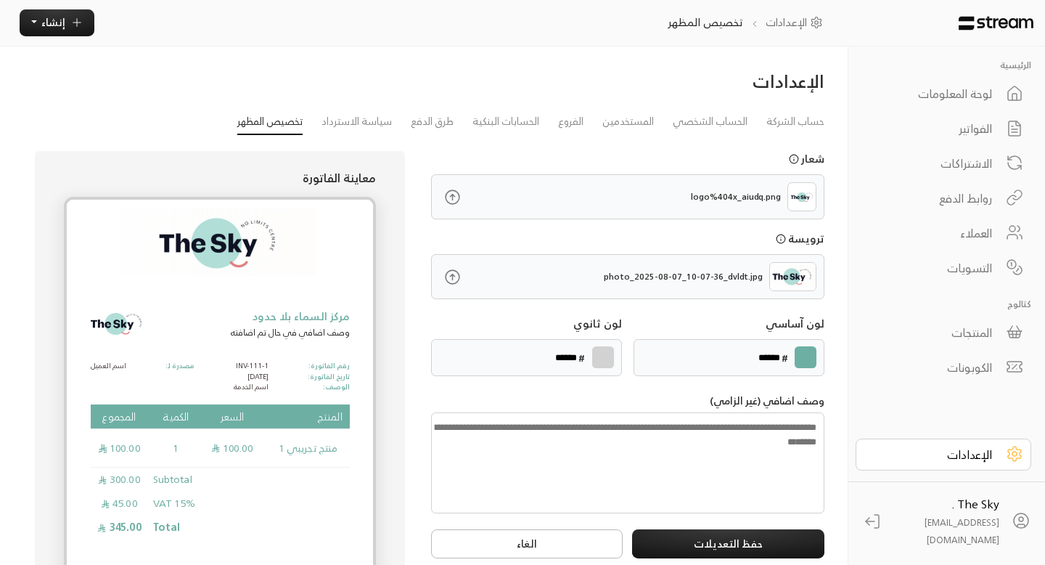
click at [516, 281] on div "photo_2025-08-07_10-07-36_dvldt.jpg" at bounding box center [627, 276] width 393 height 45
click at [684, 275] on p "photo_2025-08-07_10-07-36_dvldt.jpg" at bounding box center [683, 277] width 159 height 12
click at [806, 287] on img at bounding box center [792, 276] width 47 height 29
click at [449, 277] on icon at bounding box center [452, 277] width 18 height 18
click at [0, 0] on input "file" at bounding box center [0, 0] width 0 height 0
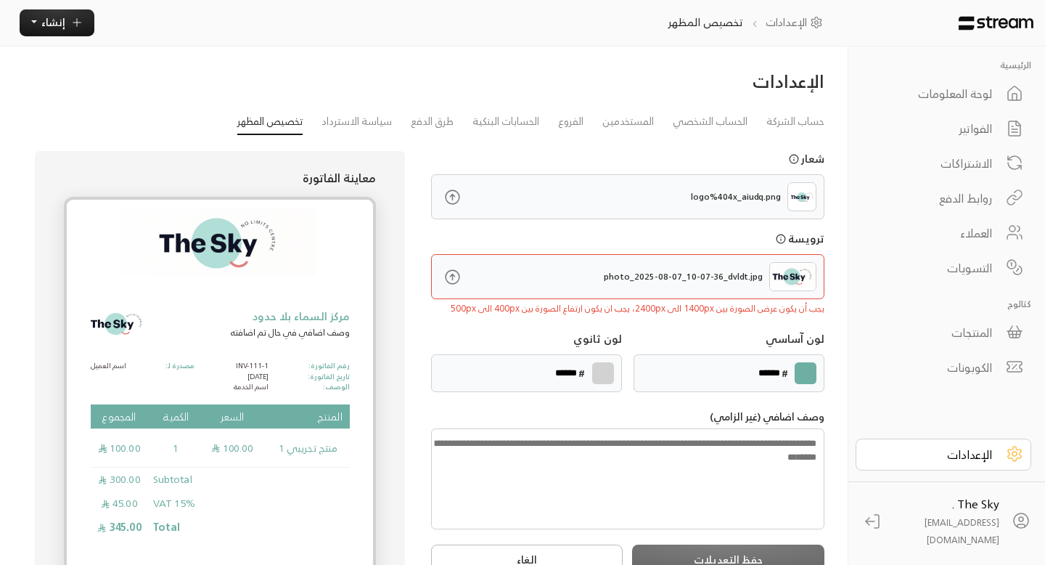
click at [451, 274] on icon at bounding box center [452, 277] width 18 height 18
click at [0, 0] on input "file" at bounding box center [0, 0] width 0 height 0
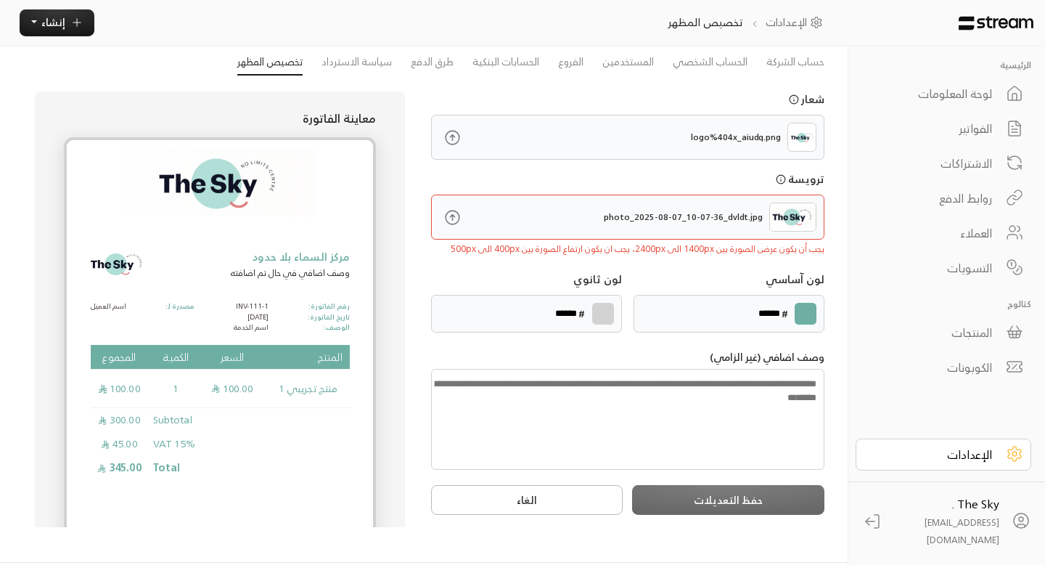
scroll to position [62, 0]
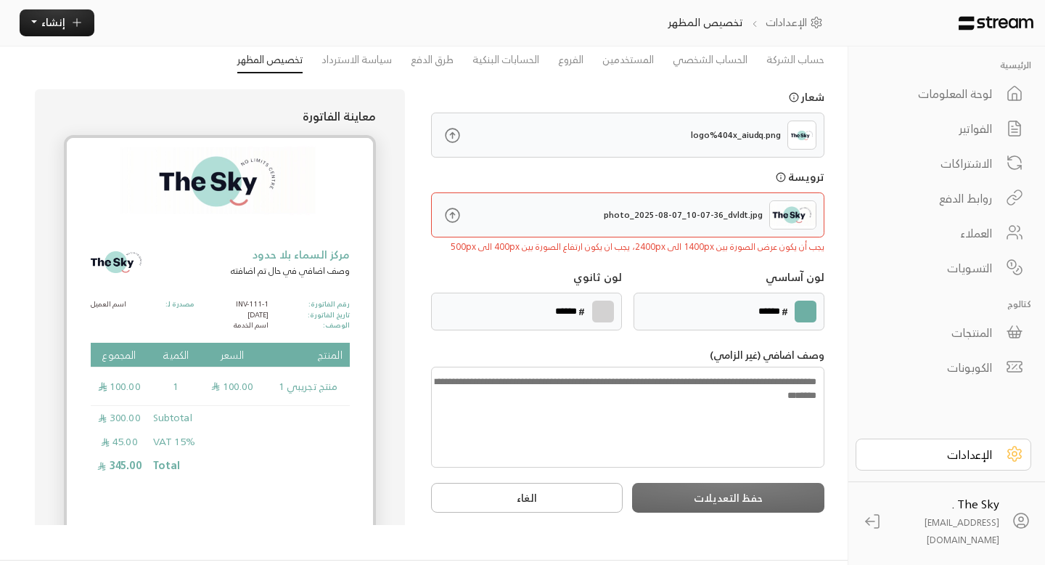
click at [656, 406] on textarea at bounding box center [627, 417] width 393 height 101
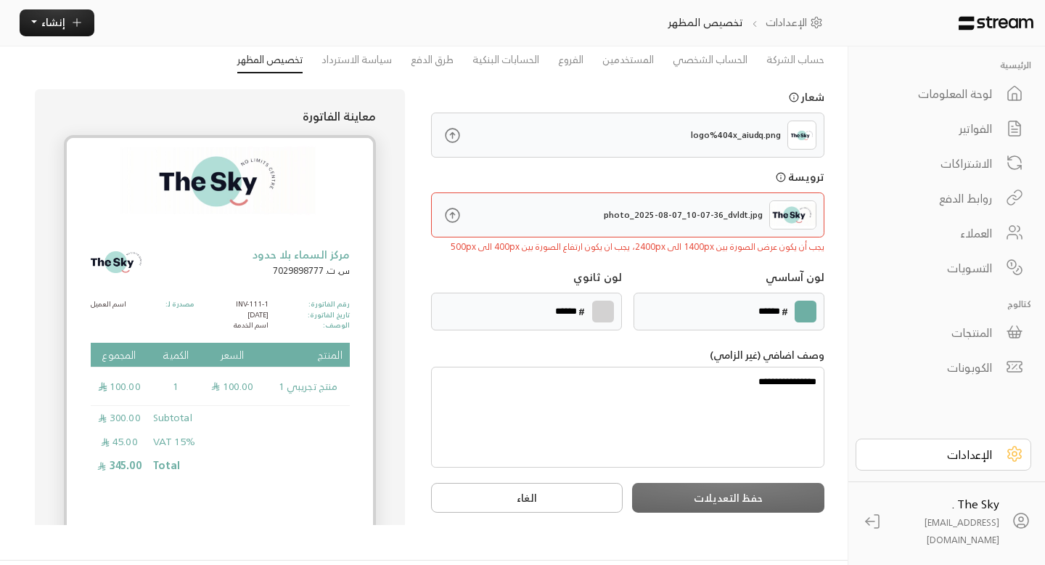
scroll to position [101, 0]
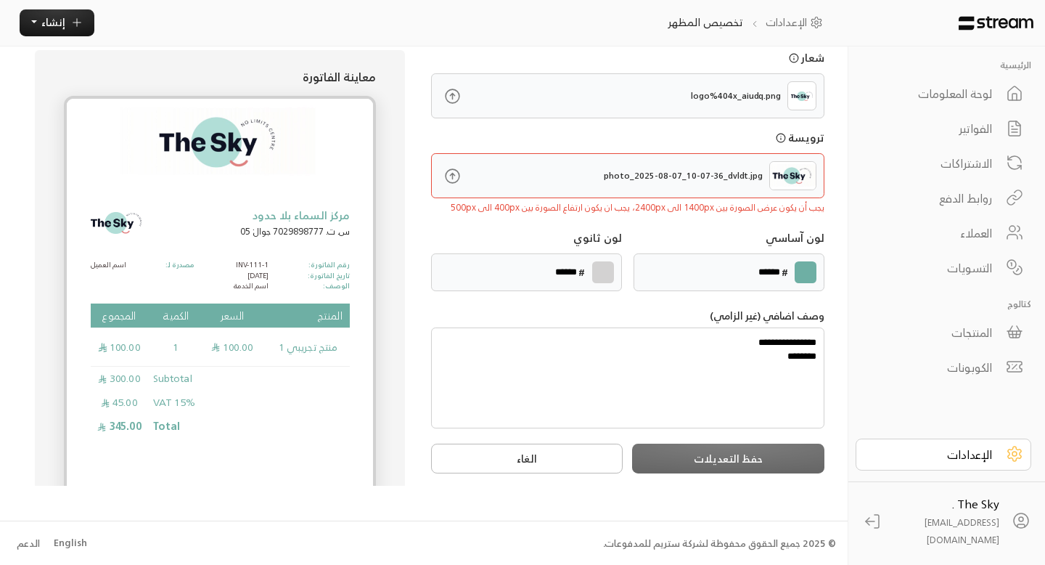
click at [814, 356] on textarea "**********" at bounding box center [627, 377] width 393 height 101
drag, startPoint x: 776, startPoint y: 359, endPoint x: 825, endPoint y: 359, distance: 49.4
click at [825, 359] on div "**********" at bounding box center [628, 268] width 408 height 436
type textarea "**********"
click at [792, 173] on img at bounding box center [792, 175] width 47 height 29
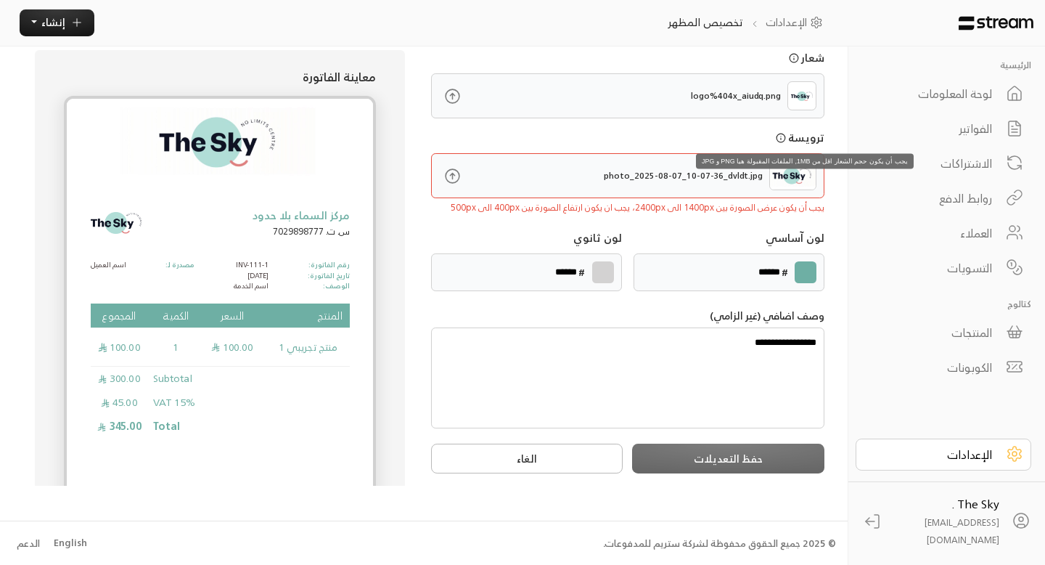
click at [781, 138] on icon "يجب أن يكون حجم الشعار اقل من 1MB, الملفات المقبولة هيا PNG و JPG" at bounding box center [781, 138] width 0 height 1
click at [455, 179] on icon at bounding box center [452, 176] width 18 height 18
click at [0, 0] on input "file" at bounding box center [0, 0] width 0 height 0
click at [776, 475] on div "**********" at bounding box center [628, 268] width 408 height 436
click at [776, 461] on div "حفظ التعديلات الغاء" at bounding box center [627, 458] width 393 height 30
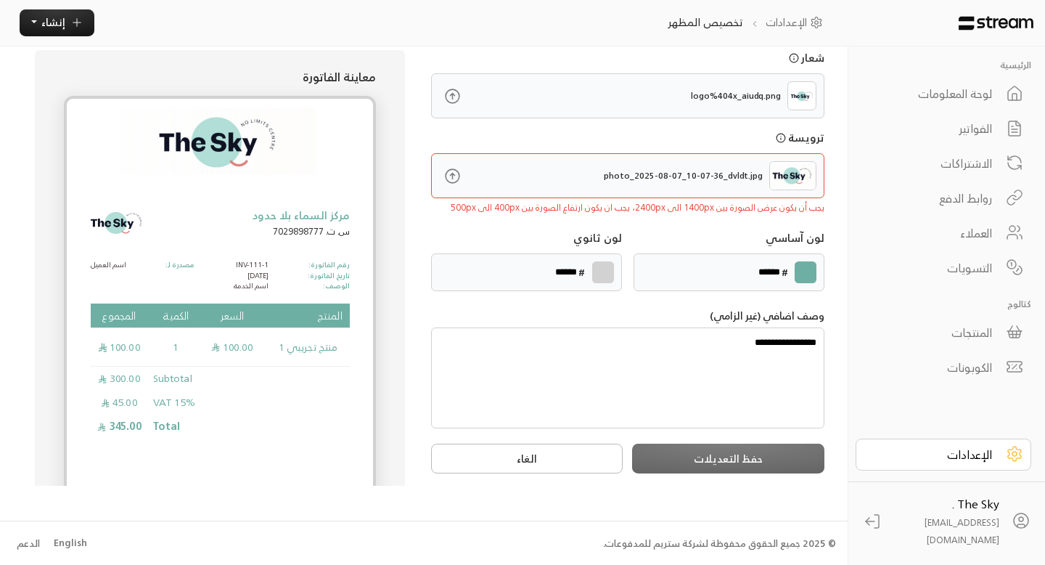
click at [750, 461] on div "حفظ التعديلات الغاء" at bounding box center [627, 458] width 393 height 30
click at [721, 421] on textarea "**********" at bounding box center [627, 377] width 393 height 101
click at [709, 393] on textarea "**********" at bounding box center [627, 377] width 393 height 101
click at [460, 184] on icon at bounding box center [452, 176] width 18 height 18
click at [0, 0] on input "file" at bounding box center [0, 0] width 0 height 0
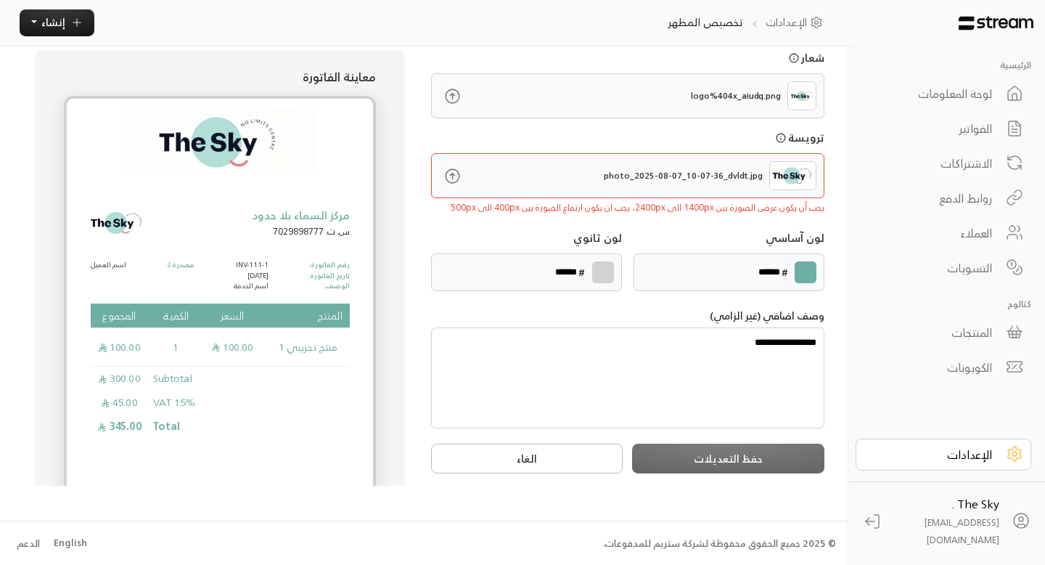
click at [448, 177] on icon at bounding box center [452, 176] width 18 height 18
click at [0, 0] on input "file" at bounding box center [0, 0] width 0 height 0
click at [456, 183] on icon at bounding box center [452, 176] width 18 height 18
click at [0, 0] on input "file" at bounding box center [0, 0] width 0 height 0
click at [451, 178] on icon at bounding box center [452, 176] width 18 height 18
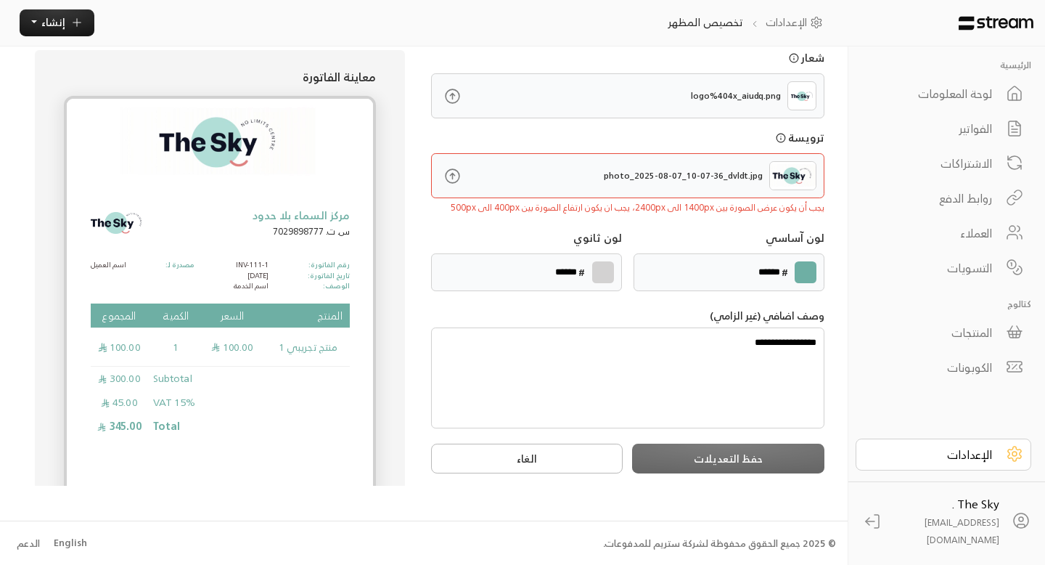
click at [0, 0] on input "file" at bounding box center [0, 0] width 0 height 0
click at [465, 177] on label at bounding box center [453, 176] width 42 height 42
click at [0, 0] on input "file" at bounding box center [0, 0] width 0 height 0
click at [745, 456] on div "حفظ التعديلات الغاء" at bounding box center [627, 458] width 393 height 30
click at [734, 340] on textarea "**********" at bounding box center [627, 377] width 393 height 101
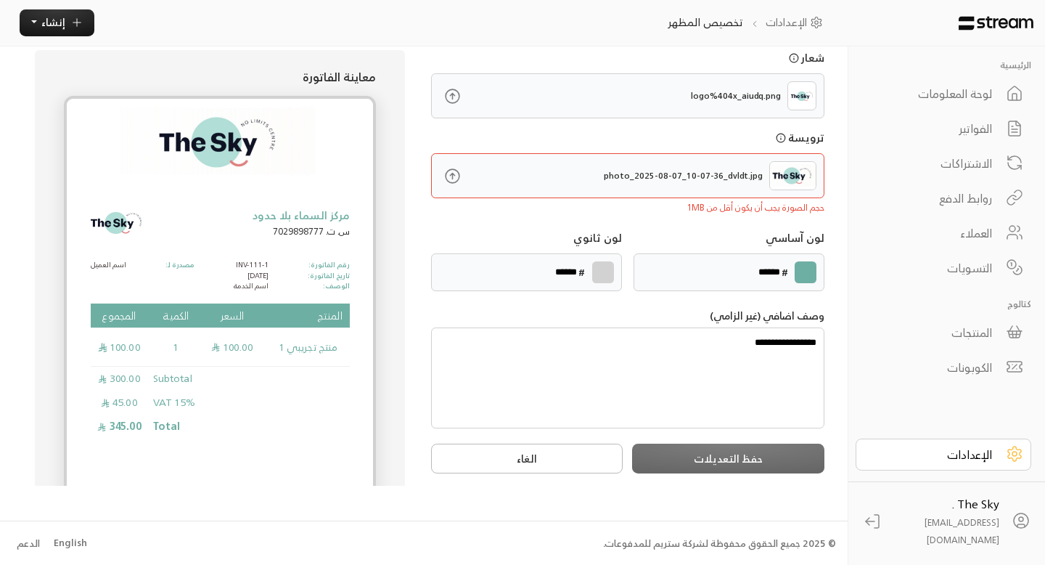
click at [734, 340] on textarea "**********" at bounding box center [627, 377] width 393 height 101
click at [533, 470] on button "الغاء" at bounding box center [527, 458] width 192 height 30
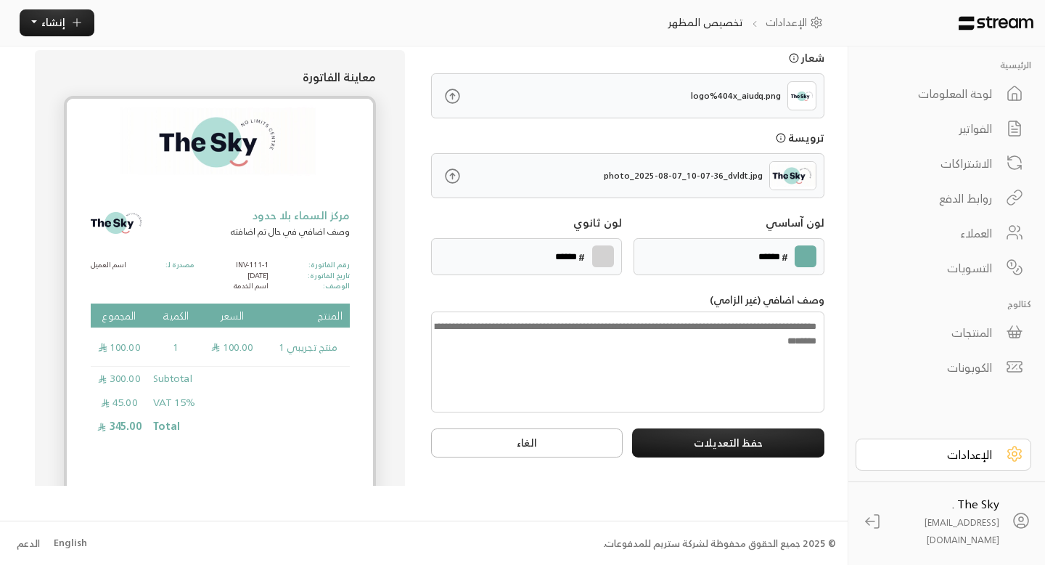
click at [724, 353] on textarea at bounding box center [627, 361] width 393 height 101
type textarea "*"
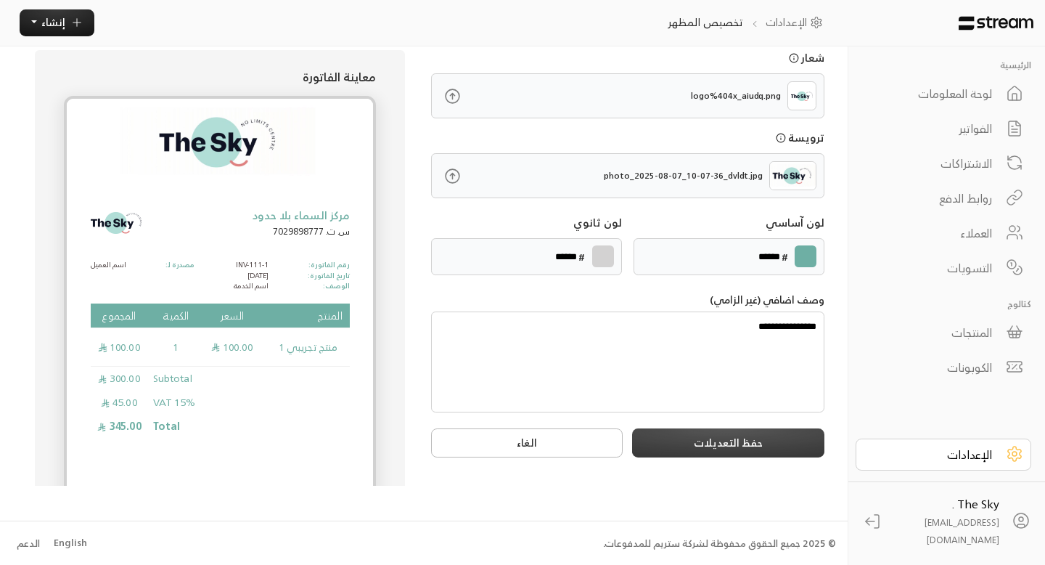
type textarea "**********"
click at [716, 435] on button "حفظ التعديلات" at bounding box center [728, 443] width 192 height 30
click at [983, 230] on div "العملاء" at bounding box center [933, 232] width 117 height 17
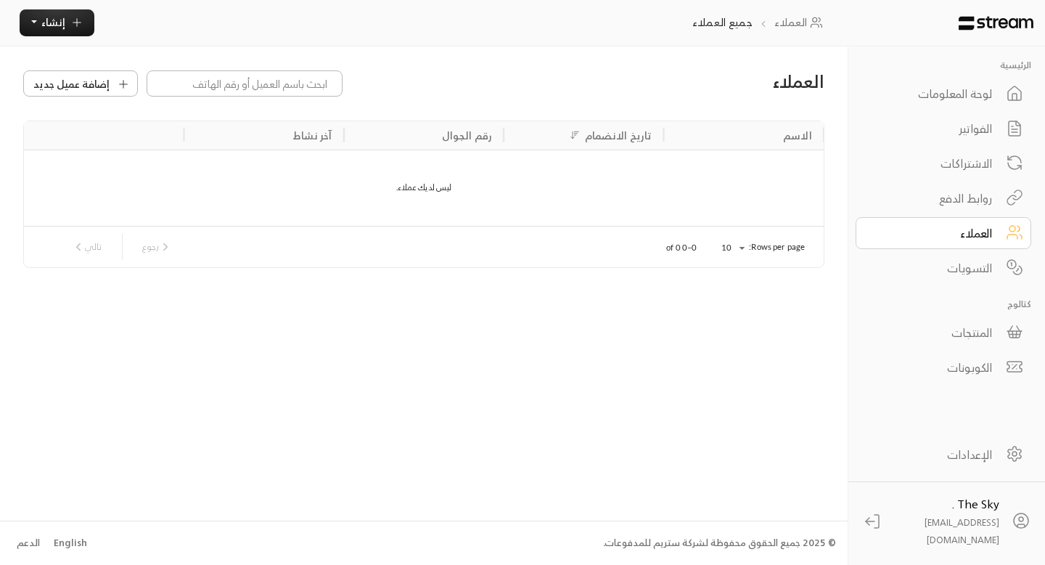
click at [990, 193] on div "روابط الدفع" at bounding box center [933, 197] width 117 height 17
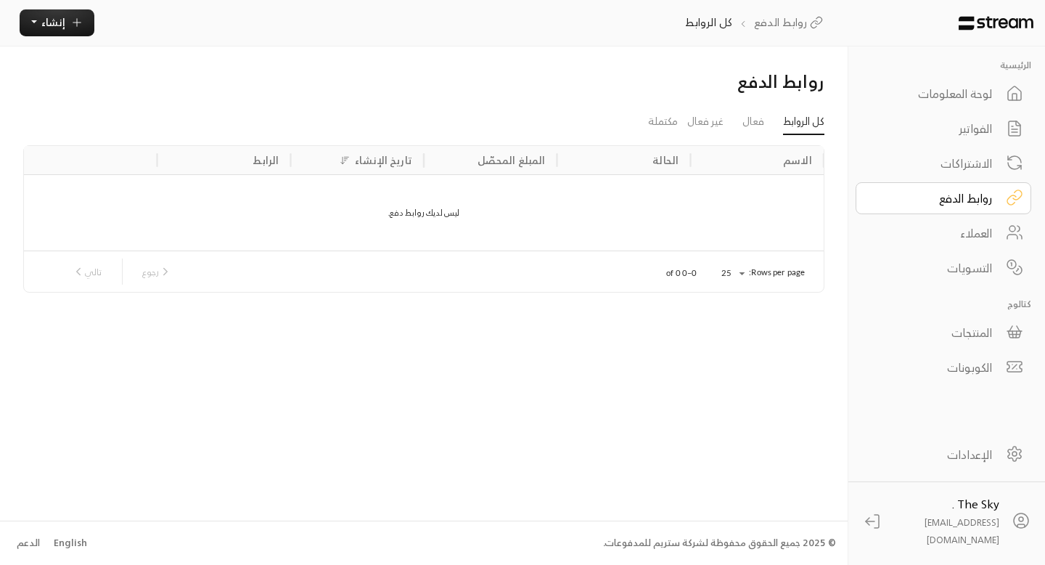
click at [978, 171] on div "الاشتراكات" at bounding box center [933, 163] width 117 height 17
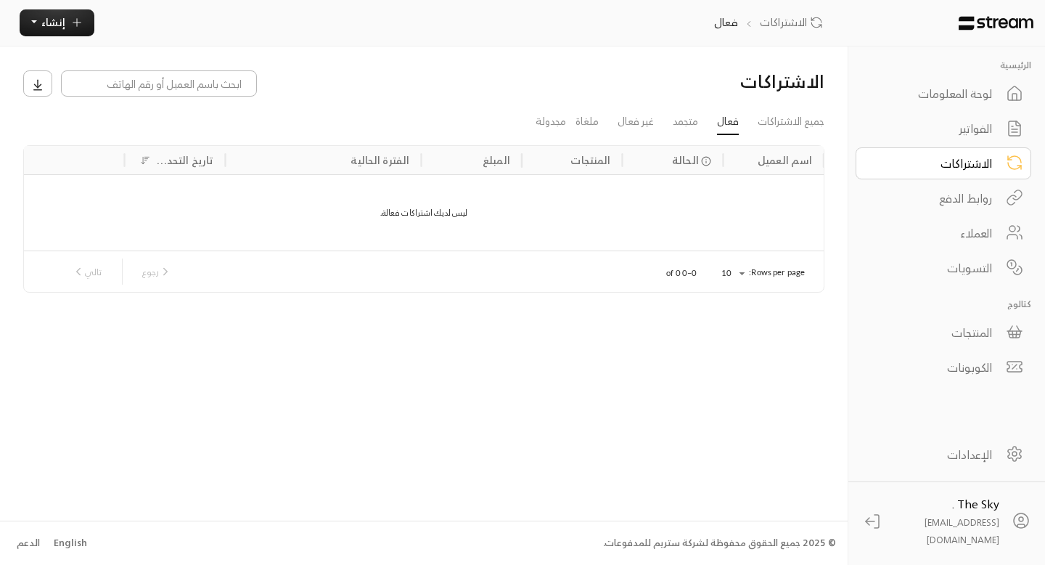
click at [986, 123] on div "الفواتير" at bounding box center [933, 128] width 117 height 17
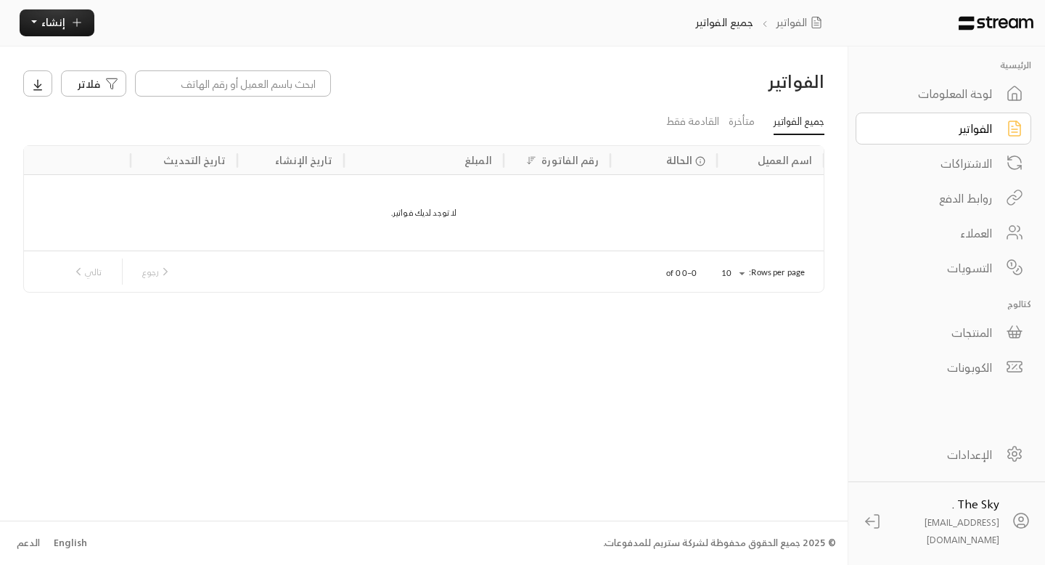
click at [970, 105] on link "لوحة المعلومات" at bounding box center [944, 94] width 176 height 32
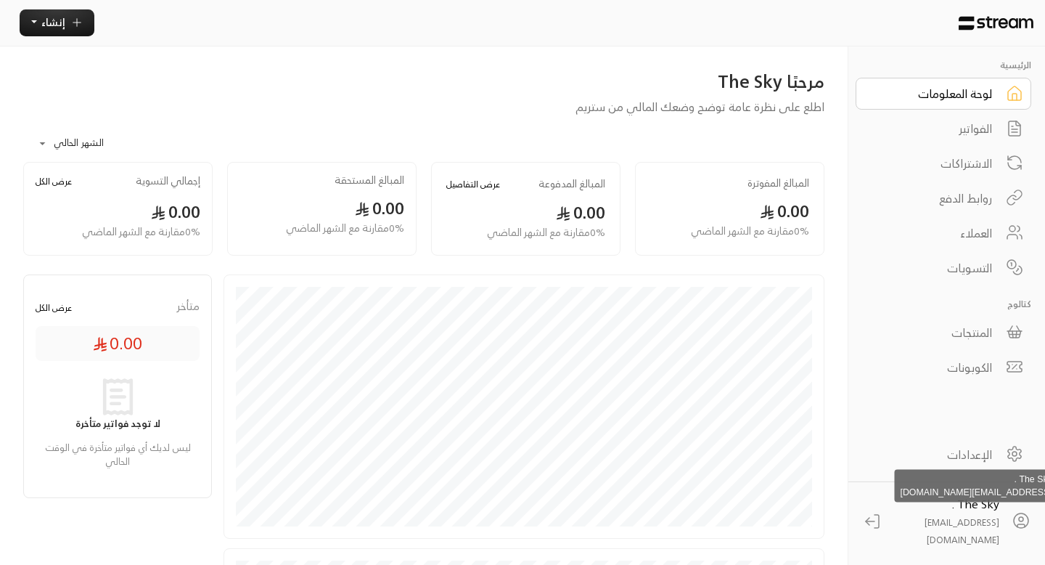
click at [969, 514] on span "The Sky ." at bounding box center [975, 504] width 47 height 20
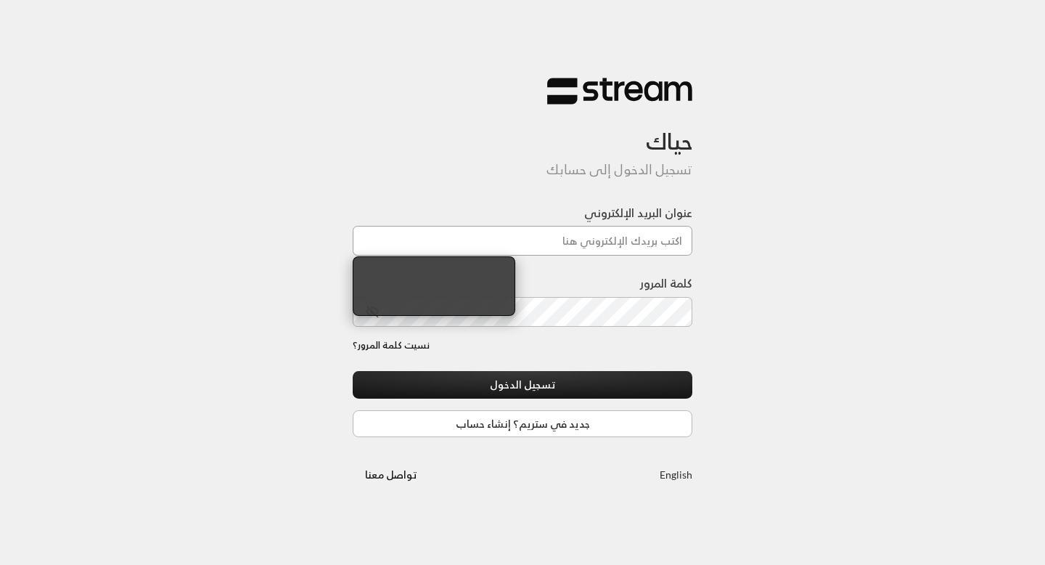
click at [608, 246] on input "عنوان البريد الإلكتروني" at bounding box center [523, 241] width 340 height 30
click at [582, 237] on input "عنوان البريد الإلكتروني" at bounding box center [523, 241] width 340 height 30
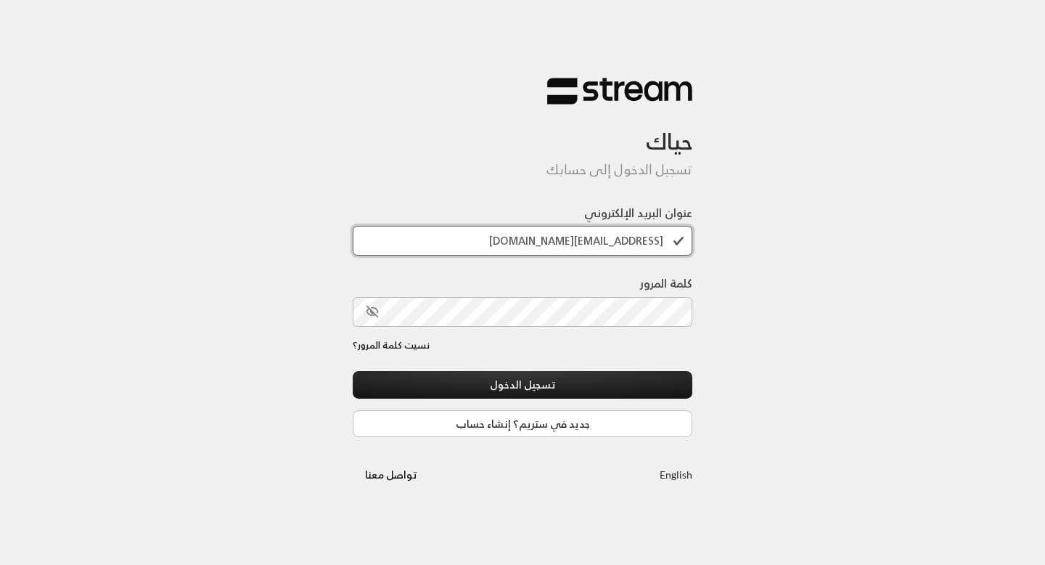
type input "[EMAIL_ADDRESS][DOMAIN_NAME]"
click at [353, 371] on button "تسجيل الدخول" at bounding box center [523, 384] width 340 height 27
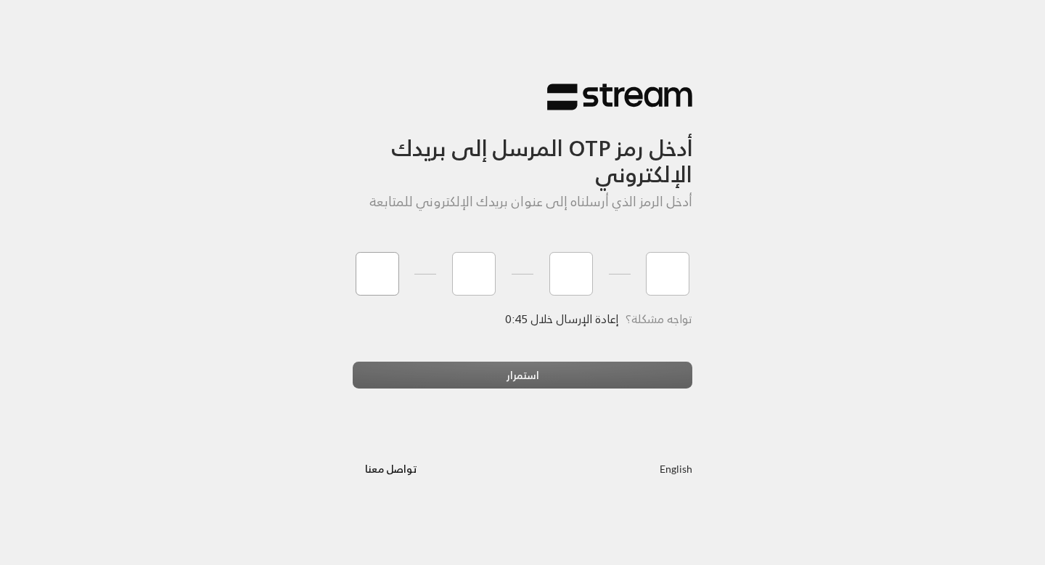
type input "1"
click at [475, 277] on input "1" at bounding box center [474, 274] width 44 height 44
click at [464, 277] on input "8" at bounding box center [474, 274] width 44 height 44
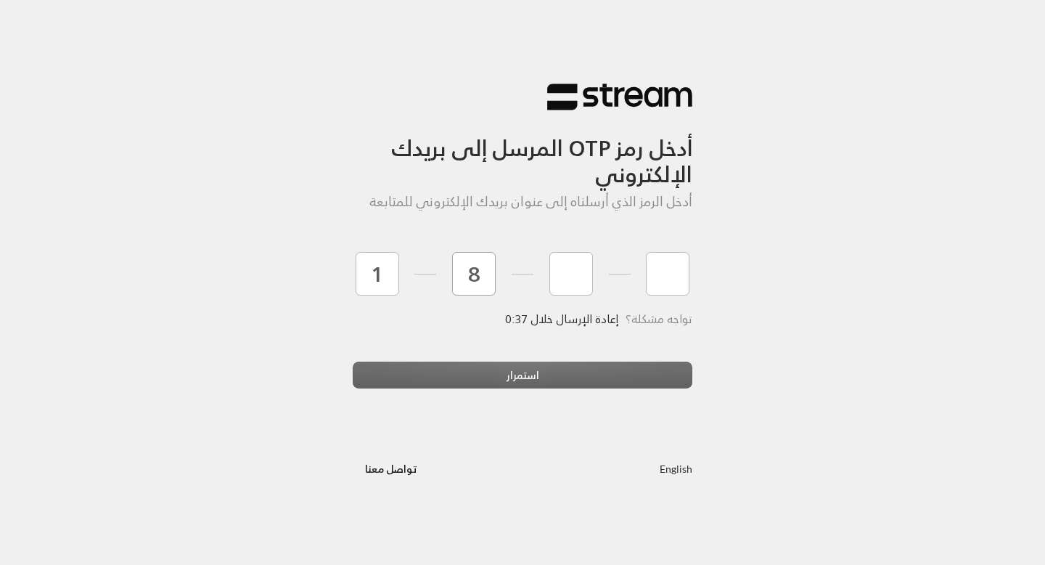
click at [464, 277] on input "8" at bounding box center [474, 274] width 44 height 44
type input "9"
type input "8"
type input "2"
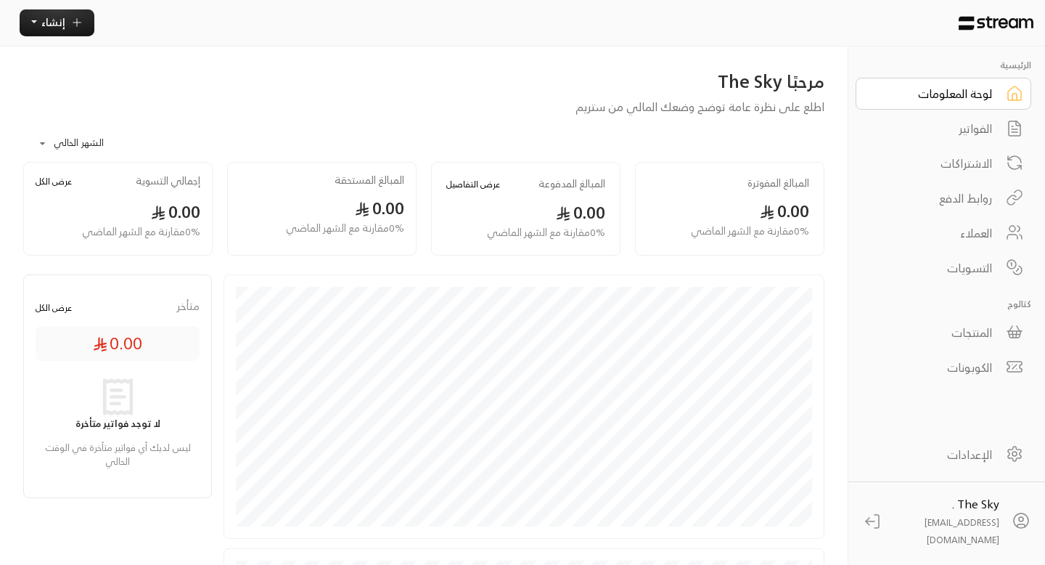
click at [968, 462] on div "الإعدادات" at bounding box center [933, 454] width 117 height 17
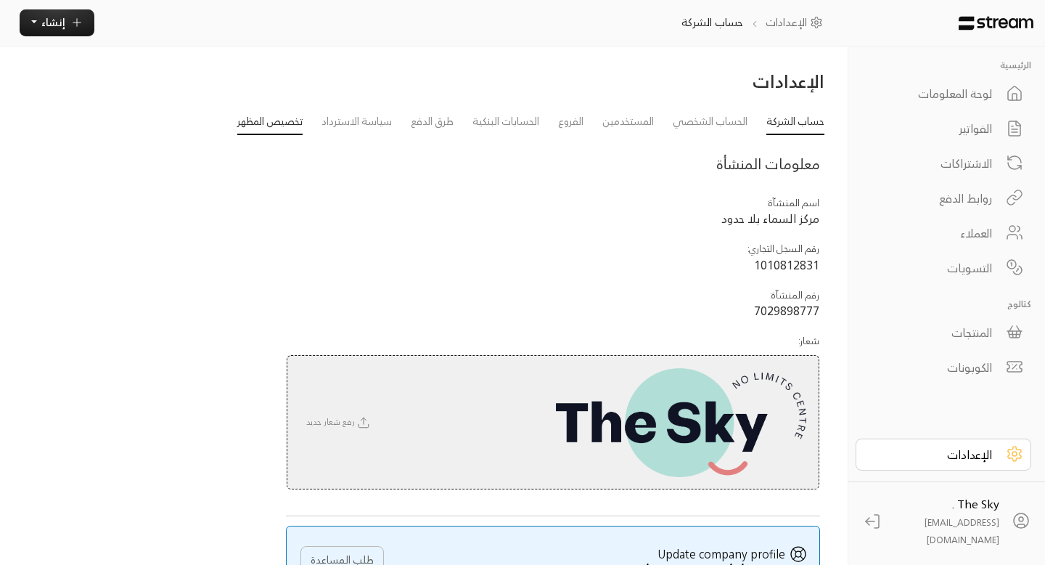
click at [247, 123] on link "تخصيص المظهر" at bounding box center [269, 123] width 65 height 26
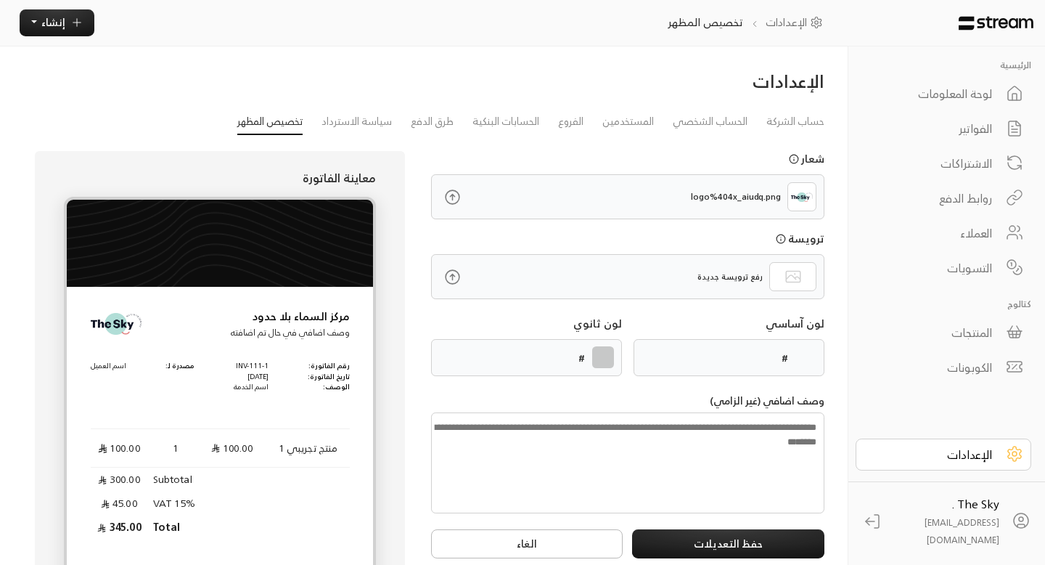
type input "******"
type textarea "**********"
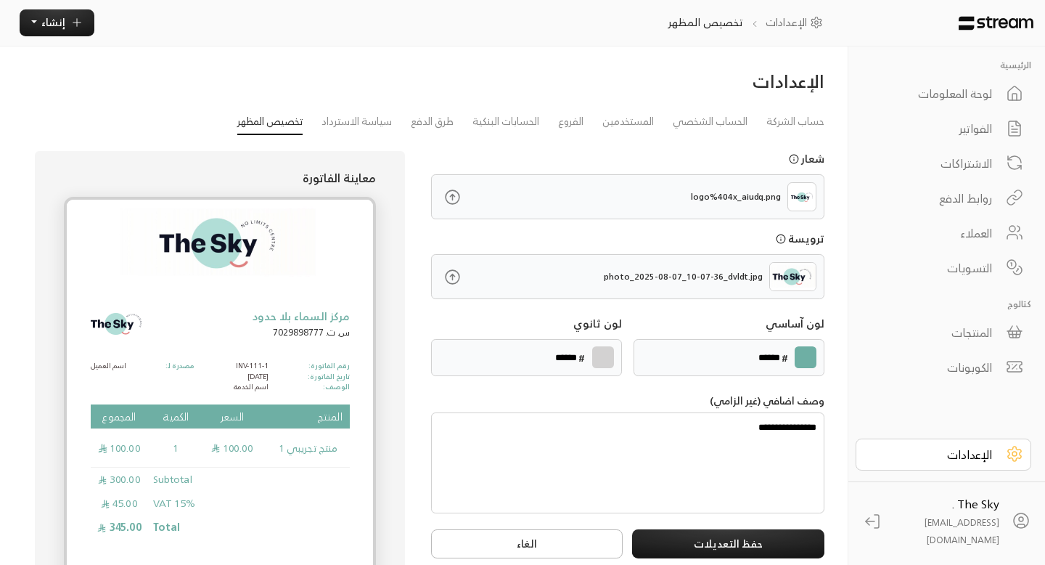
click at [780, 242] on circle "يجب أن يكون حجم الشعار اقل من 1MB, الملفات المقبولة هيا PNG و JPG" at bounding box center [781, 238] width 9 height 9
click at [58, 17] on span "إنشاء" at bounding box center [53, 22] width 24 height 18
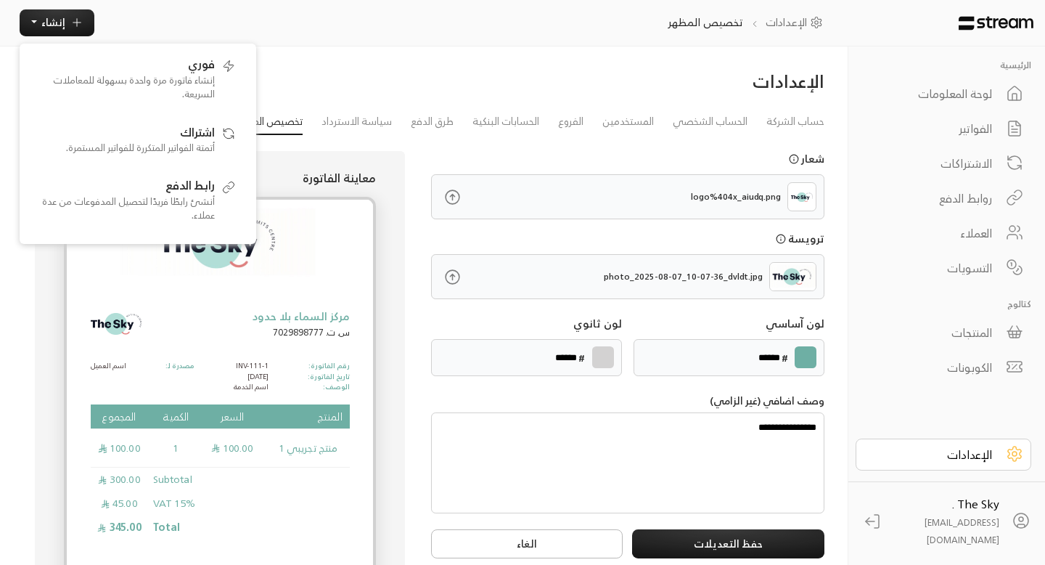
click at [385, 70] on div "الإعدادات" at bounding box center [424, 90] width 816 height 40
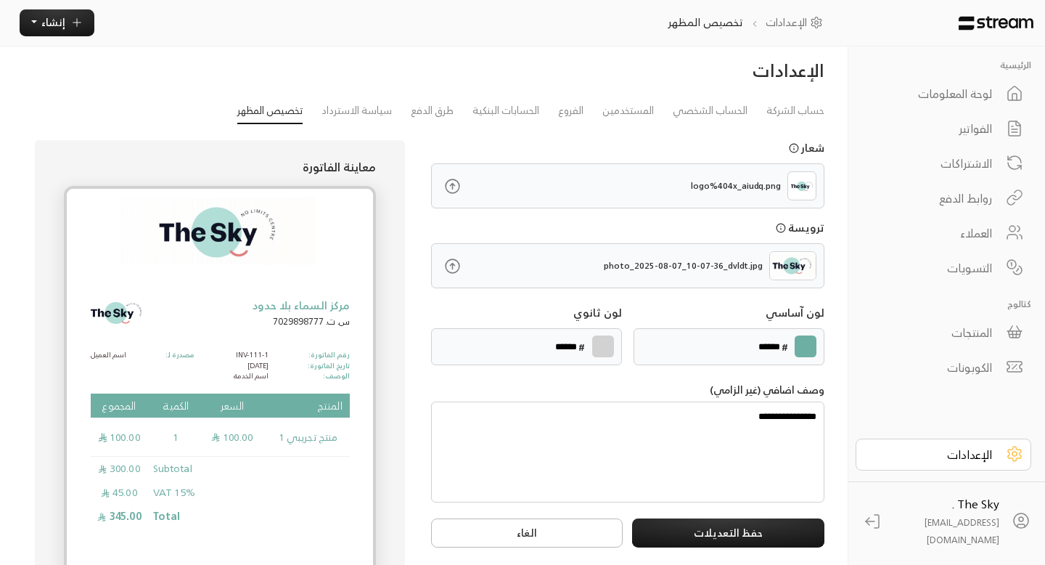
scroll to position [12, 0]
